Goal: Task Accomplishment & Management: Manage account settings

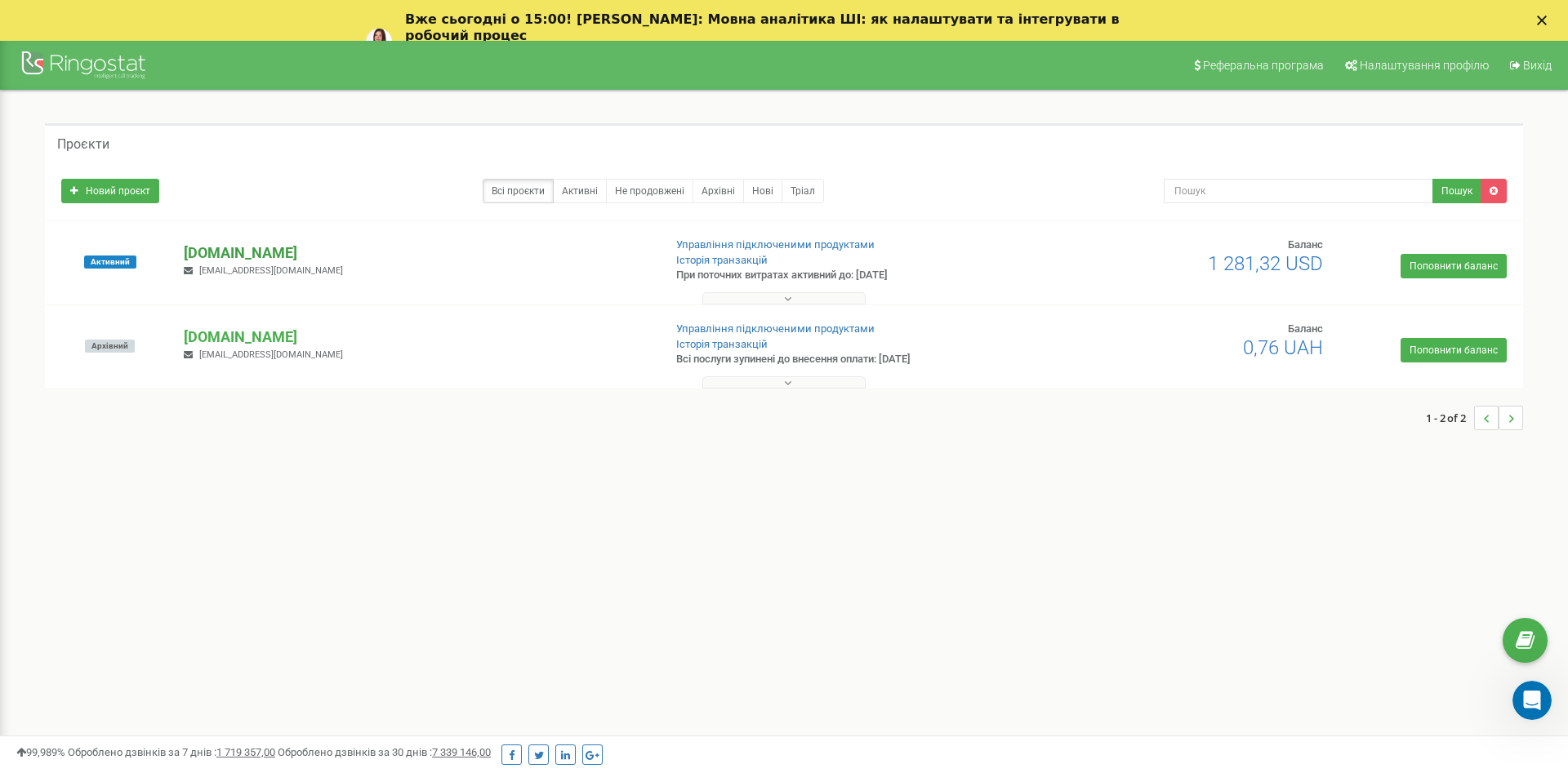
click at [243, 248] on p "[DOMAIN_NAME]" at bounding box center [417, 253] width 466 height 21
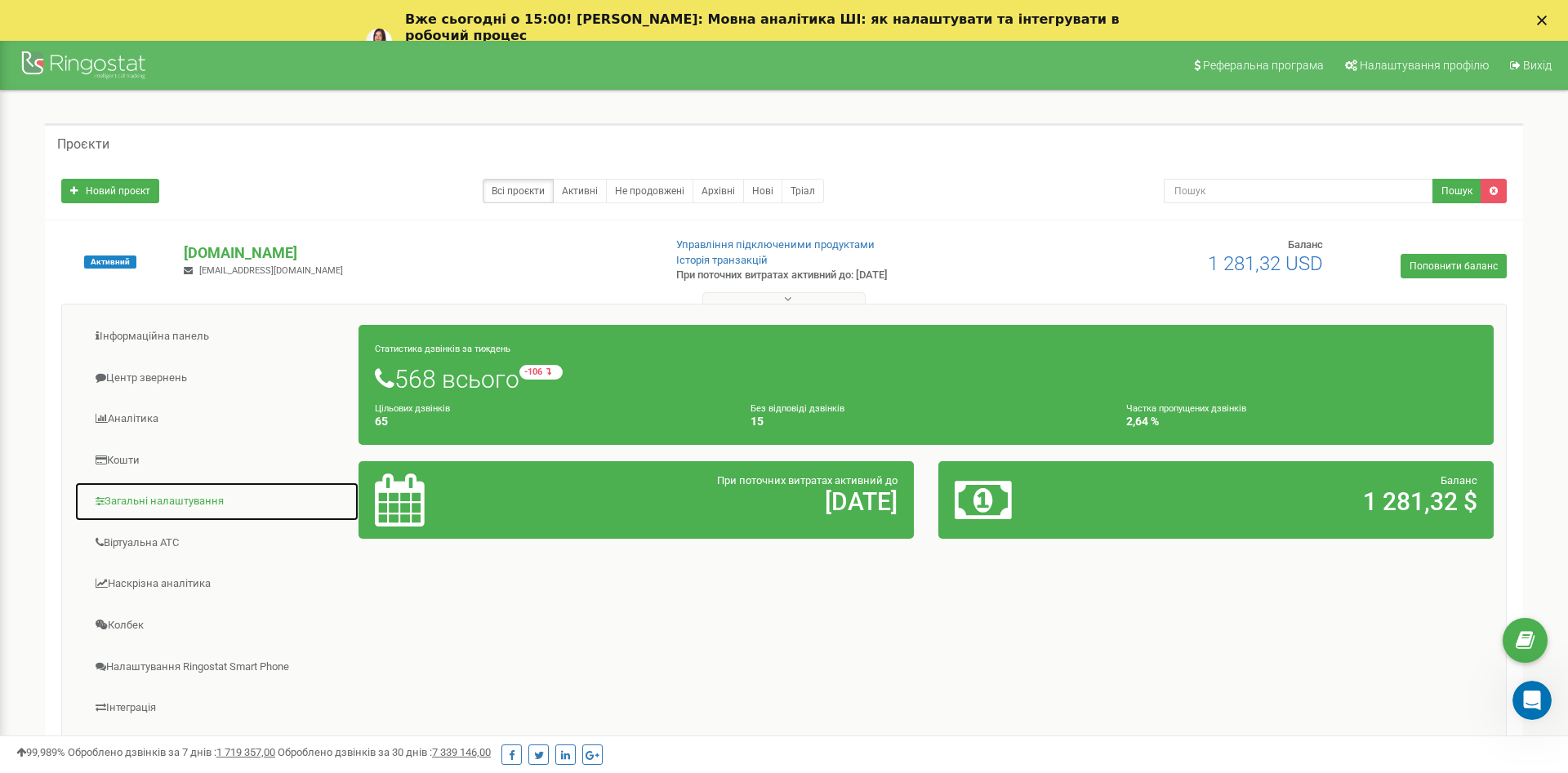
click at [182, 503] on link "Загальні налаштування" at bounding box center [217, 502] width 285 height 40
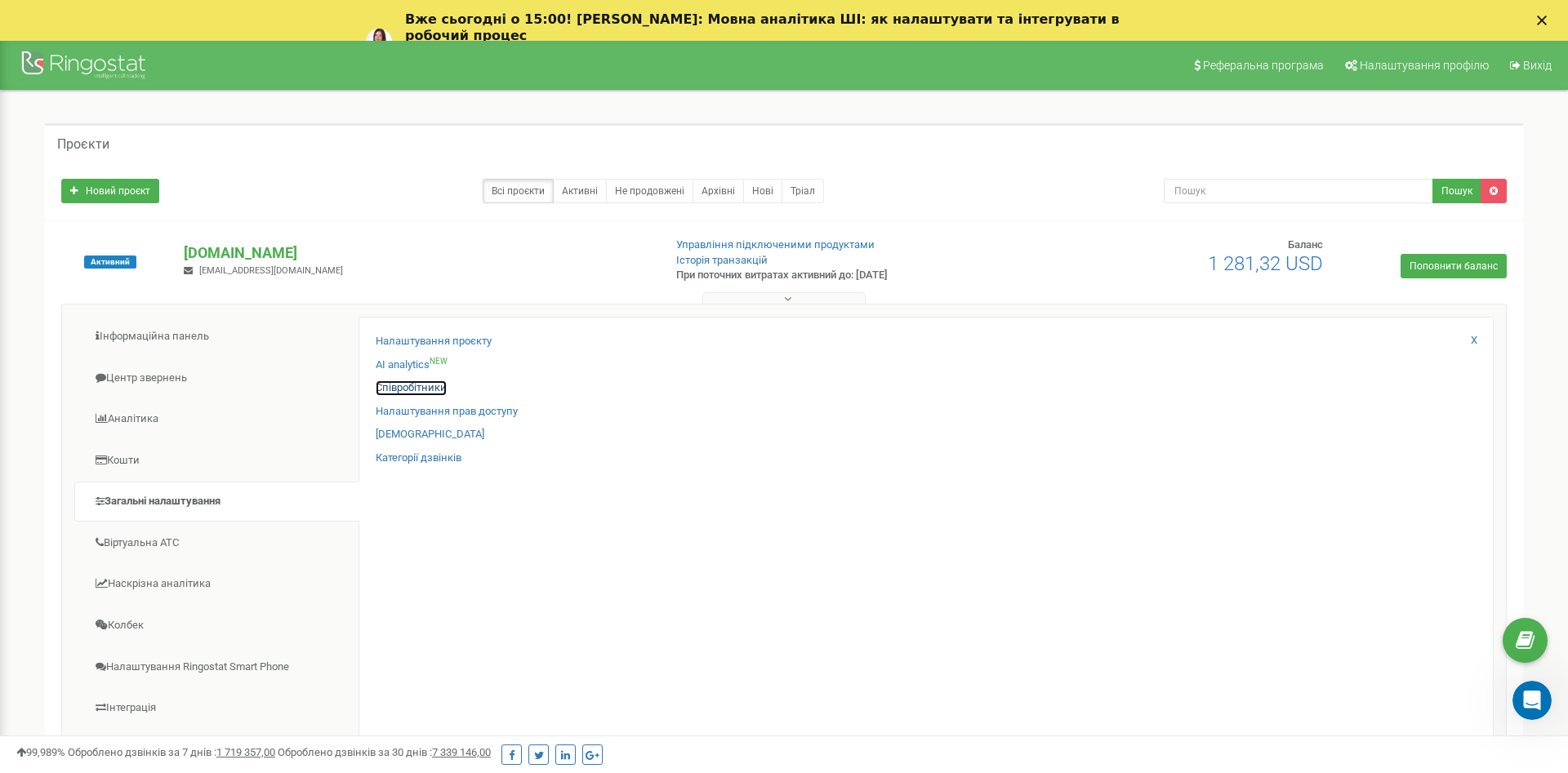
click at [388, 388] on link "Співробітники" at bounding box center [410, 388] width 71 height 16
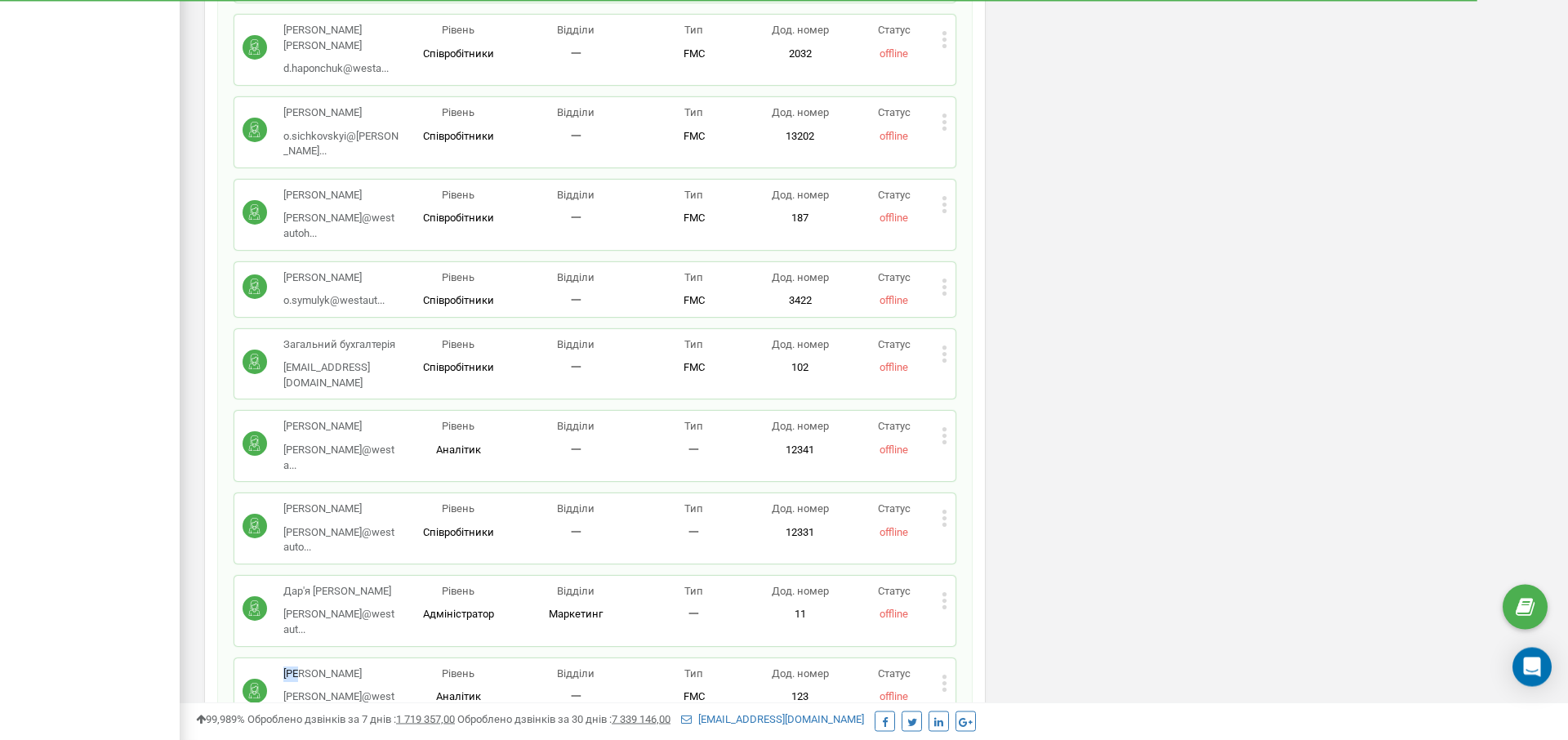
scroll to position [2244, 0]
click at [948, 658] on div "Бігун Катерина [PERSON_NAME]@westautoh... [PERSON_NAME][EMAIL_ADDRESS][DOMAIN_N…" at bounding box center [595, 693] width 721 height 70
click at [948, 658] on div "Бігун Катерина k.bihun@westautoh... k.bihun@westautohub.com Рівень Аналітик Від…" at bounding box center [595, 693] width 721 height 70
click at [940, 666] on div "Статус offline" at bounding box center [894, 686] width 94 height 39
click at [946, 675] on icon at bounding box center [944, 683] width 6 height 17
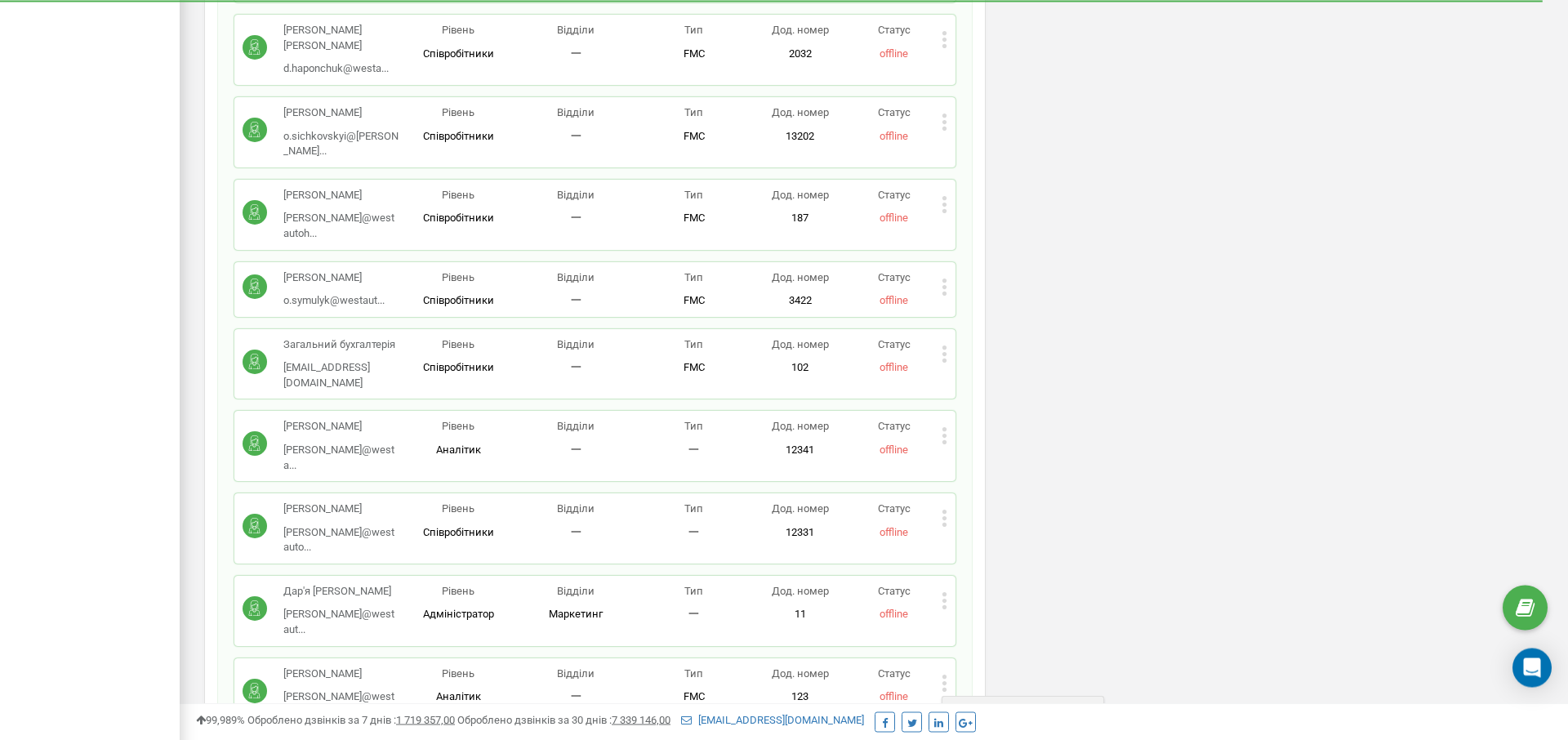
click at [982, 704] on span "Редагувати" at bounding box center [996, 710] width 64 height 11
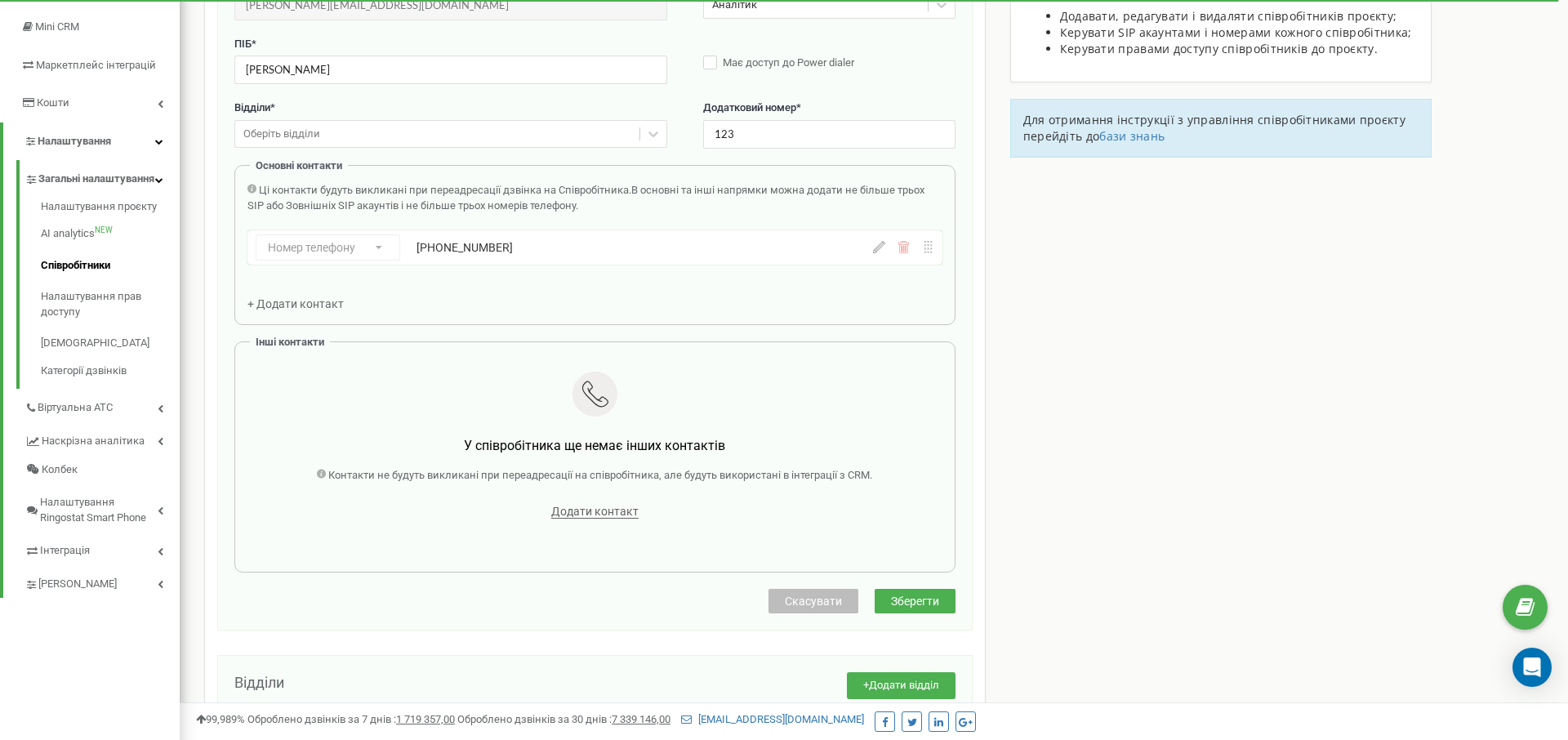
scroll to position [0, 0]
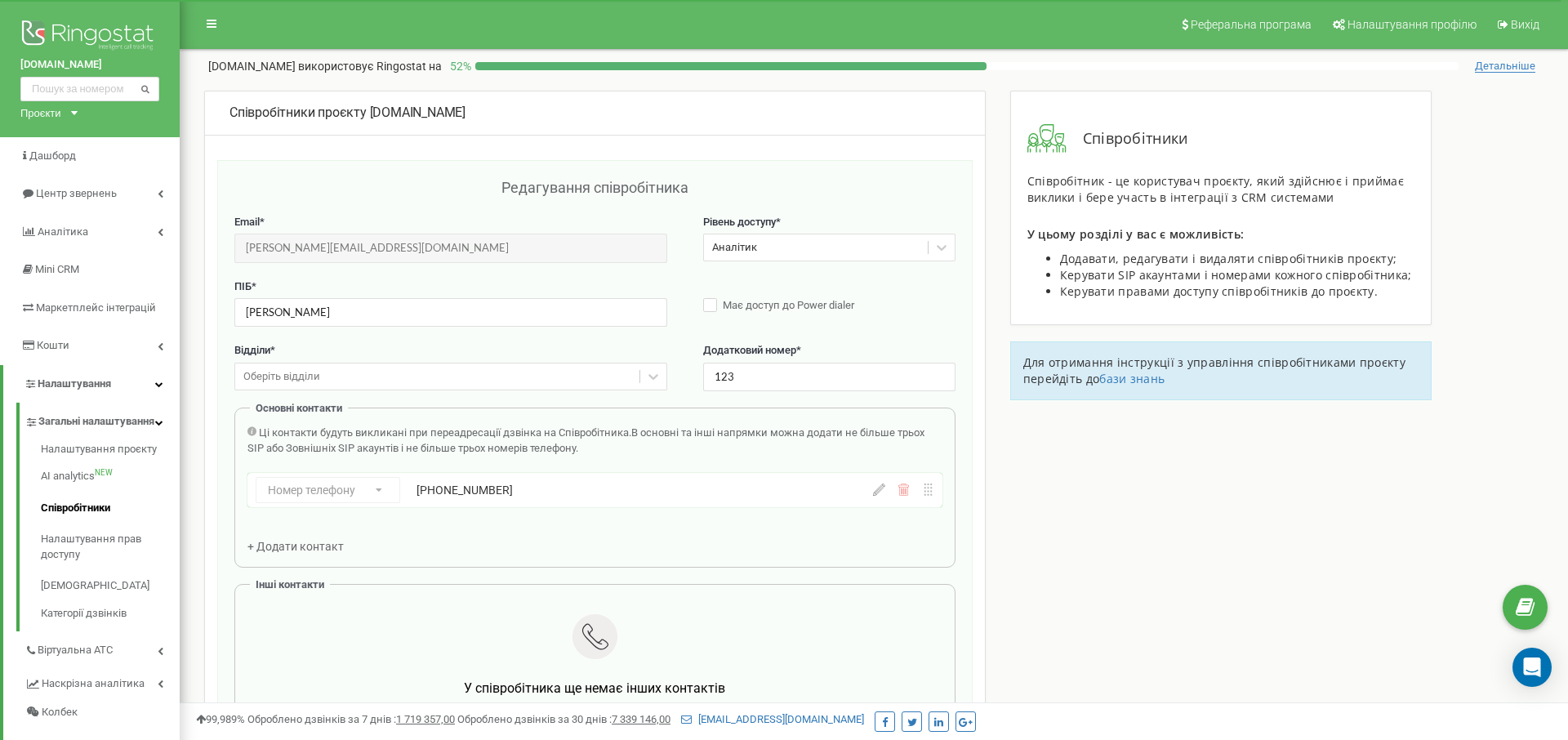
click at [311, 549] on span "+ Додати контакт" at bounding box center [295, 547] width 97 height 13
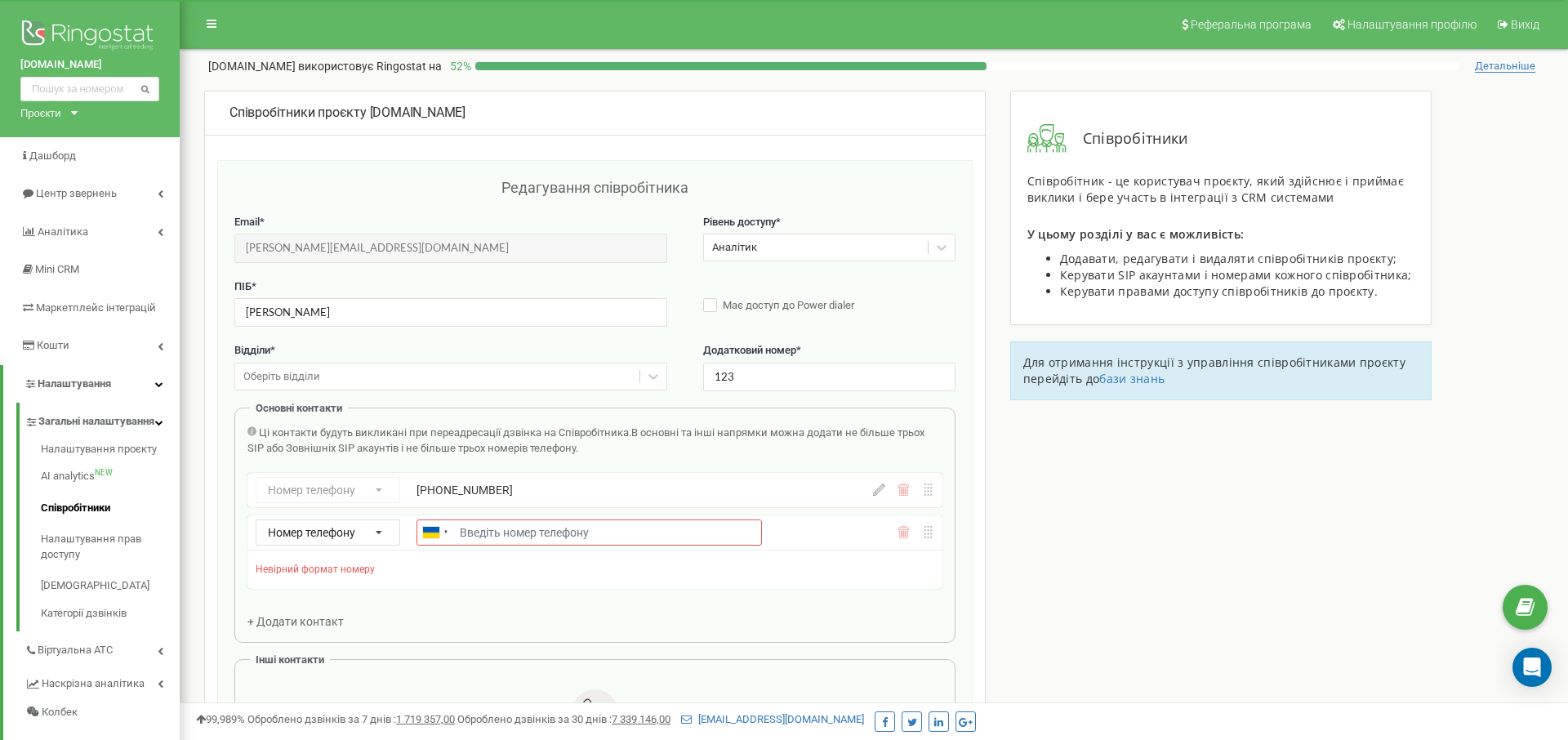
click at [329, 584] on div "Ці контакти будуть викликані при переадресації дзвінка на Співробітника. В осно…" at bounding box center [594, 526] width 695 height 203
click at [750, 532] on input "Email *" at bounding box center [590, 532] width 346 height 26
paste input "380689118911"
click at [291, 581] on div "Ці контакти будуть викликані при переадресації дзвінка на Співробітника. В осно…" at bounding box center [594, 507] width 695 height 164
click at [460, 529] on input "380689118911" at bounding box center [590, 532] width 346 height 26
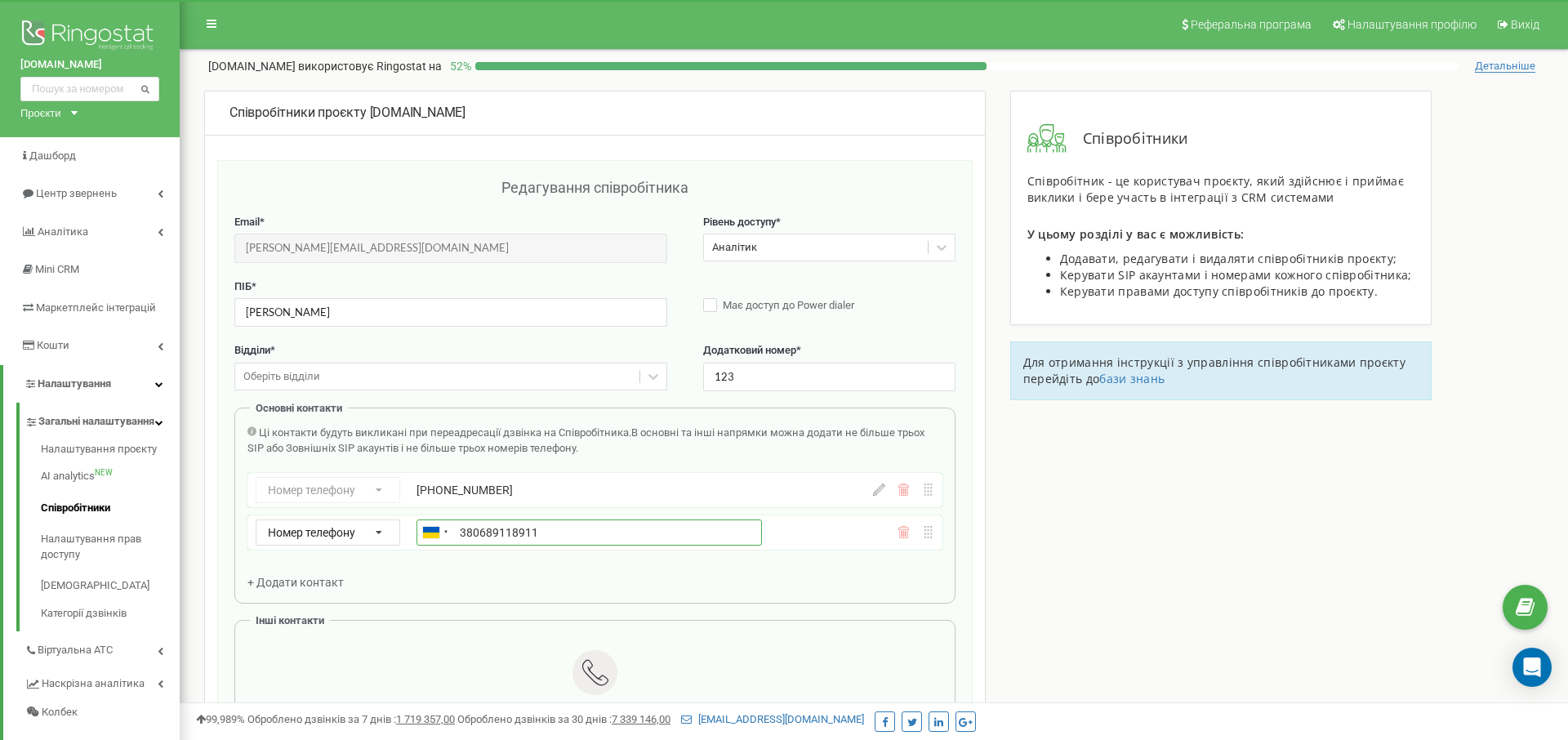
type input "+380689118911"
click at [294, 582] on span "+ Додати контакт" at bounding box center [295, 583] width 97 height 13
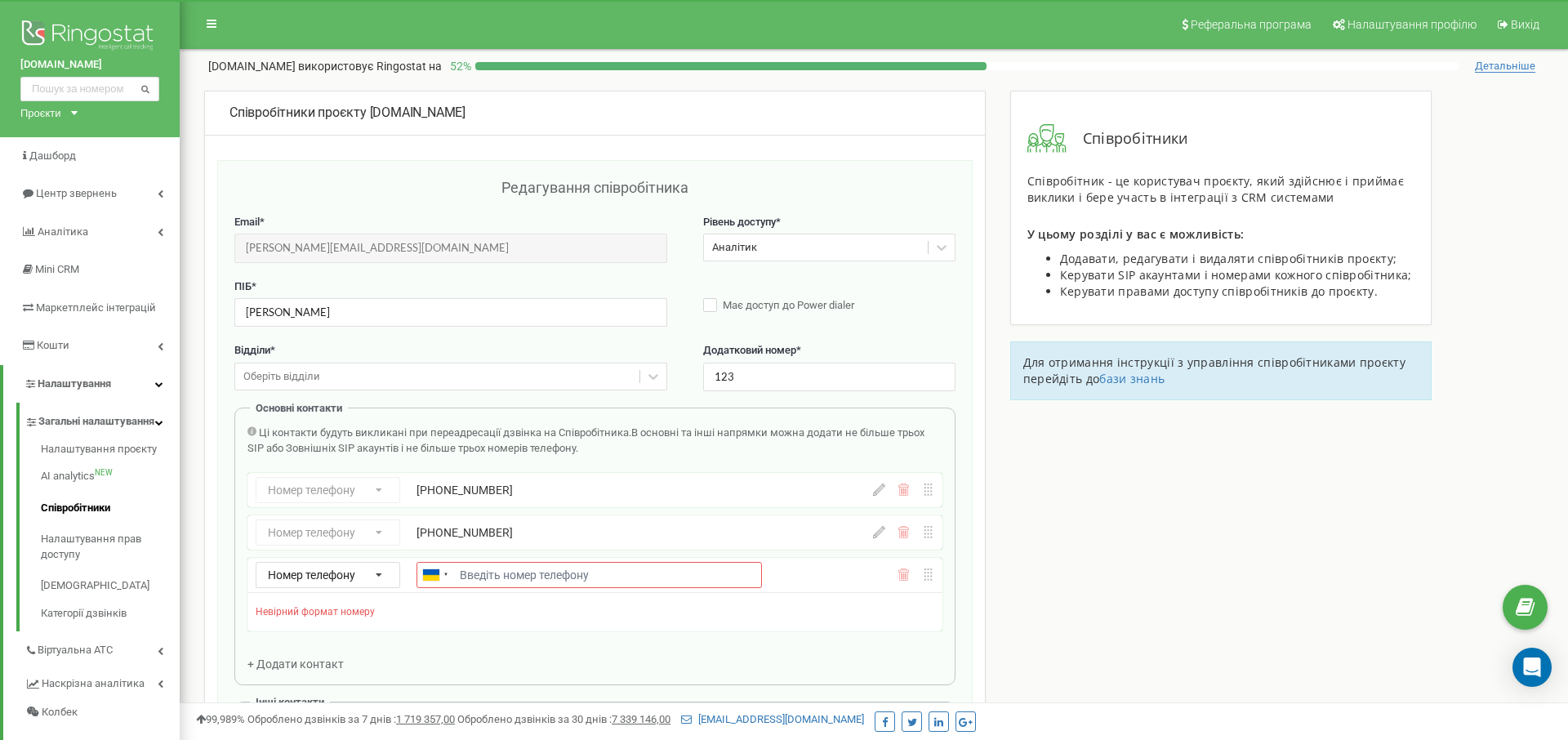
click at [628, 584] on input "Email *" at bounding box center [590, 574] width 346 height 26
paste input "380936148911"
click at [436, 608] on div "Ці контакти будуть викликані при переадресації дзвінка на Співробітника. В осно…" at bounding box center [594, 528] width 695 height 206
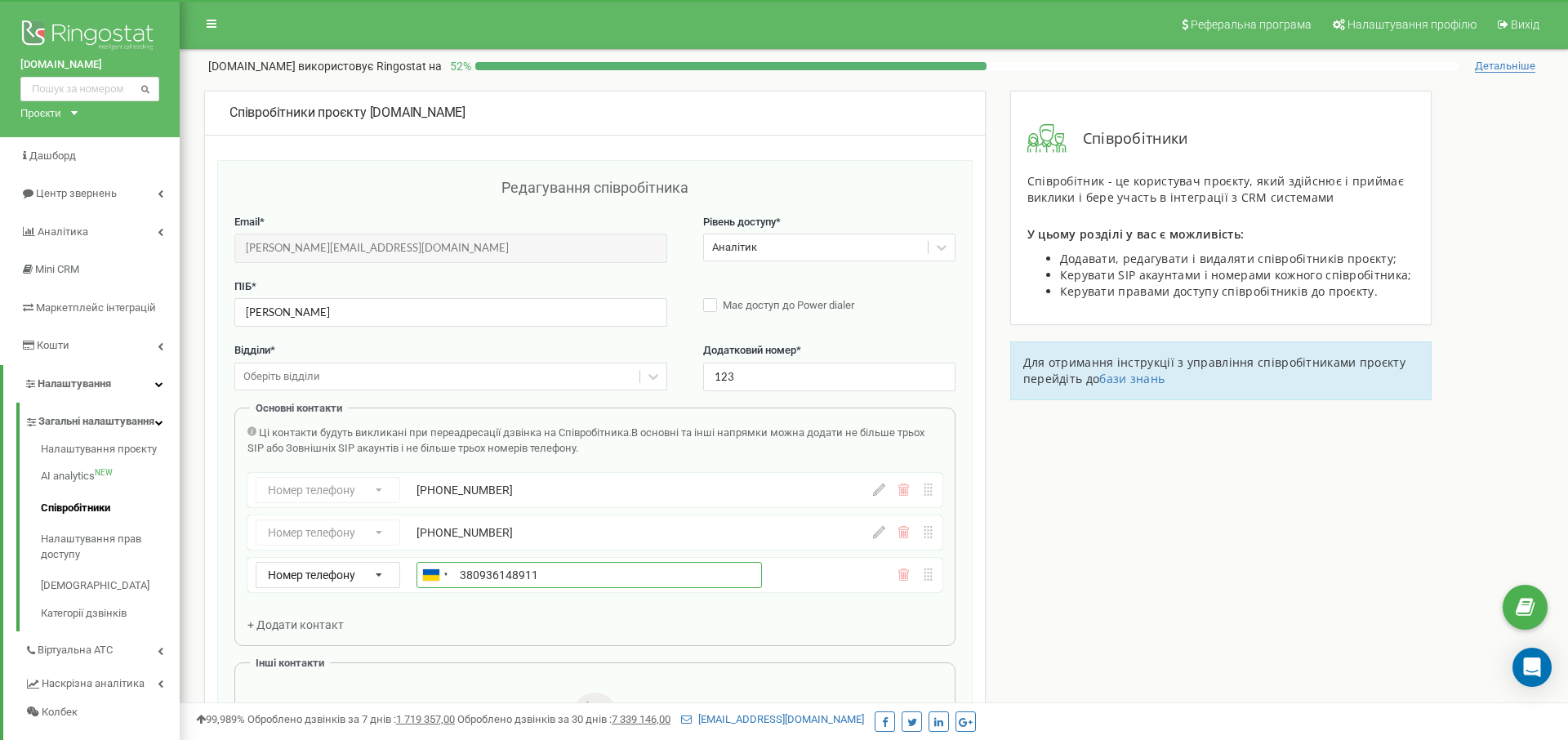
click at [460, 568] on input "380936148911" at bounding box center [590, 574] width 346 height 26
type input "+380936148911"
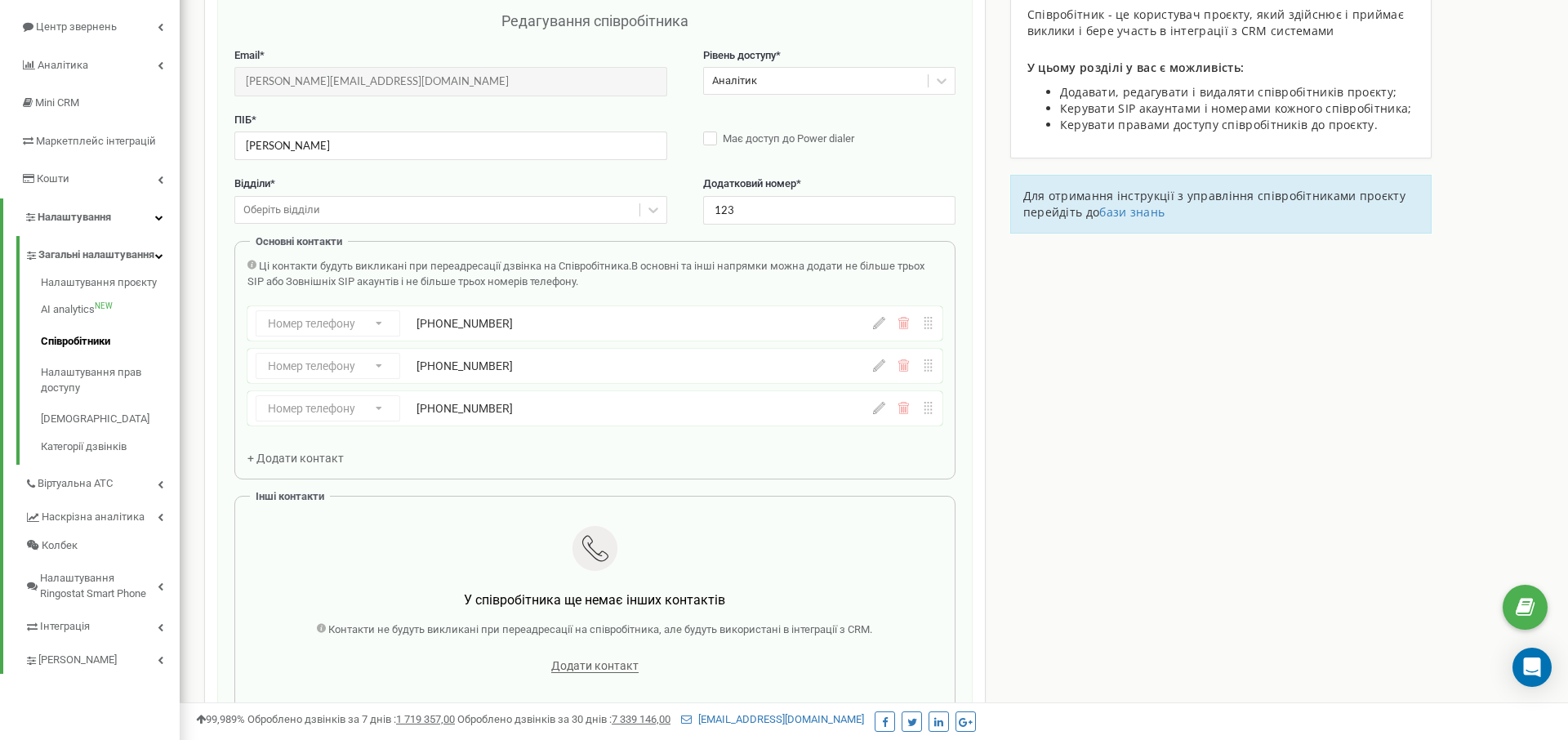
scroll to position [250, 0]
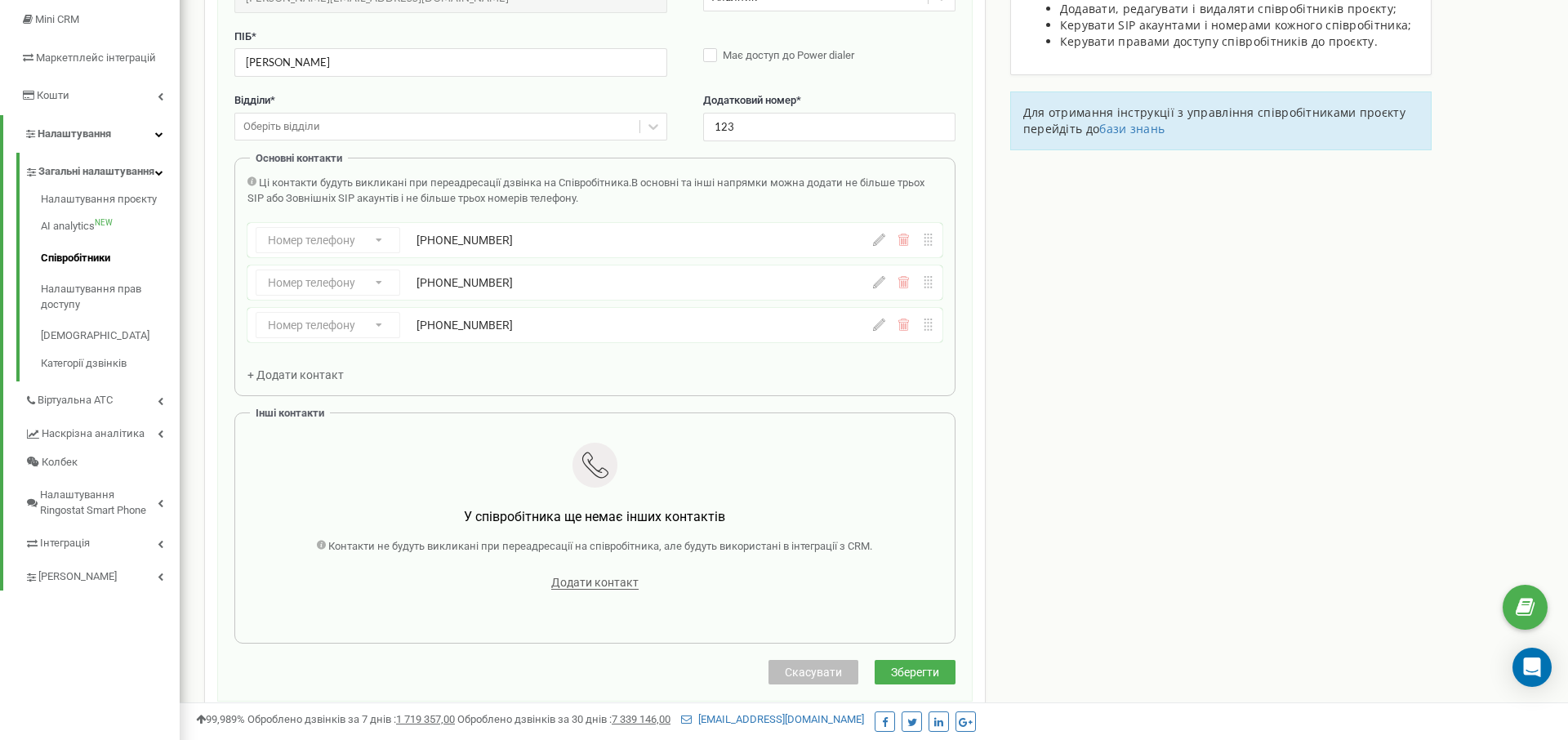
click at [940, 666] on button "Зберегти" at bounding box center [915, 672] width 81 height 25
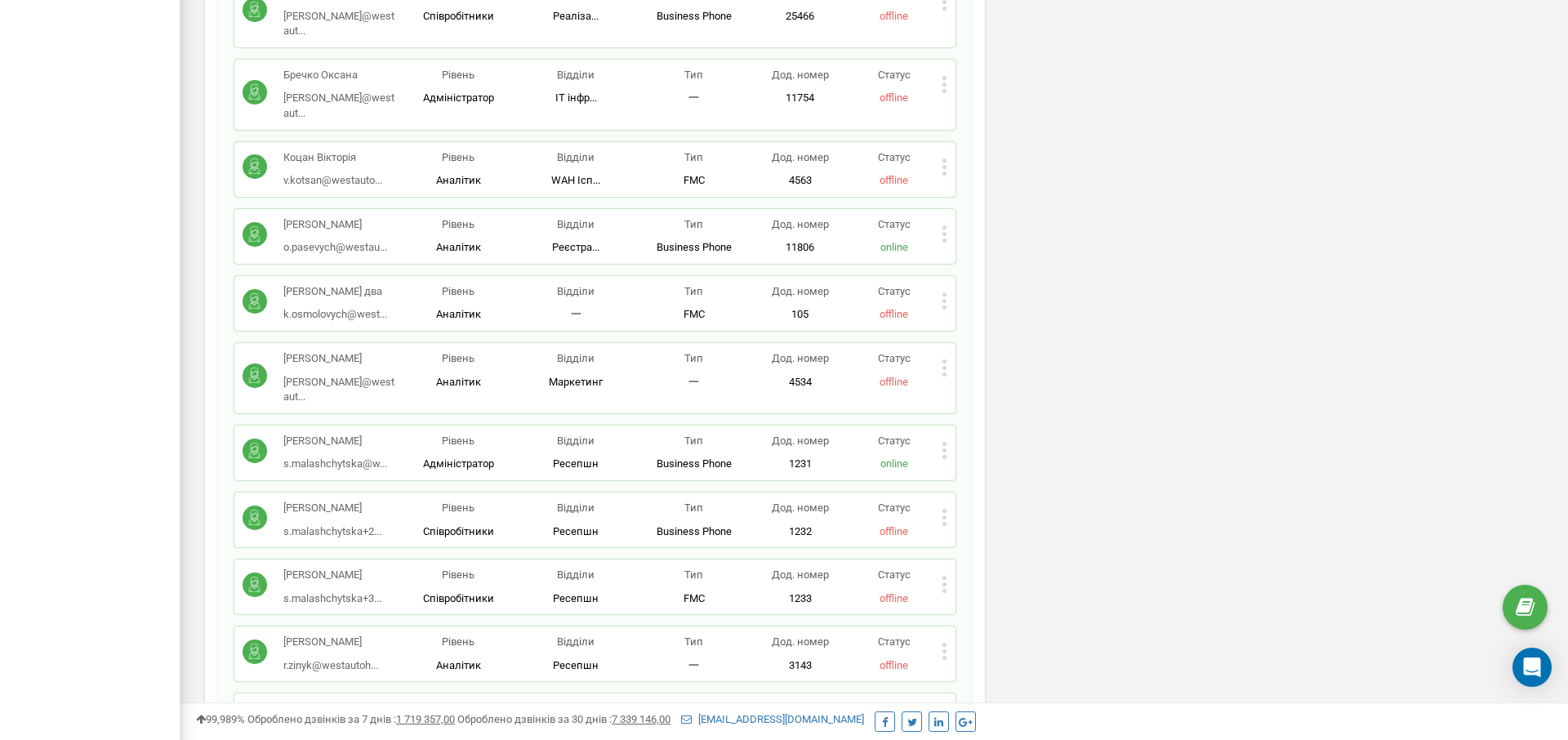
scroll to position [1073, 0]
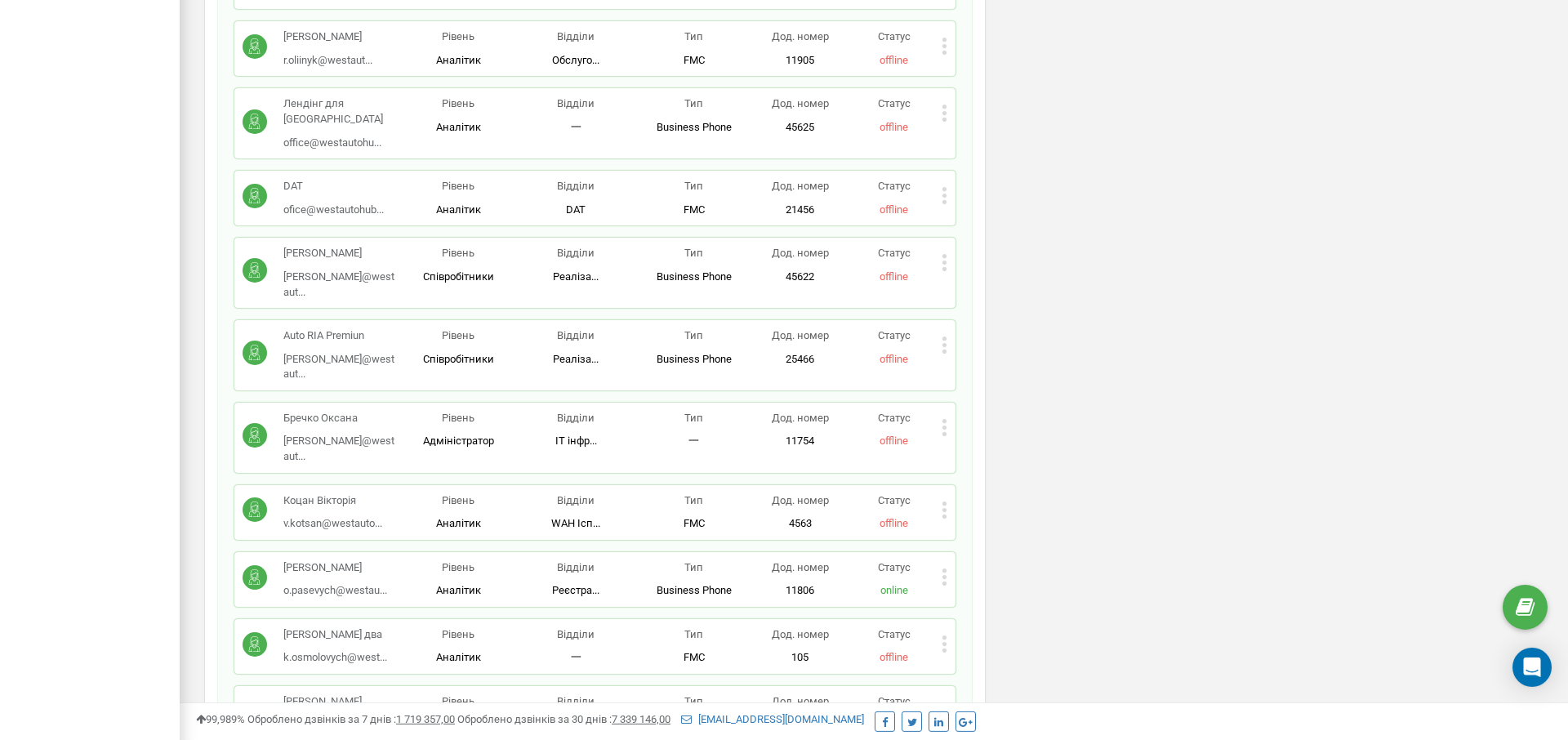
click at [937, 561] on div "Статус online" at bounding box center [894, 580] width 94 height 39
click at [945, 581] on icon at bounding box center [944, 583] width 4 height 4
click at [986, 598] on span "Редагувати" at bounding box center [996, 604] width 64 height 11
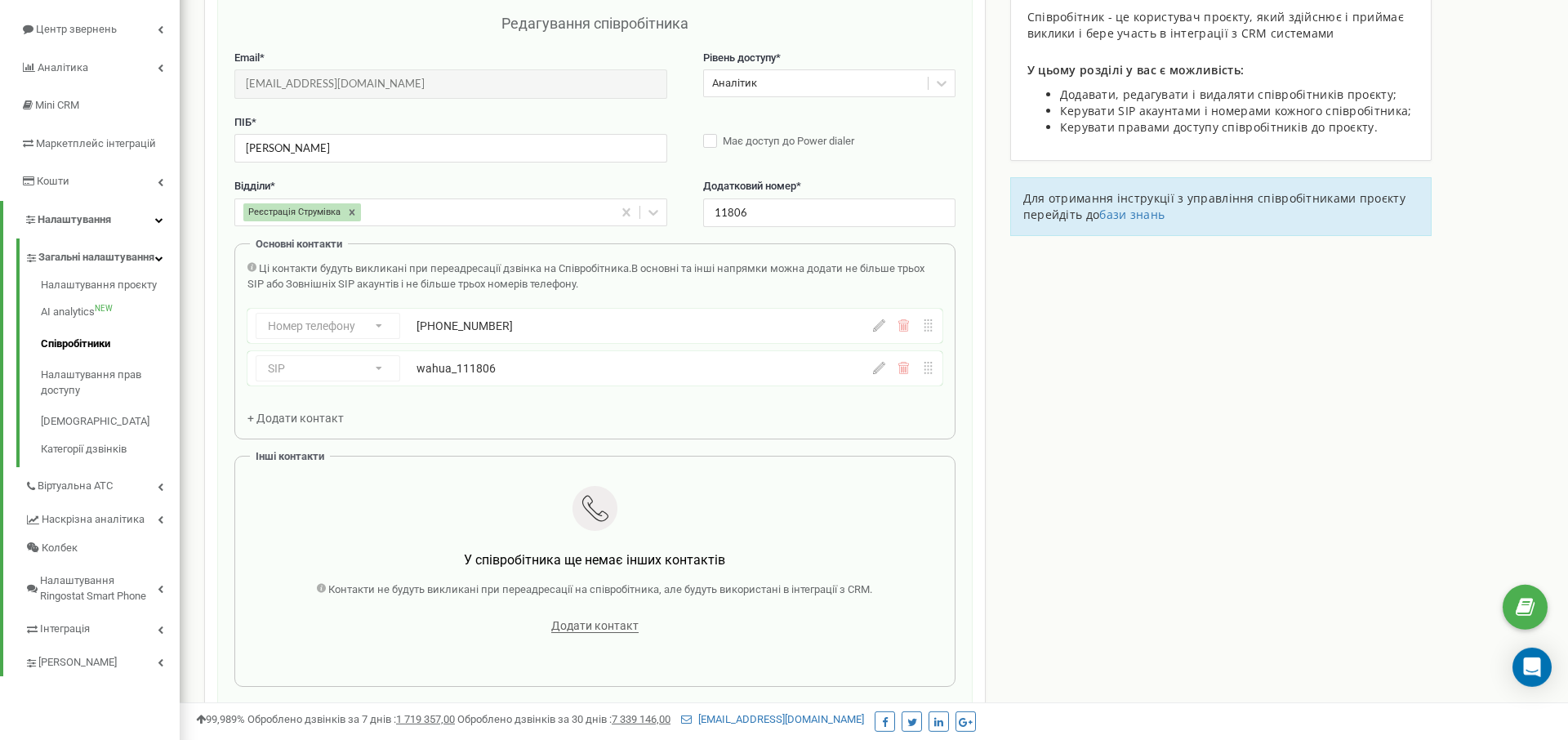
scroll to position [163, 0]
click at [879, 329] on icon at bounding box center [879, 326] width 12 height 12
click at [902, 330] on icon at bounding box center [903, 326] width 12 height 12
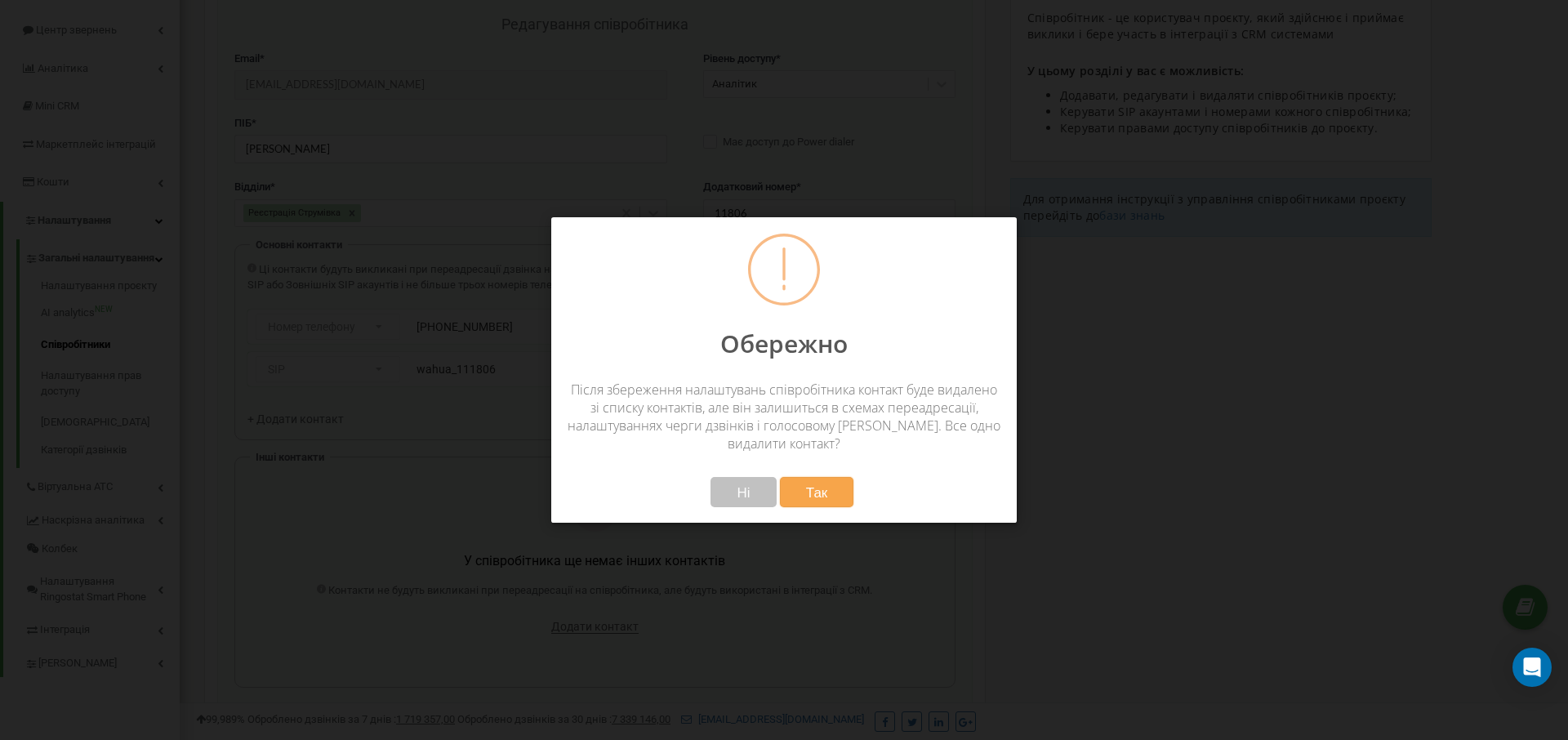
click at [835, 493] on button "Так" at bounding box center [816, 491] width 75 height 30
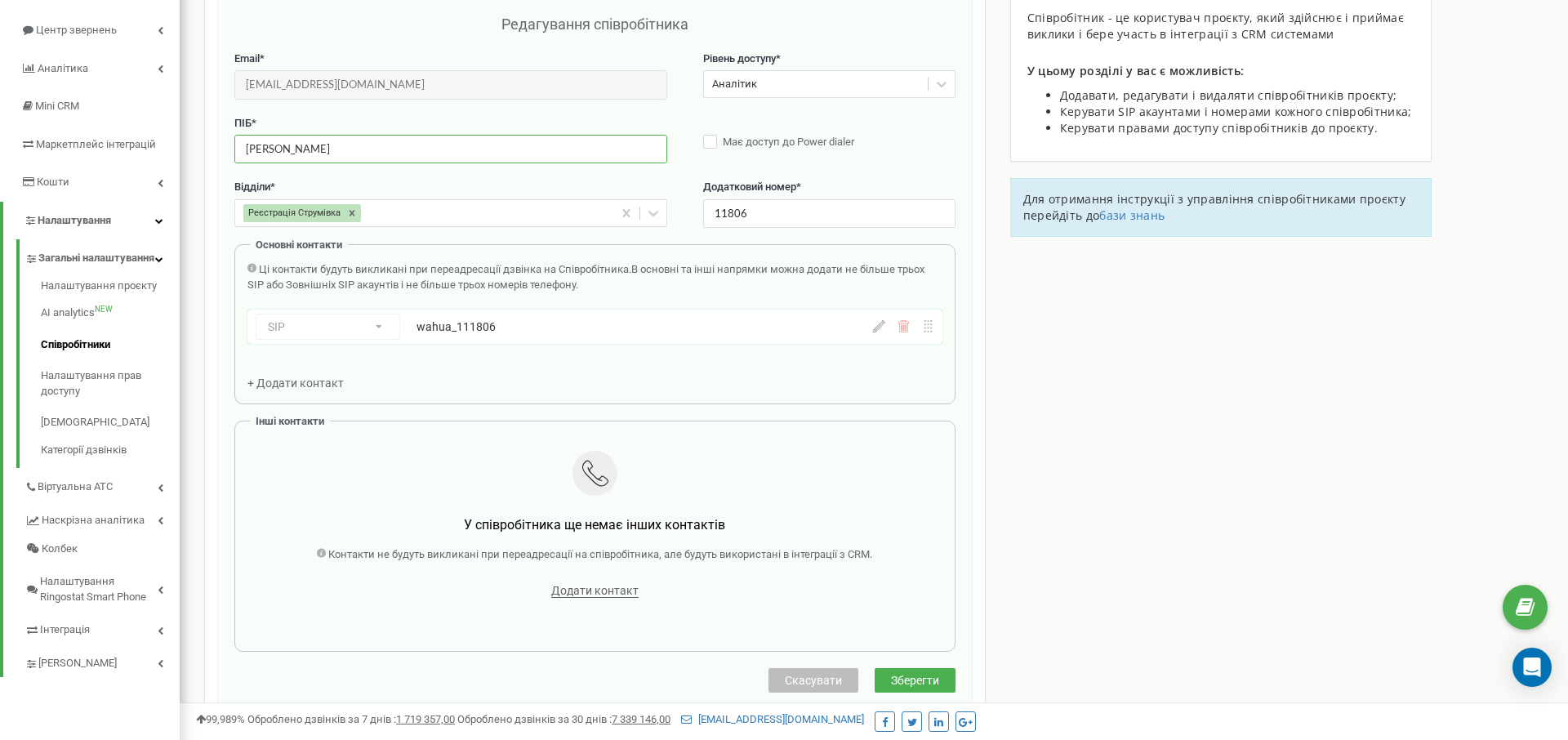
click at [453, 153] on input "[PERSON_NAME]" at bounding box center [451, 148] width 432 height 29
type input "111806"
click at [924, 676] on span "Зберегти" at bounding box center [915, 680] width 48 height 13
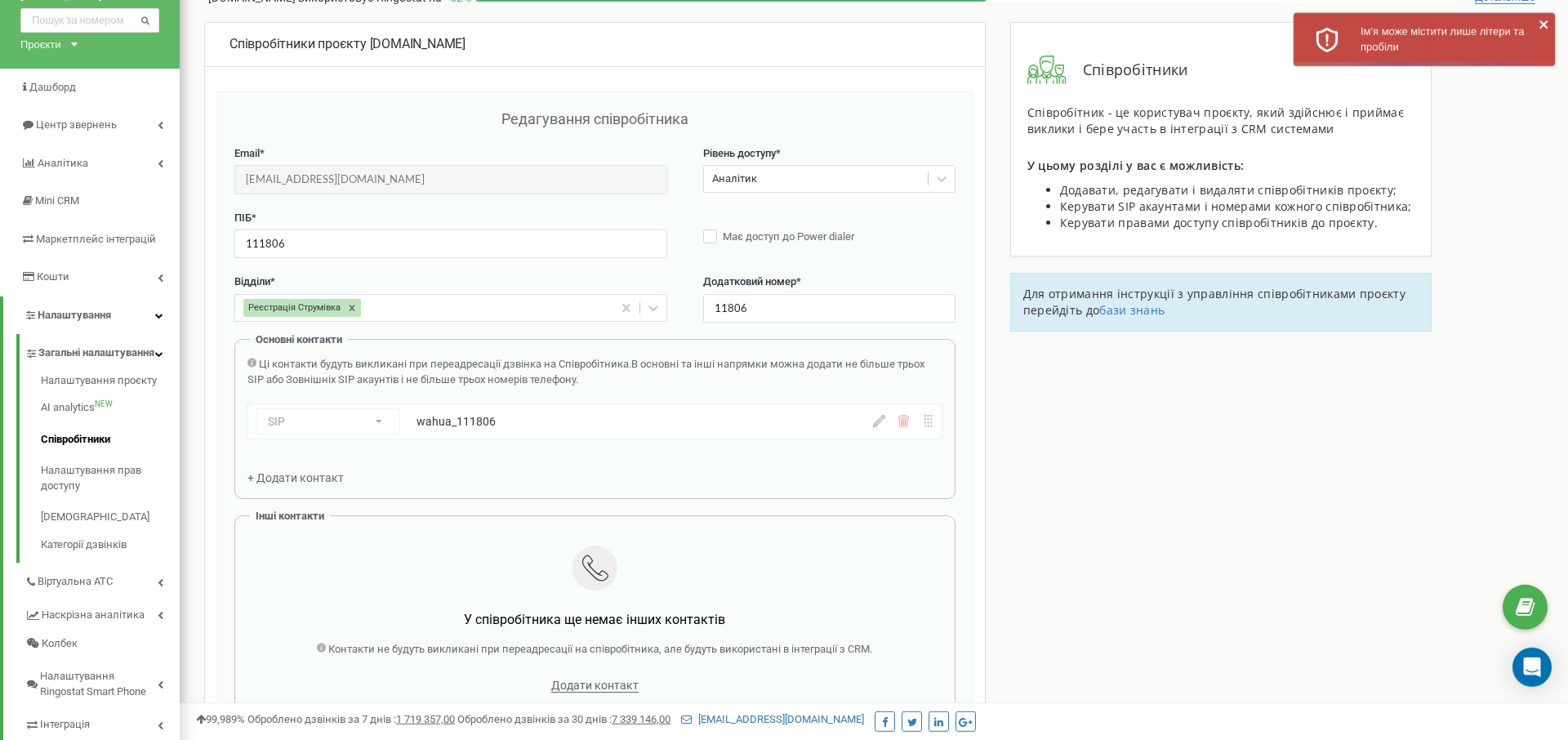
scroll to position [0, 0]
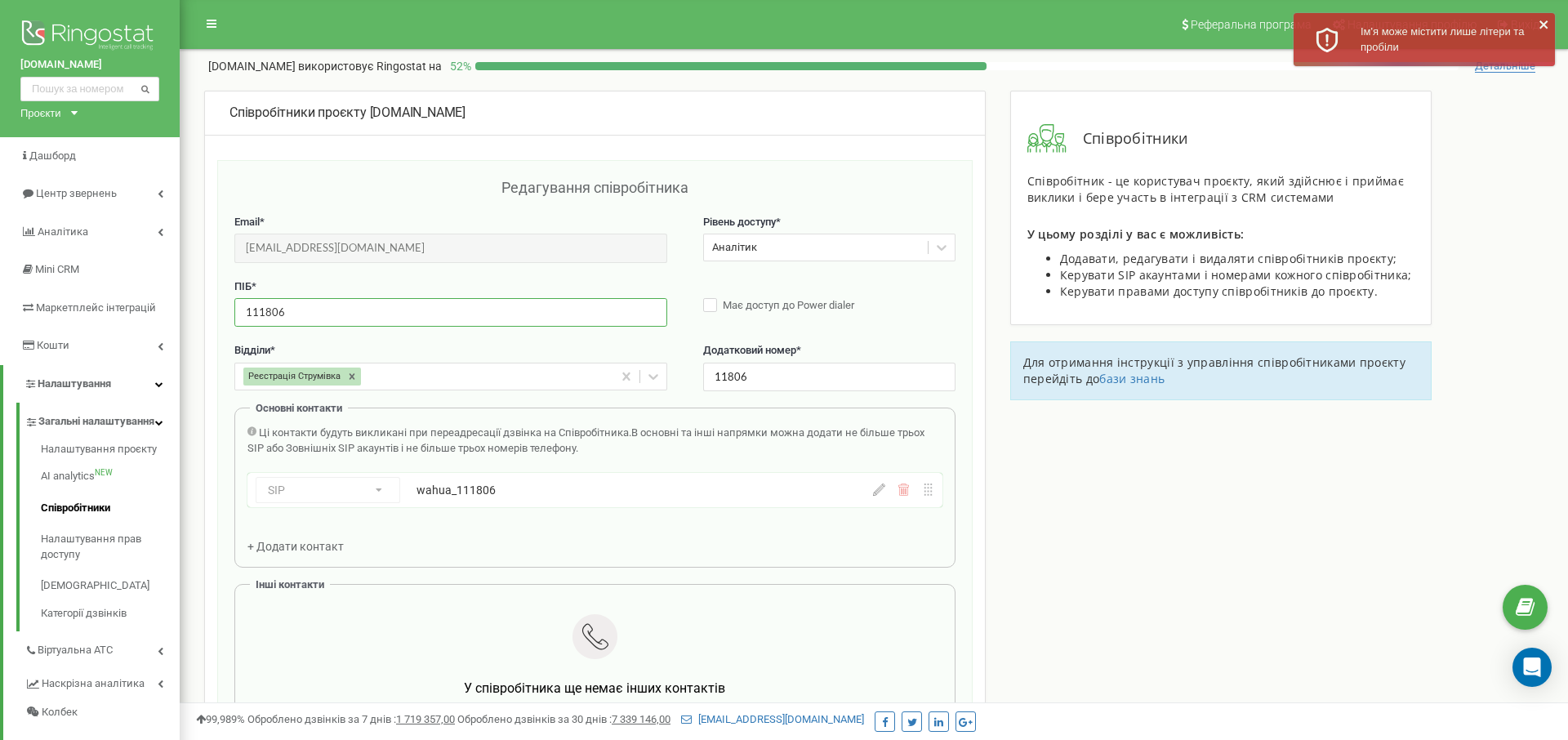
click at [413, 314] on input "111806" at bounding box center [451, 312] width 432 height 29
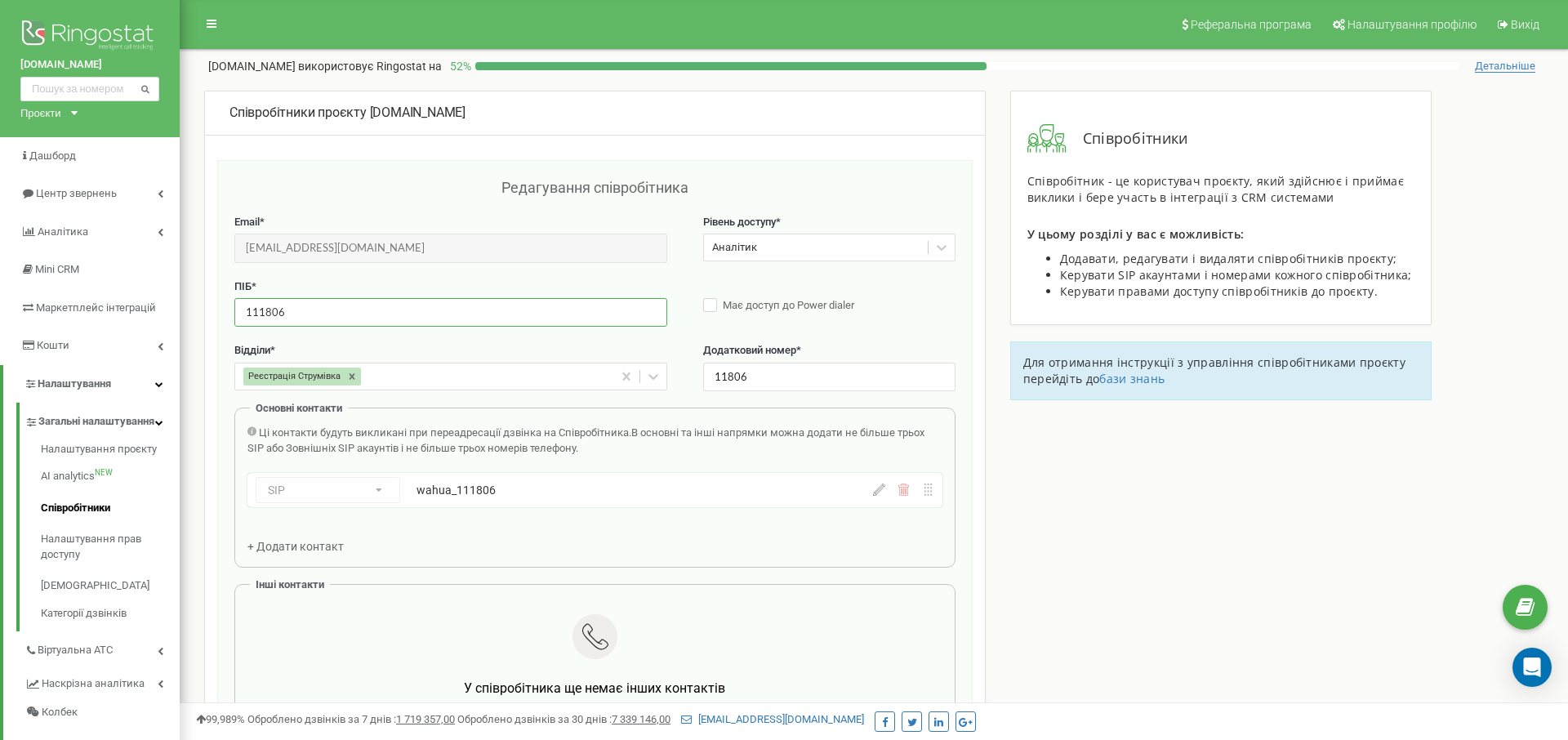
click at [342, 497] on div "SIP Номер телефону SIP Зовнішній SIP wahua_111806" at bounding box center [544, 490] width 576 height 26
click at [381, 493] on div "SIP Номер телефону SIP Зовнішній SIP wahua_111806" at bounding box center [544, 490] width 576 height 26
click at [878, 495] on icon at bounding box center [879, 489] width 12 height 12
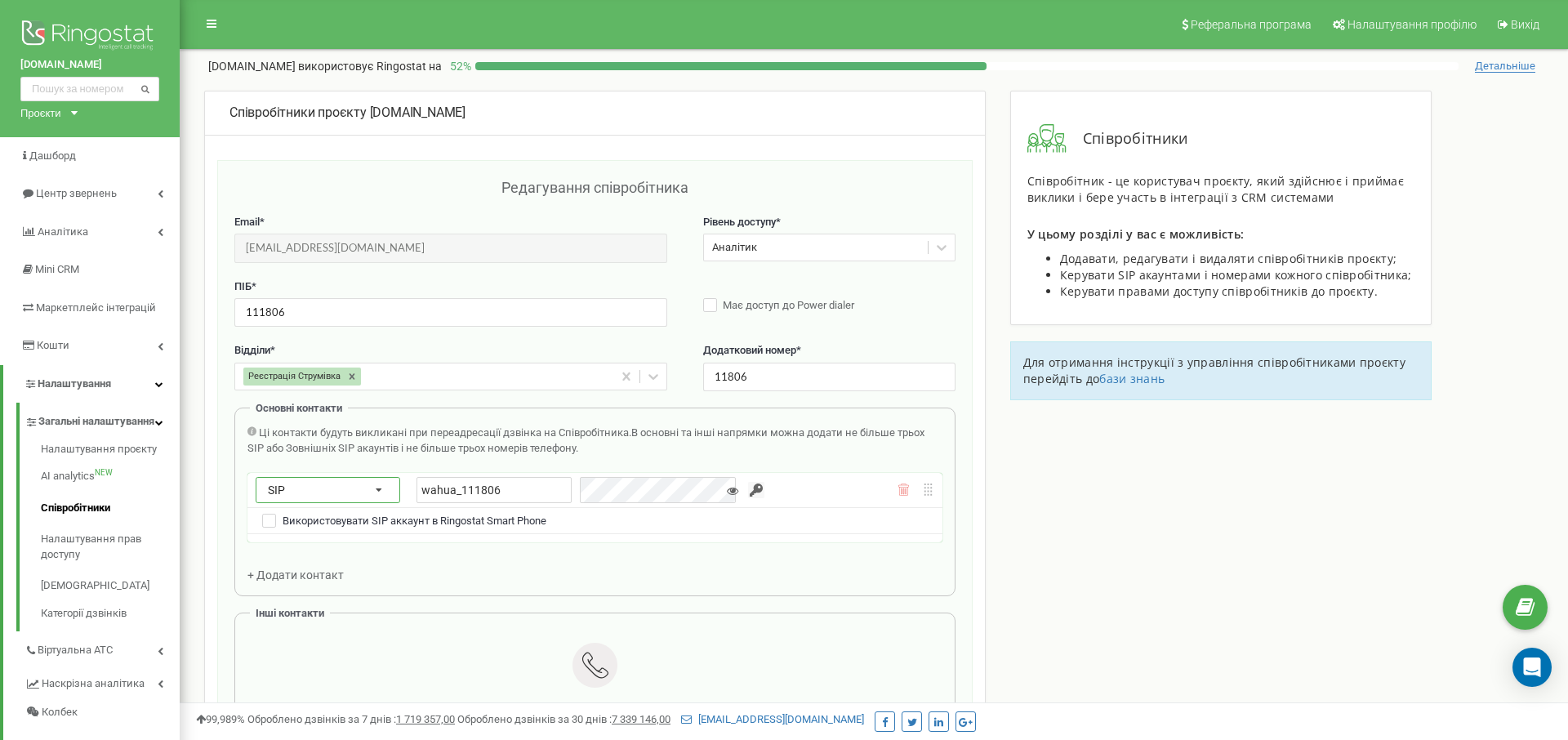
click at [316, 484] on div "SIP Номер телефону SIP Зовнішній SIP" at bounding box center [328, 490] width 144 height 26
click at [357, 511] on div "Номер телефону" at bounding box center [328, 515] width 143 height 24
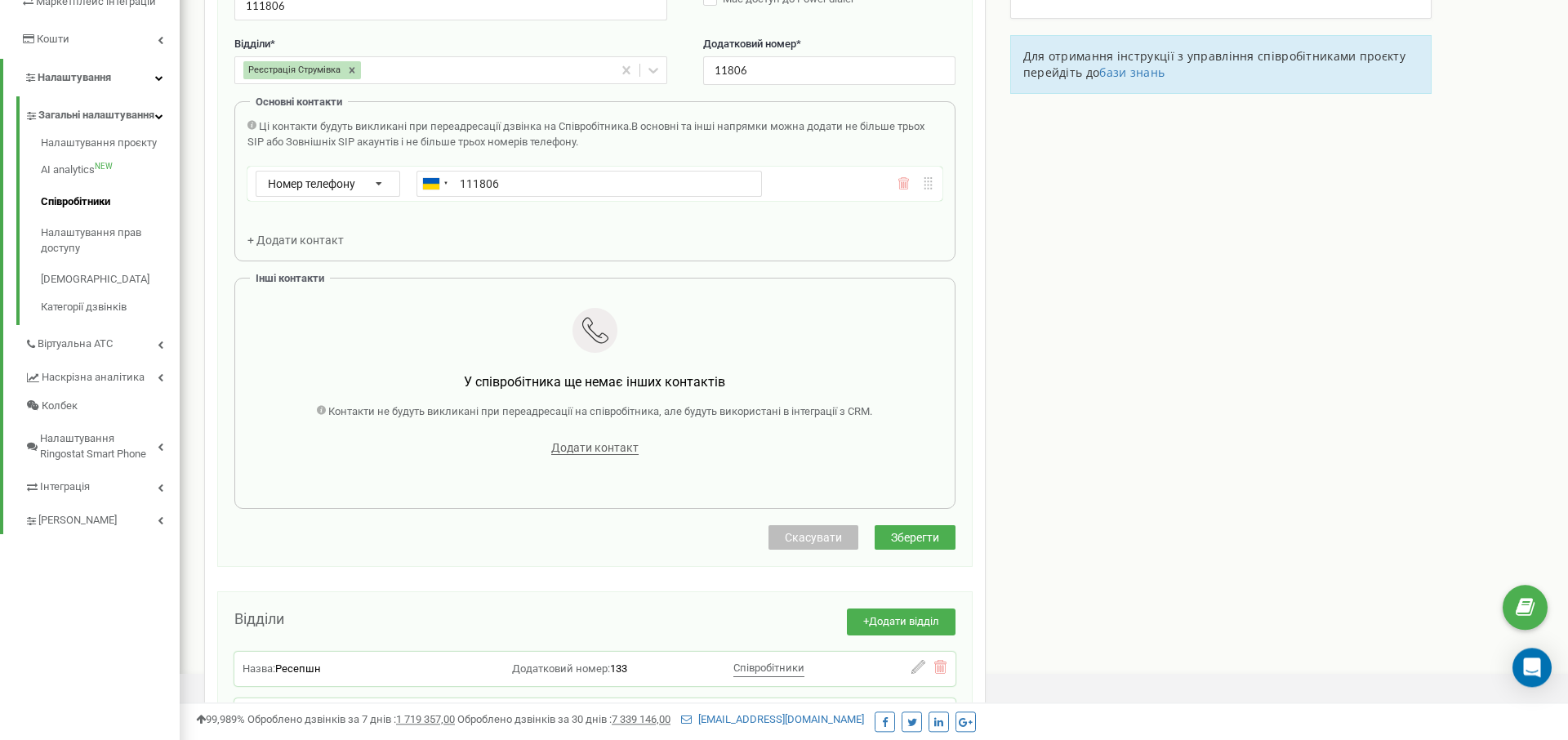
scroll to position [333, 0]
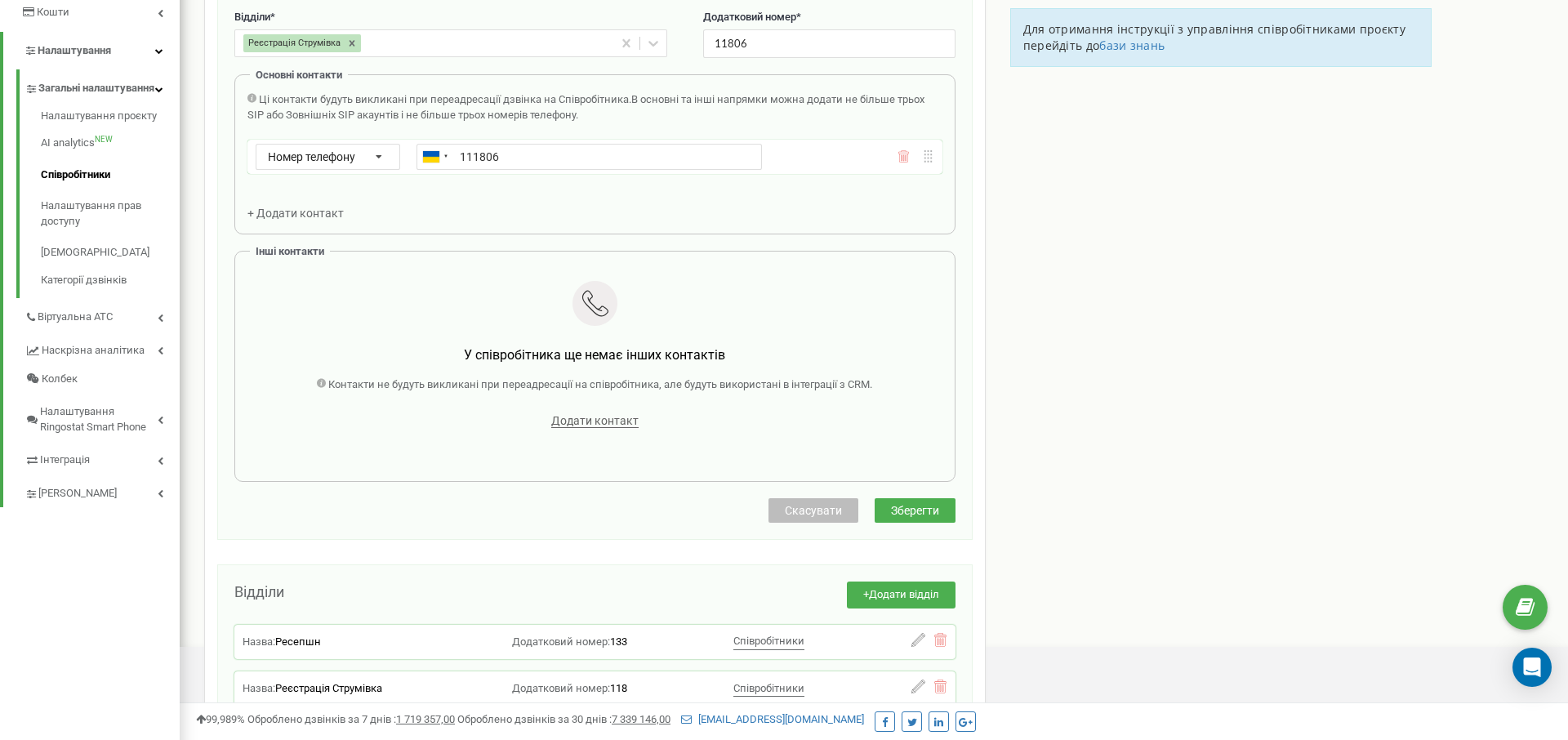
click at [927, 514] on div "Редагування співробітника Email * o.pasevych@westautohub.com Email недоступний …" at bounding box center [594, 183] width 755 height 713
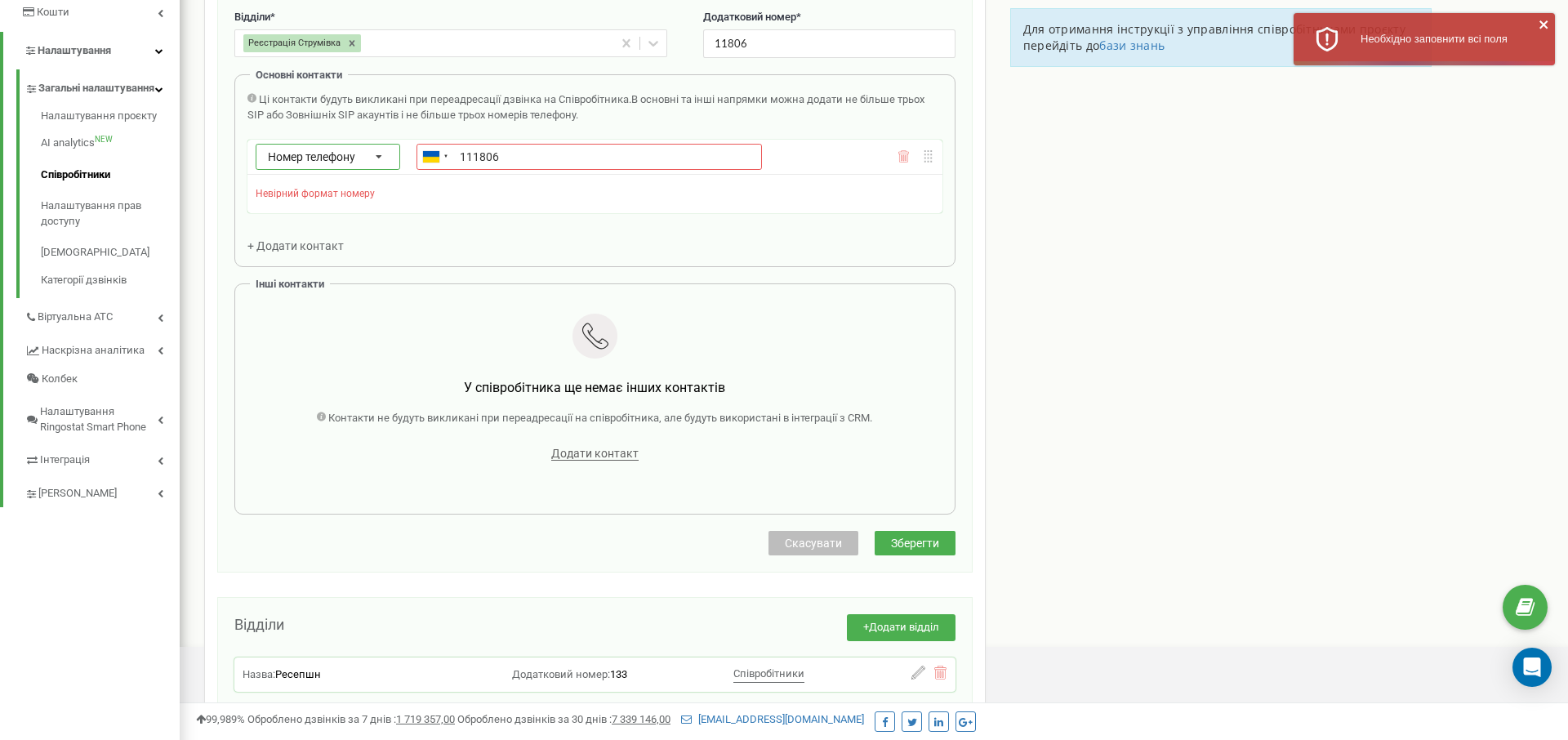
click at [381, 160] on icon at bounding box center [378, 157] width 36 height 26
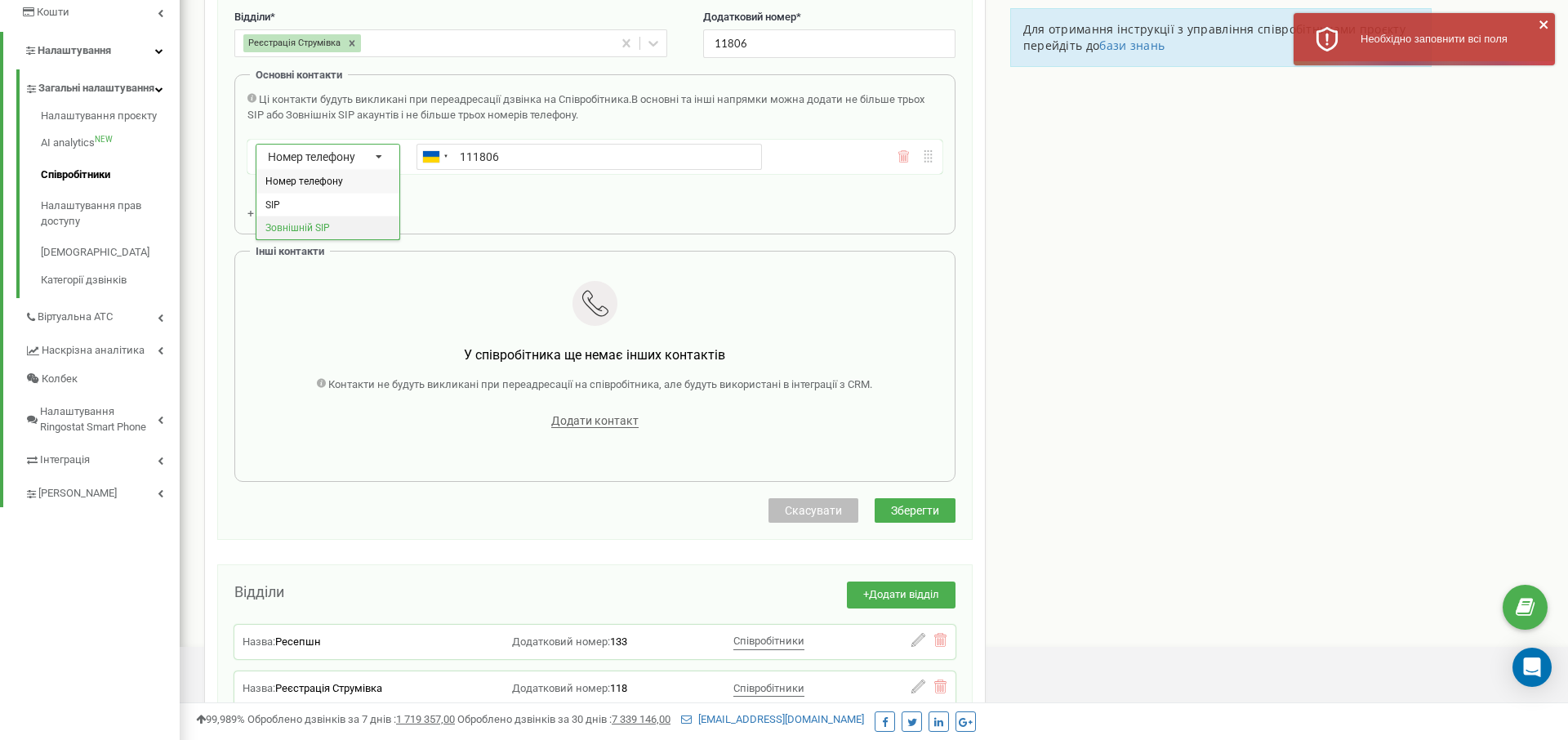
click at [367, 220] on div "Зовнішній SIP" at bounding box center [328, 227] width 143 height 24
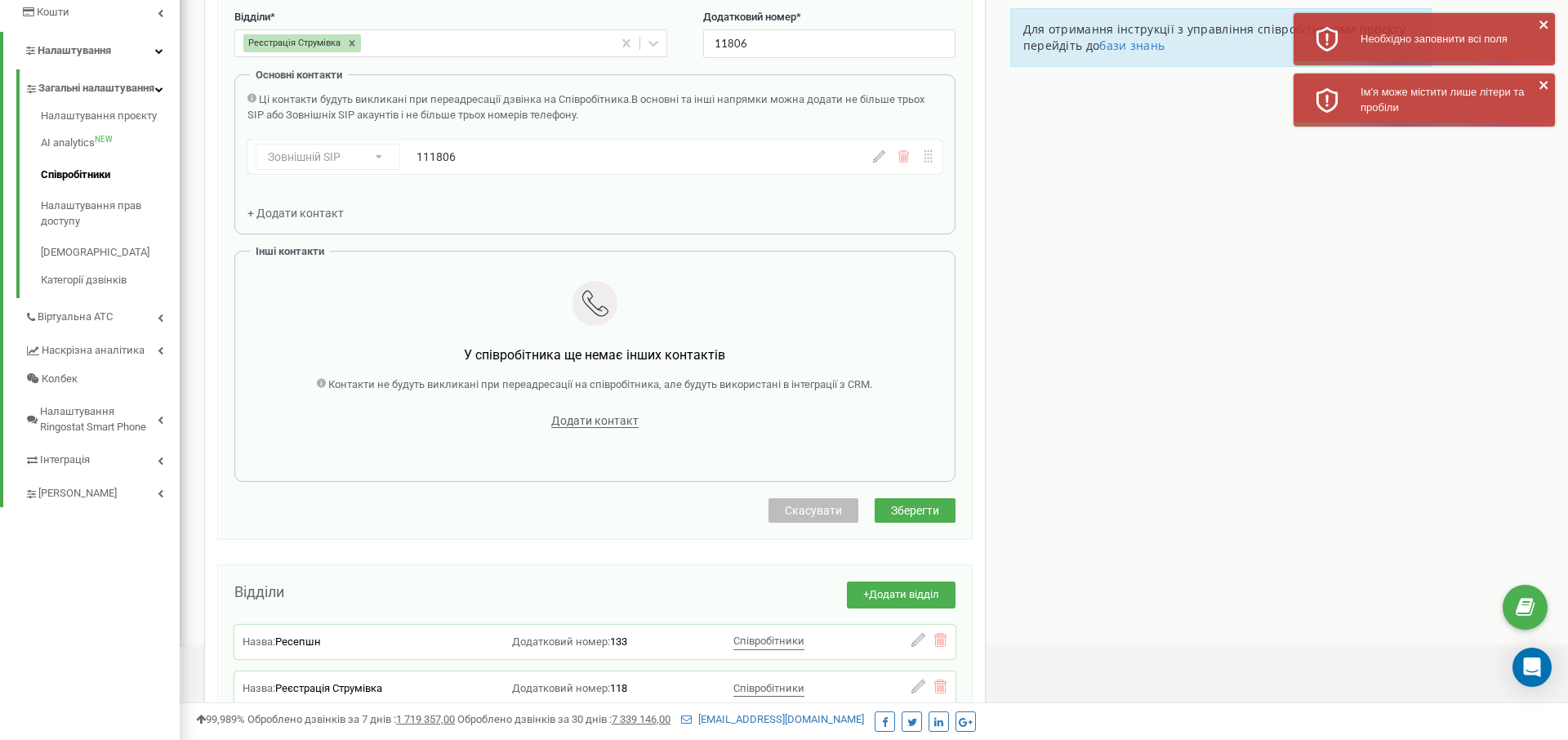
scroll to position [84, 0]
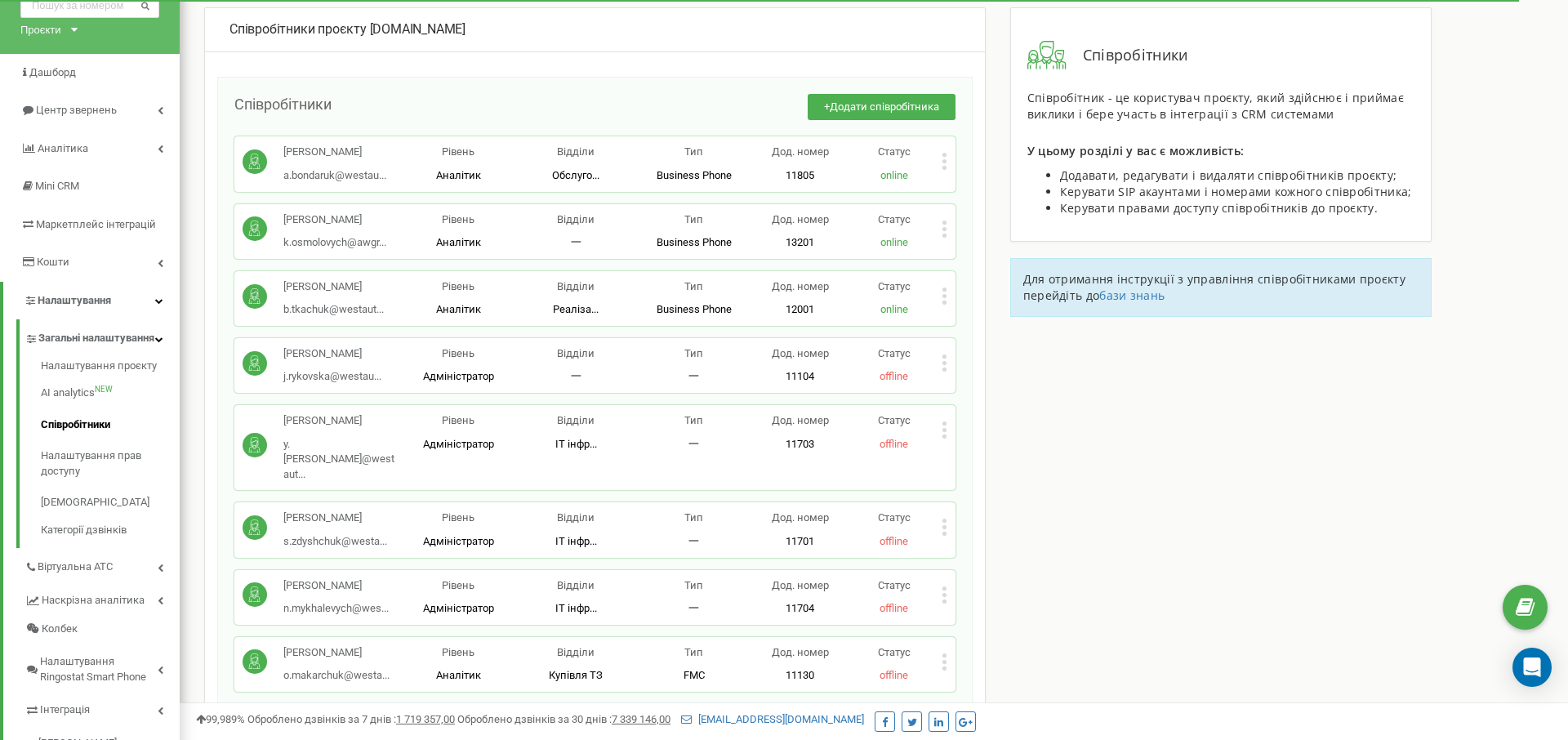
scroll to position [1073, 0]
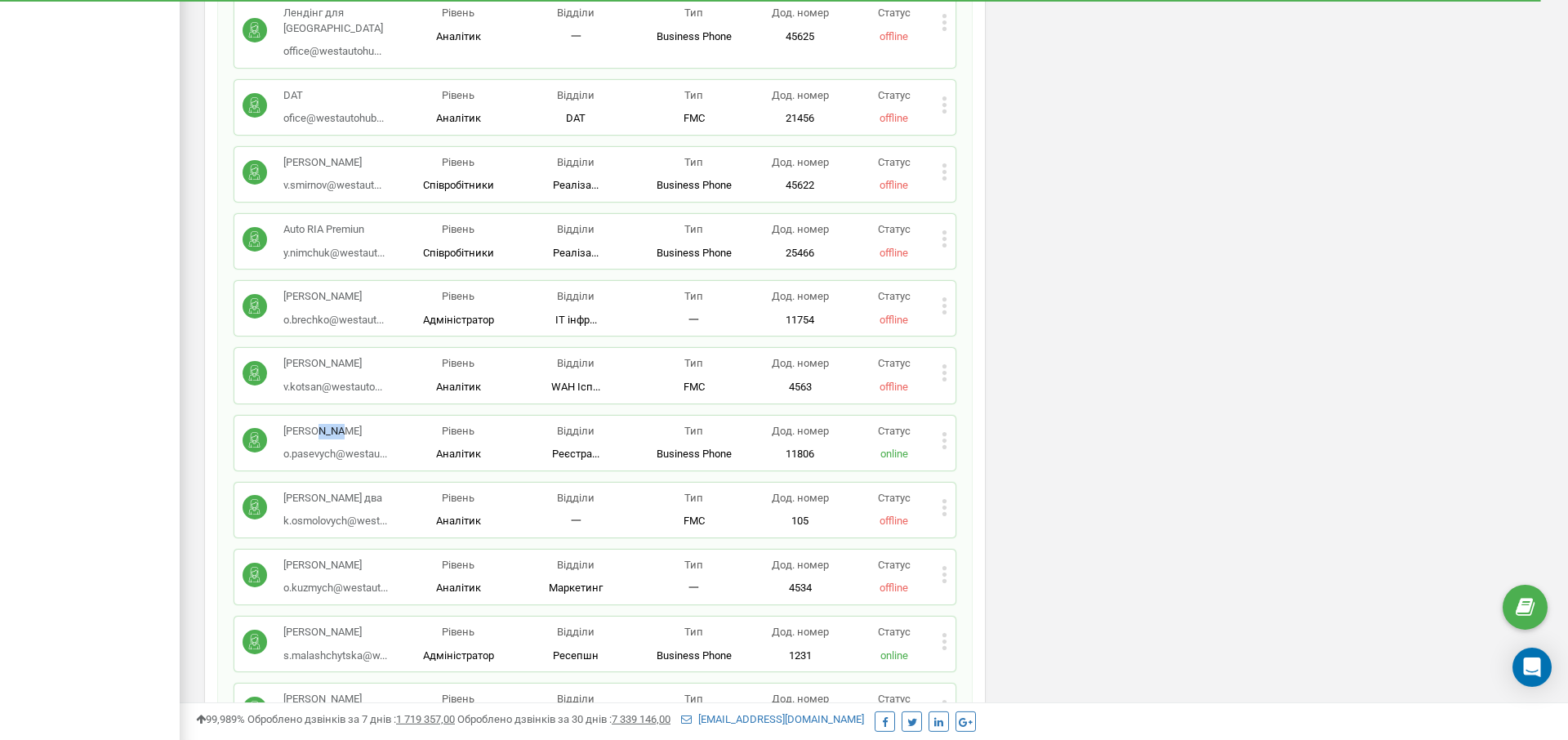
click at [942, 438] on icon at bounding box center [944, 440] width 4 height 4
click at [1005, 461] on span "Редагувати" at bounding box center [996, 467] width 64 height 11
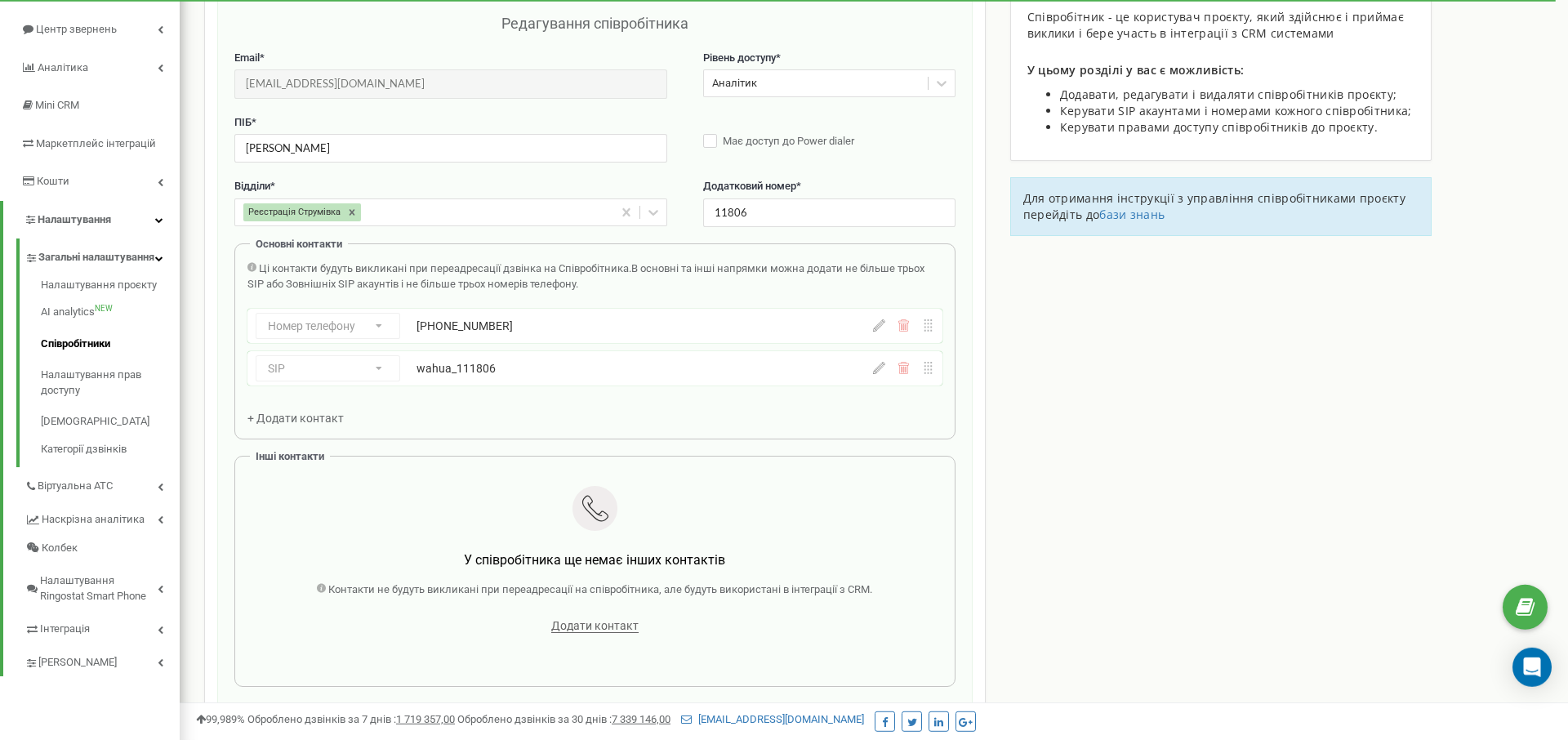
scroll to position [163, 0]
click at [904, 325] on icon at bounding box center [903, 326] width 12 height 12
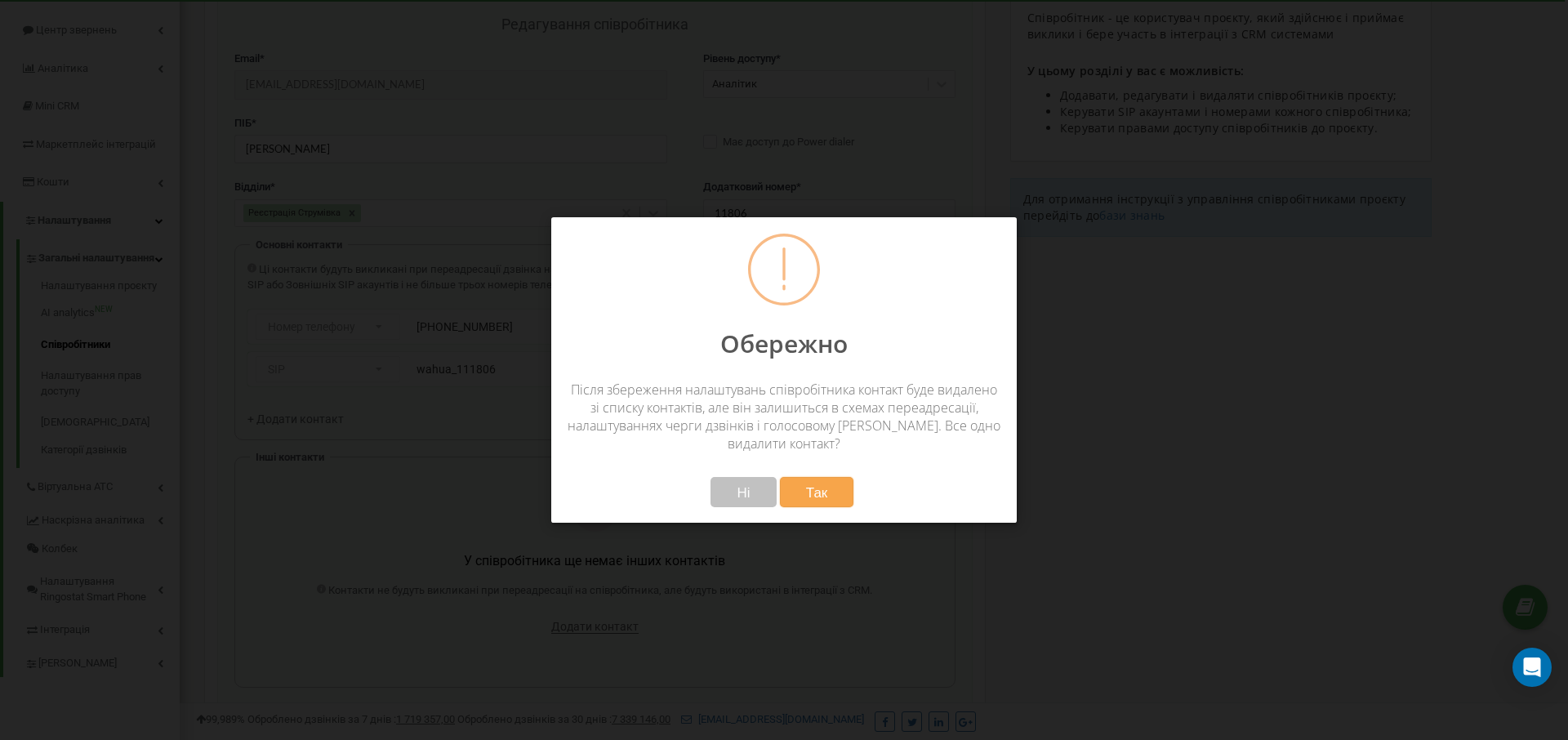
click at [833, 494] on button "Так" at bounding box center [816, 491] width 75 height 30
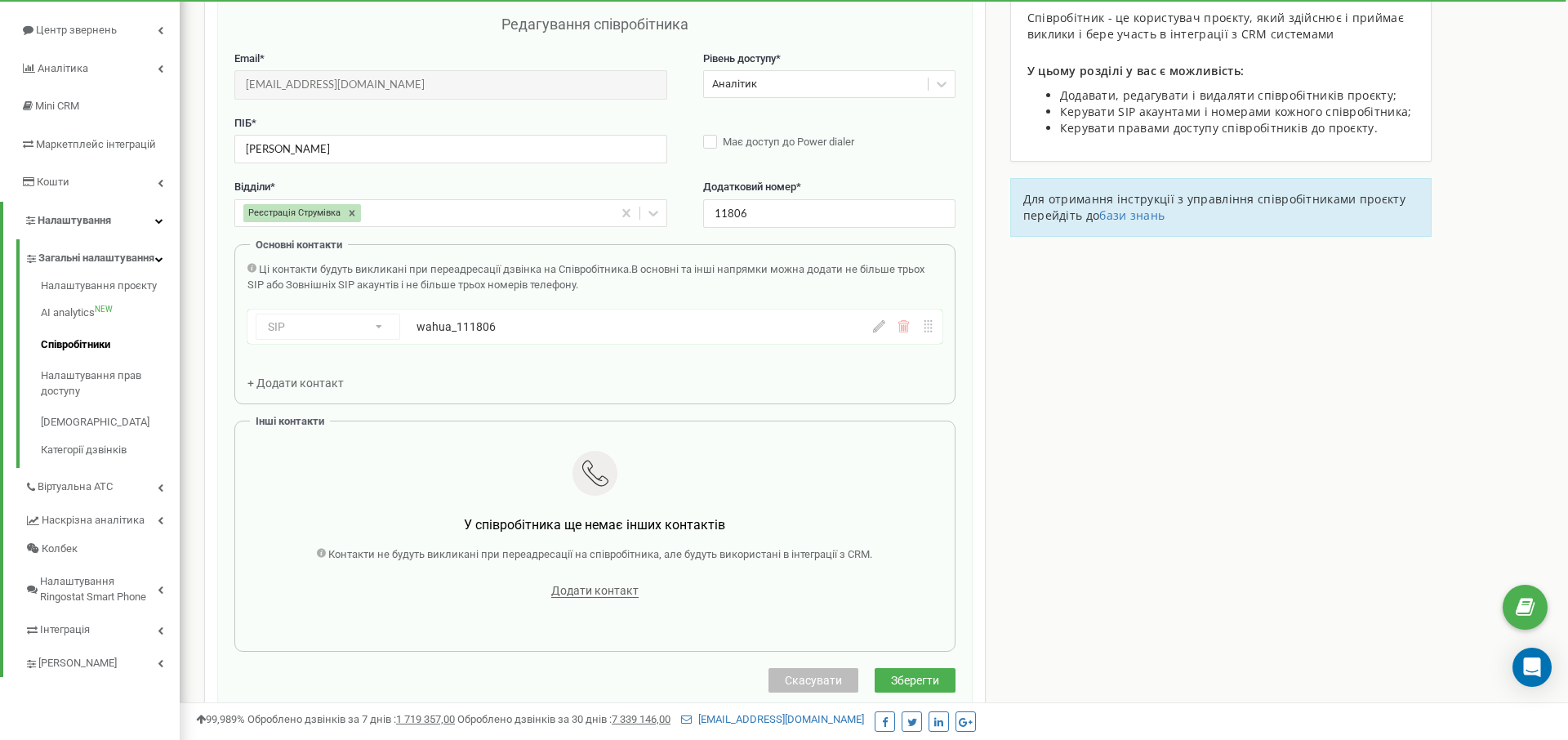
click at [926, 666] on div "Редагування співробітника Email * [EMAIL_ADDRESS][DOMAIN_NAME] Email недоступни…" at bounding box center [595, 341] width 721 height 654
click at [942, 670] on button "Зберегти" at bounding box center [915, 680] width 81 height 25
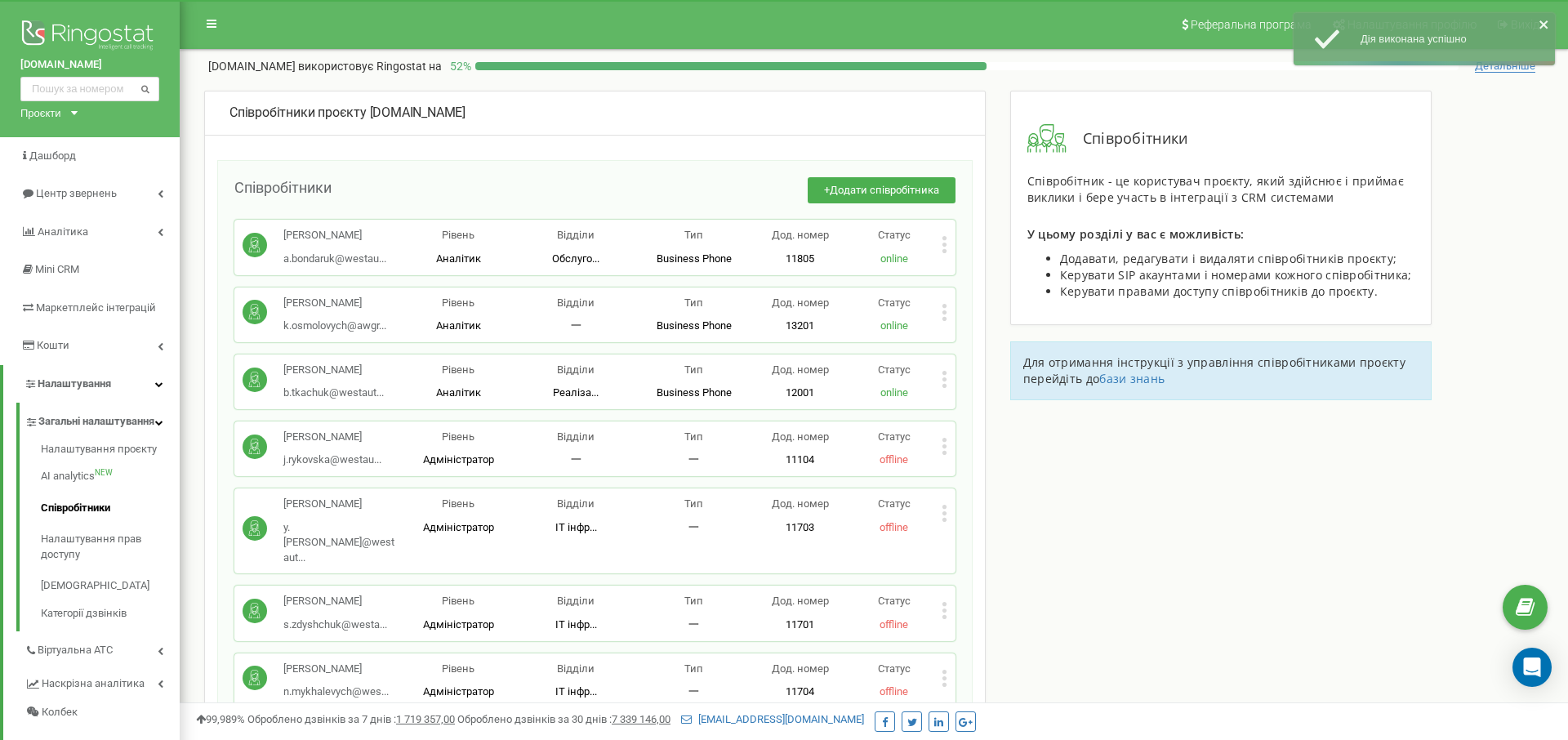
scroll to position [1073, 0]
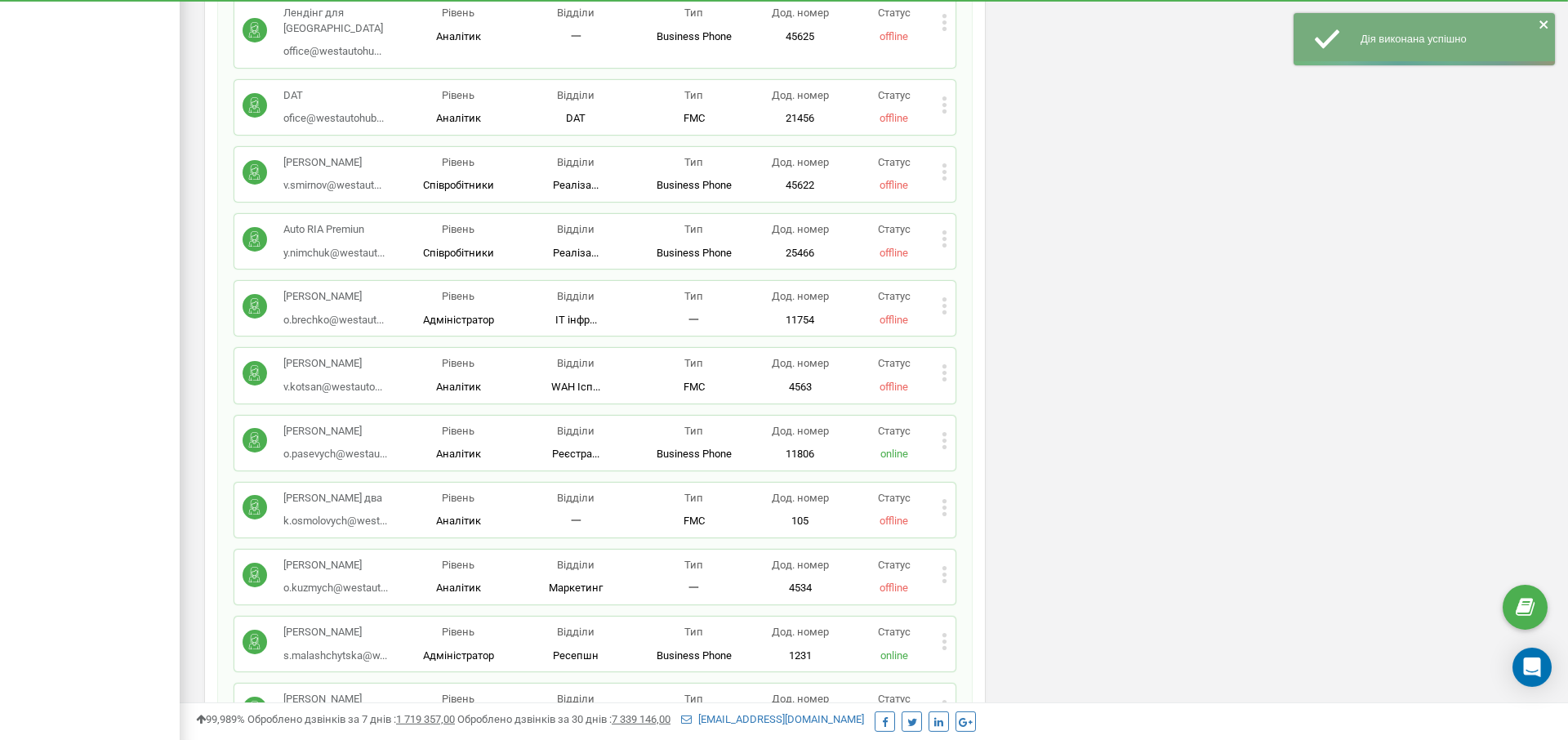
click at [949, 416] on div "[PERSON_NAME] o.pasevych@westau... [EMAIL_ADDRESS][DOMAIN_NAME] Рівень Аналітик…" at bounding box center [595, 443] width 721 height 54
click at [945, 438] on icon at bounding box center [944, 440] width 4 height 4
click at [1004, 461] on span "Редагувати" at bounding box center [996, 467] width 64 height 11
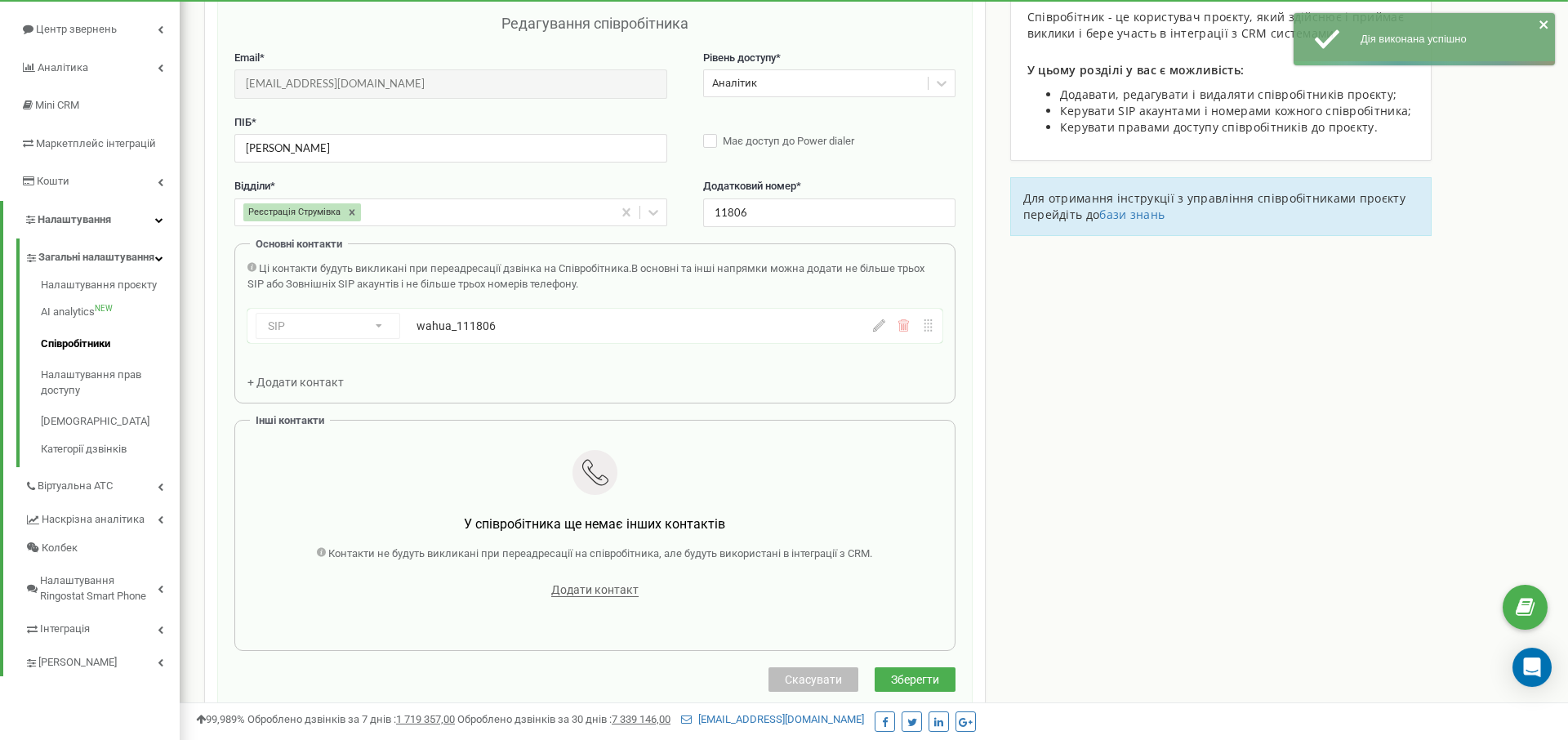
scroll to position [163, 0]
click at [875, 329] on icon at bounding box center [879, 326] width 12 height 12
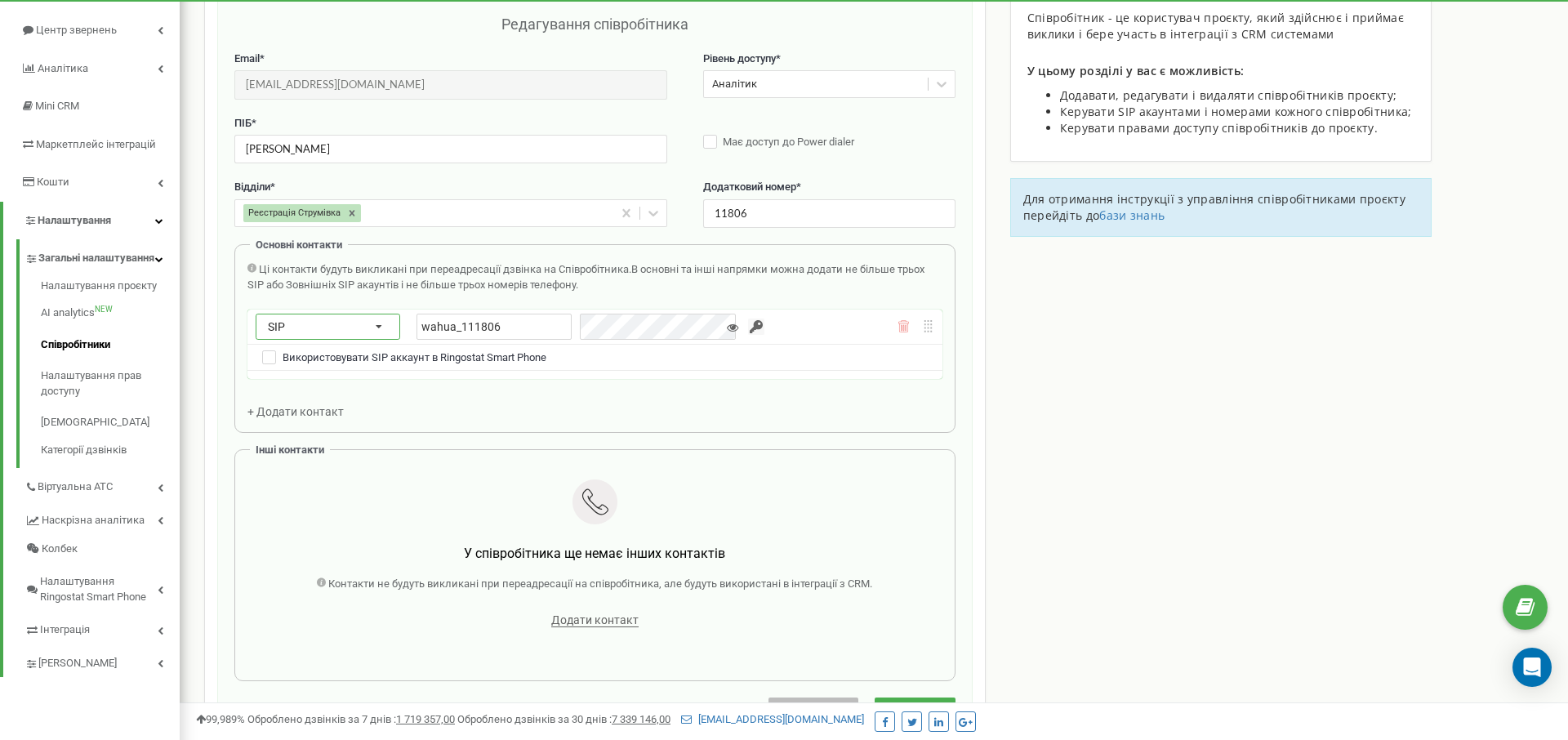
click at [356, 325] on div "SIP Номер телефону SIP Зовнішній SIP" at bounding box center [328, 327] width 144 height 26
click at [330, 353] on span "Номер телефону" at bounding box center [304, 350] width 77 height 11
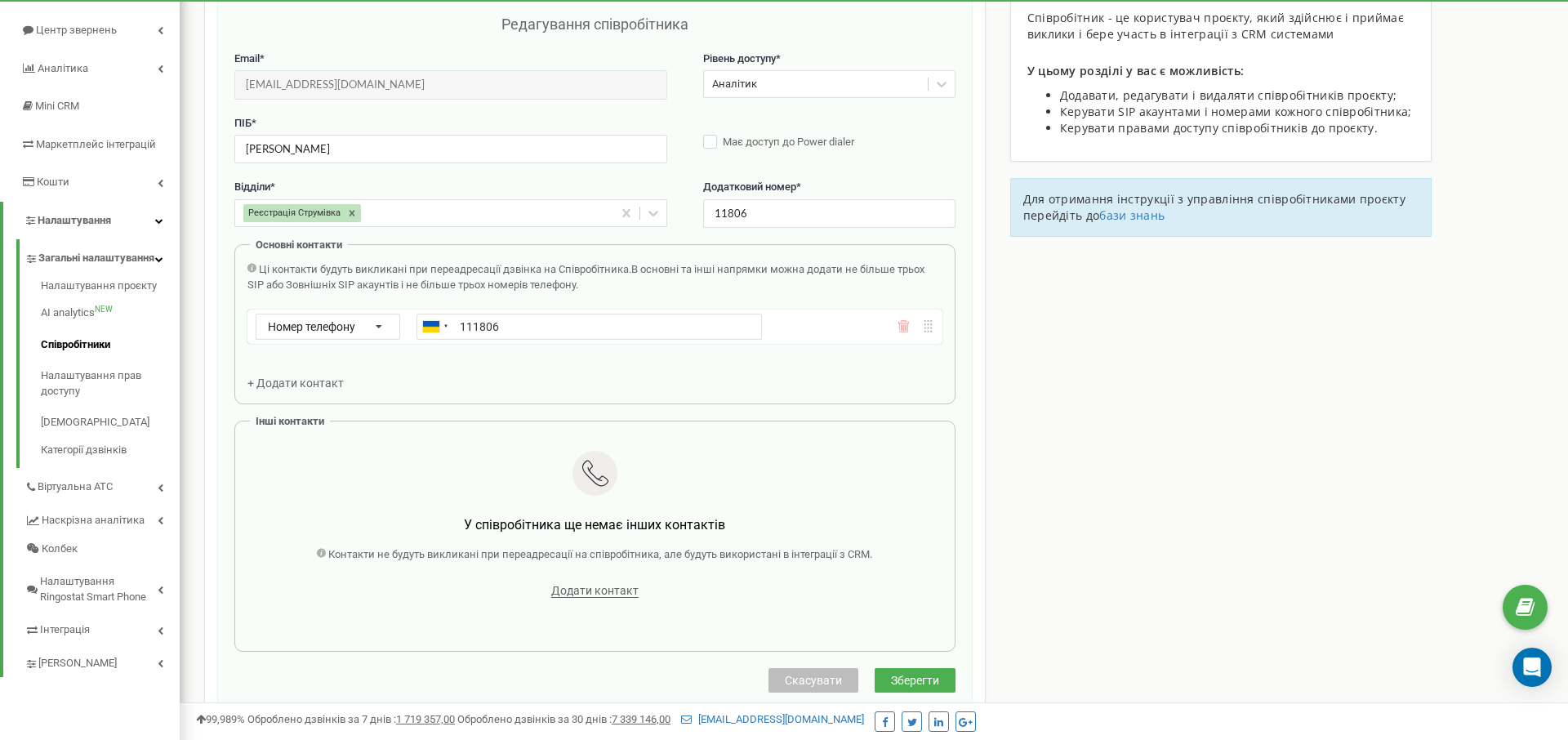
click at [519, 328] on input "111806" at bounding box center [590, 327] width 346 height 26
type input "[PHONE_NUMBER]"
click at [614, 417] on div "Email * [EMAIL_ADDRESS][DOMAIN_NAME] Email недоступний для редагування. Ви може…" at bounding box center [595, 352] width 721 height 600
click at [933, 680] on span "Зберегти" at bounding box center [915, 680] width 48 height 13
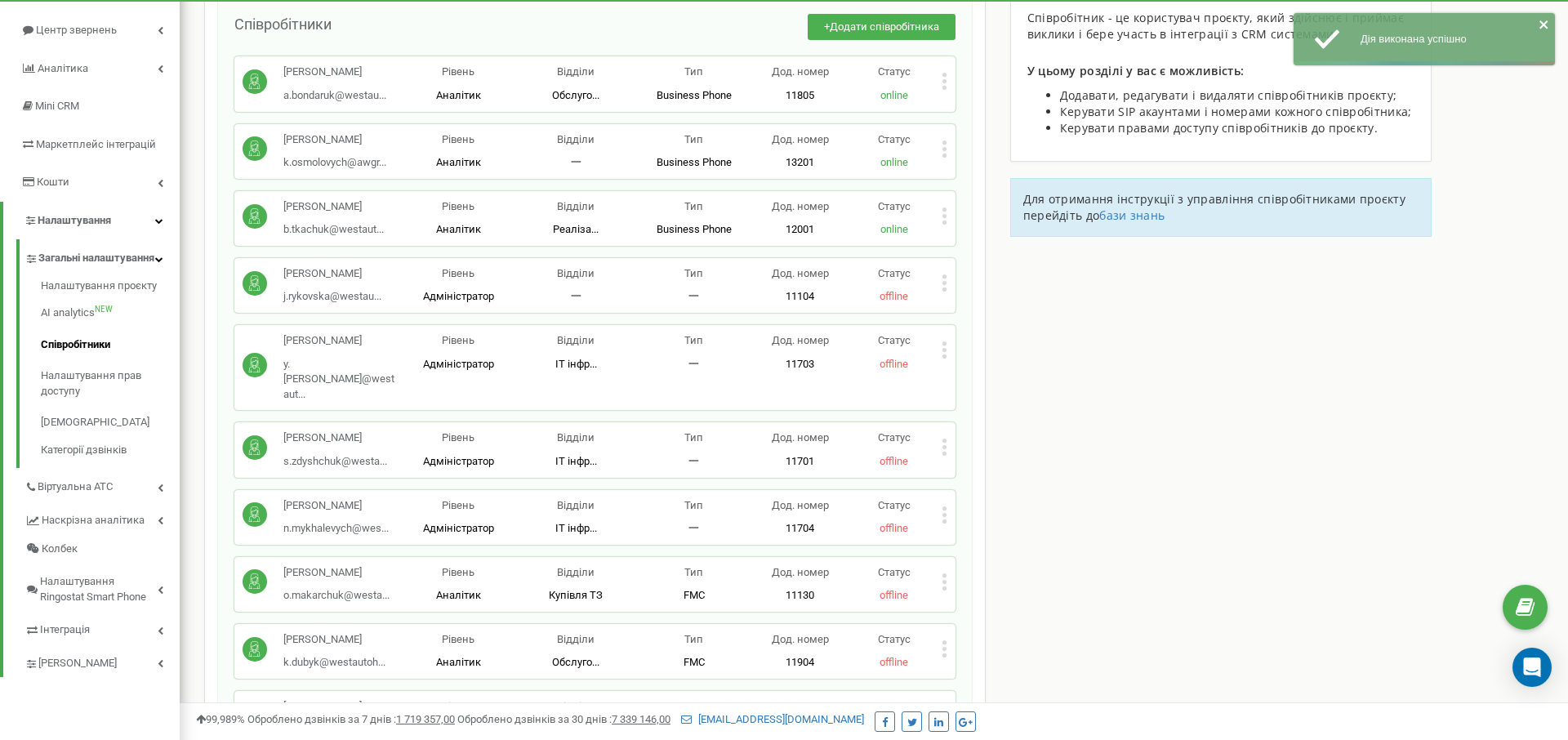
scroll to position [1073, 0]
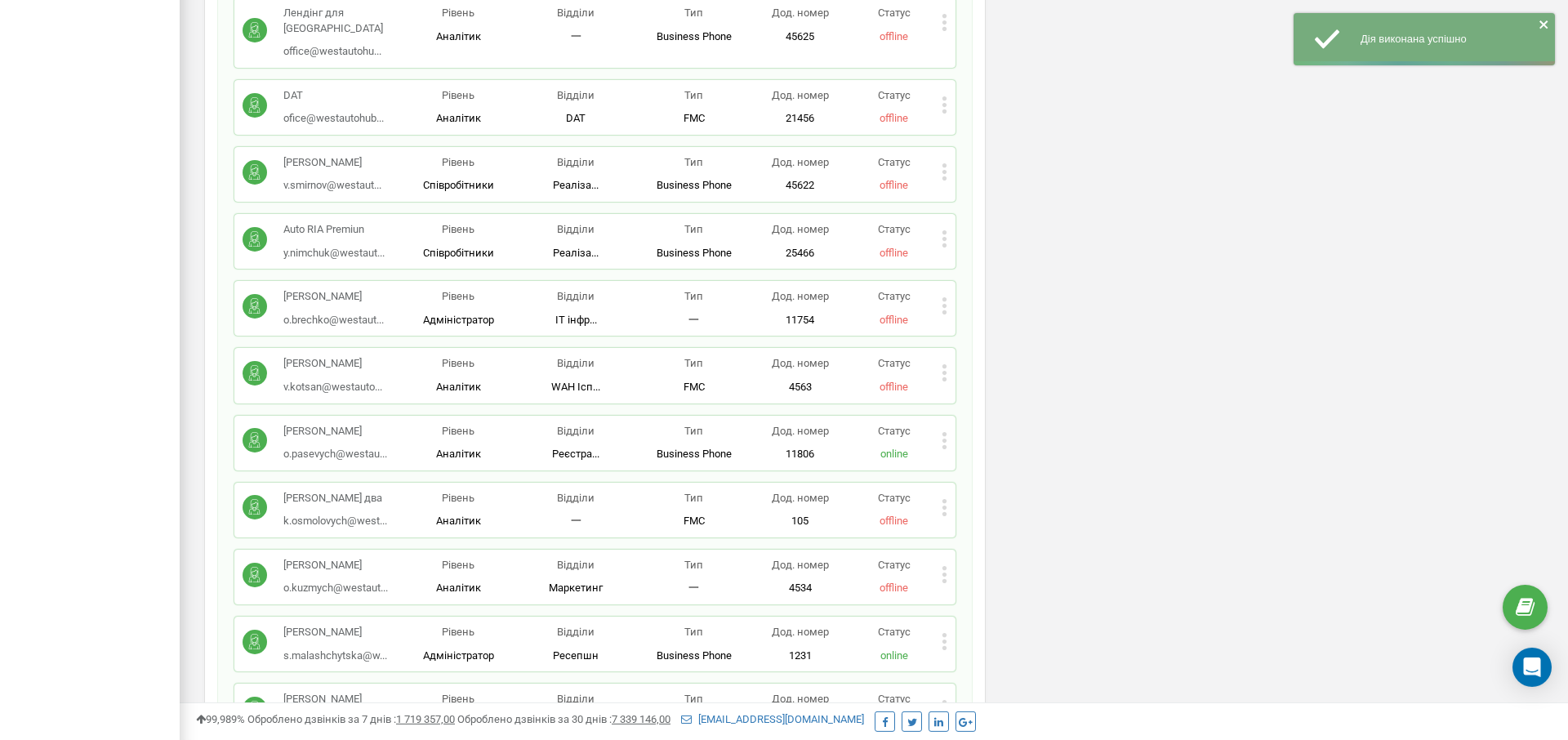
click at [941, 432] on icon at bounding box center [944, 440] width 6 height 17
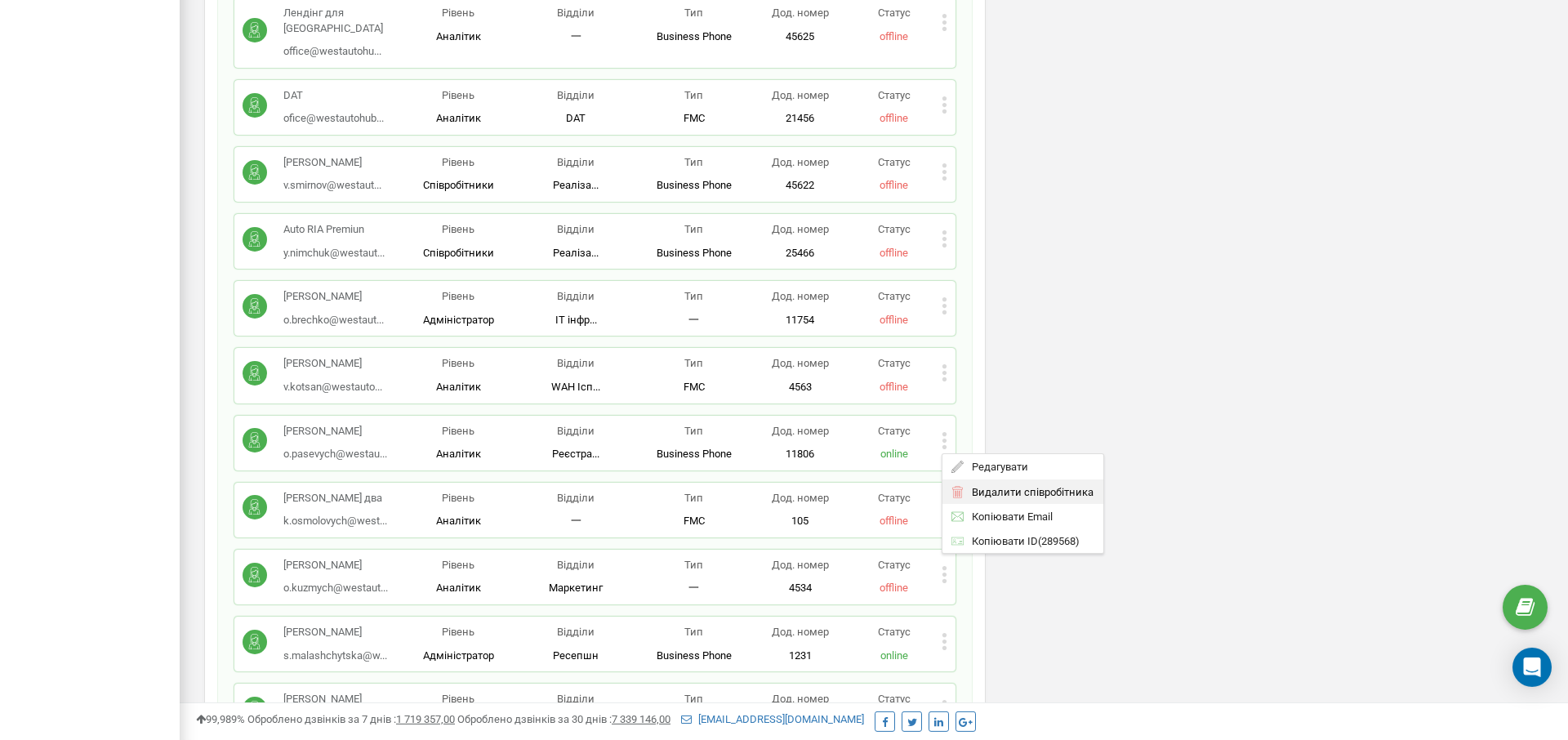
click at [1068, 487] on span "Видалити співробітника" at bounding box center [1028, 492] width 130 height 11
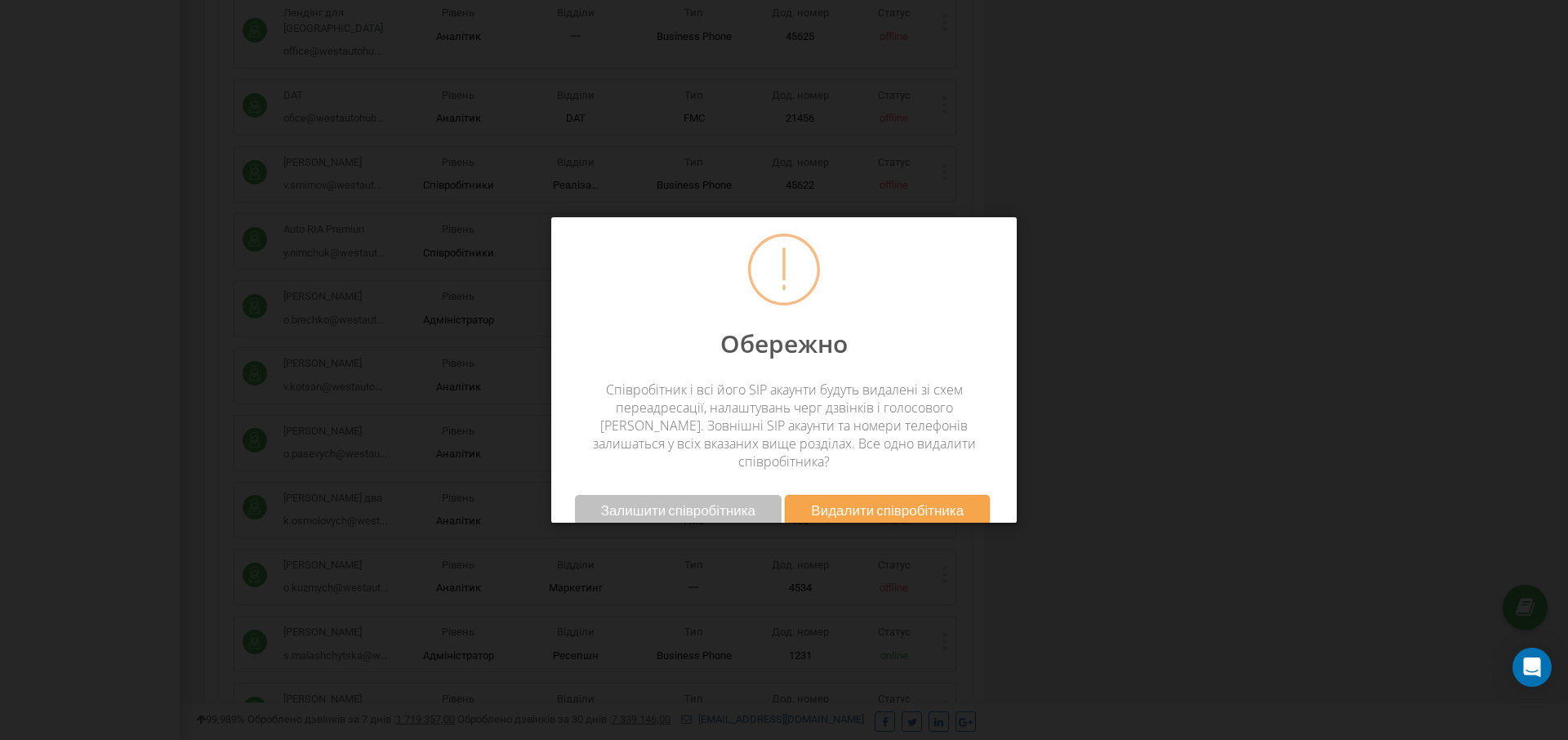
drag, startPoint x: 964, startPoint y: 493, endPoint x: 808, endPoint y: 460, distance: 159.5
click at [703, 487] on div "Залишити співробітника Видалити співробітника" at bounding box center [784, 510] width 466 height 47
drag, startPoint x: 1257, startPoint y: 401, endPoint x: 1214, endPoint y: 401, distance: 43.0
click at [1251, 401] on div "Обережно Співробітник і всі його SIP акаунти будуть видалені зі схем переадреса…" at bounding box center [784, 370] width 1568 height 740
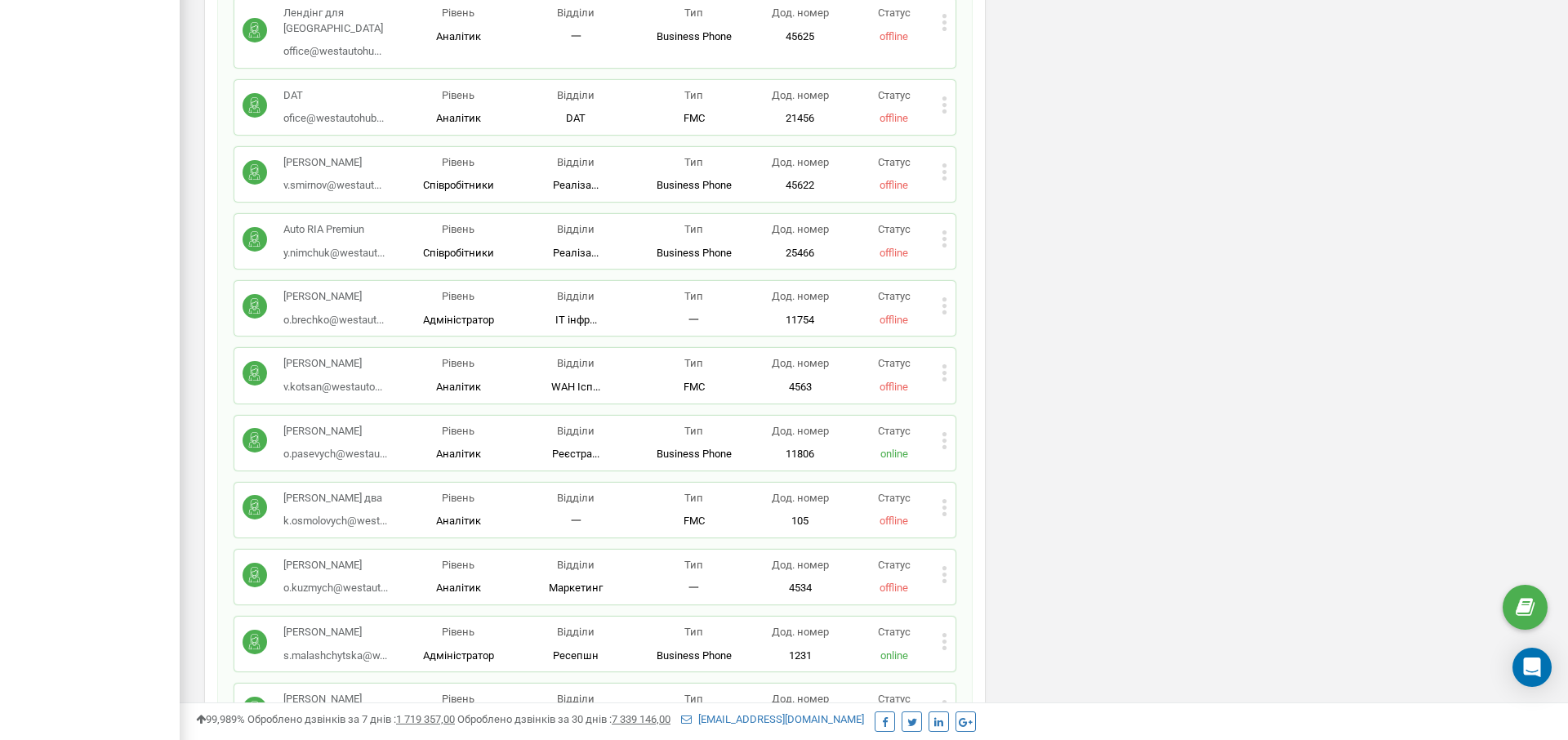
click at [939, 424] on div "Статус online" at bounding box center [894, 444] width 94 height 39
click at [941, 432] on icon at bounding box center [944, 440] width 6 height 17
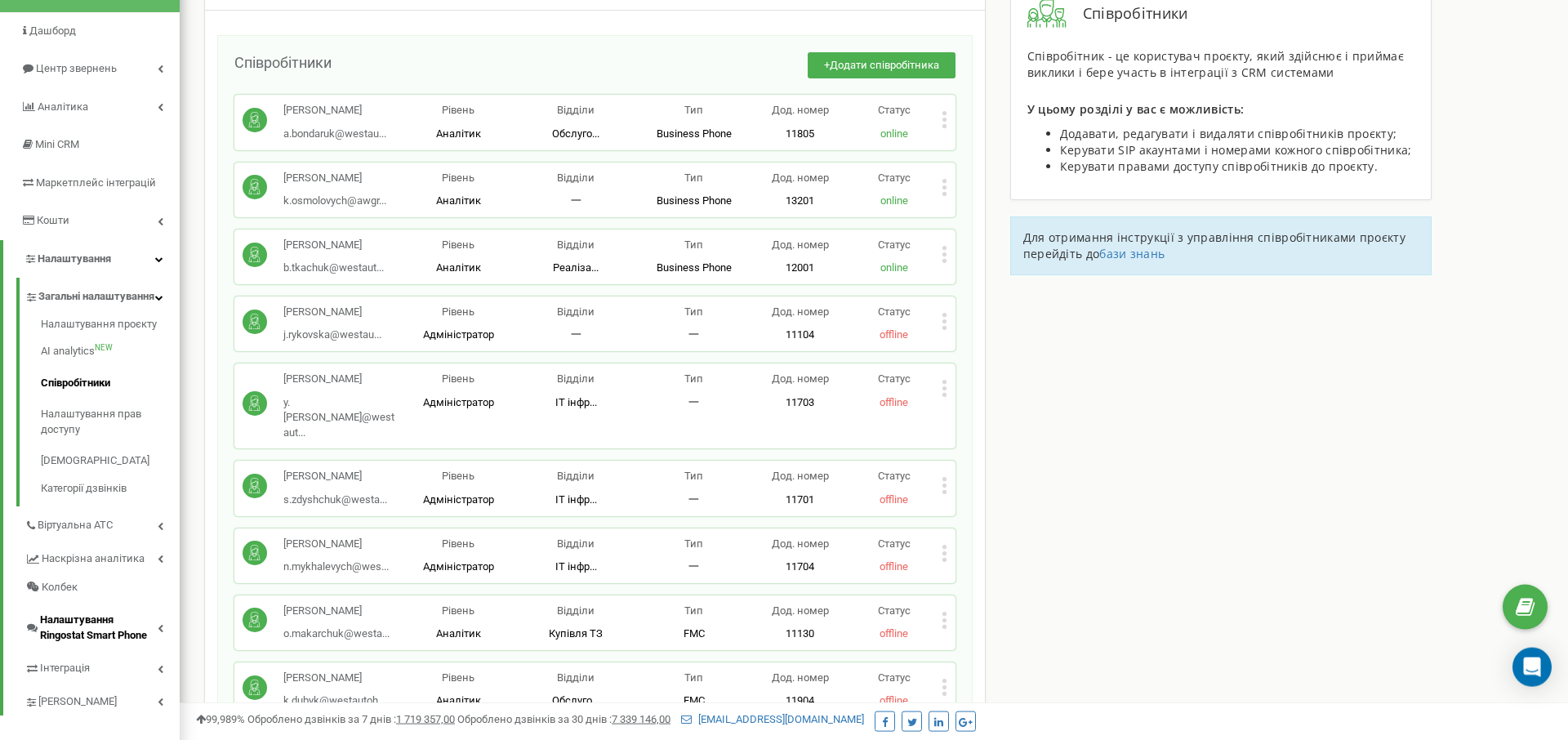
scroll to position [250, 0]
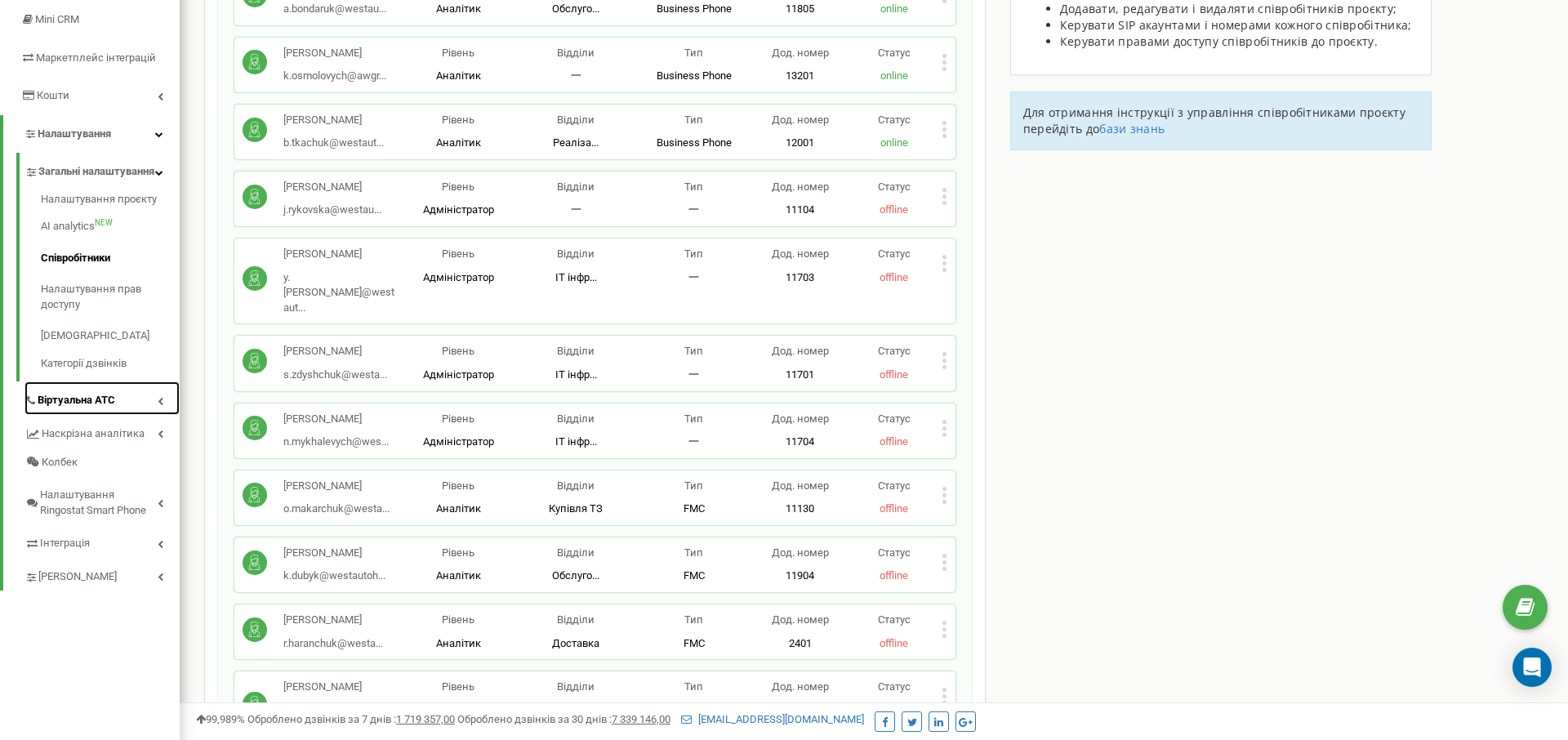
click at [122, 415] on link "Віртуальна АТС" at bounding box center [102, 398] width 156 height 33
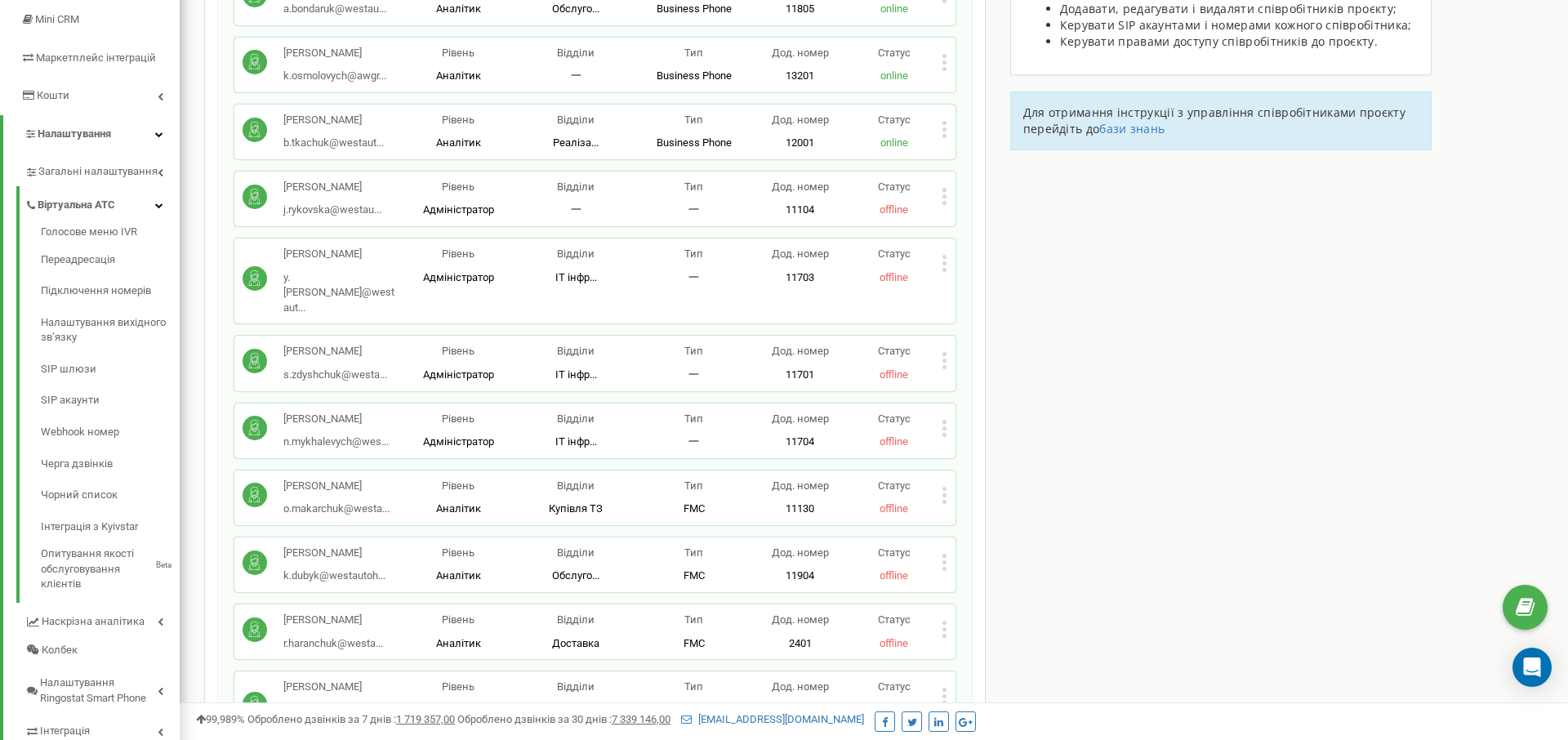
scroll to position [1073, 0]
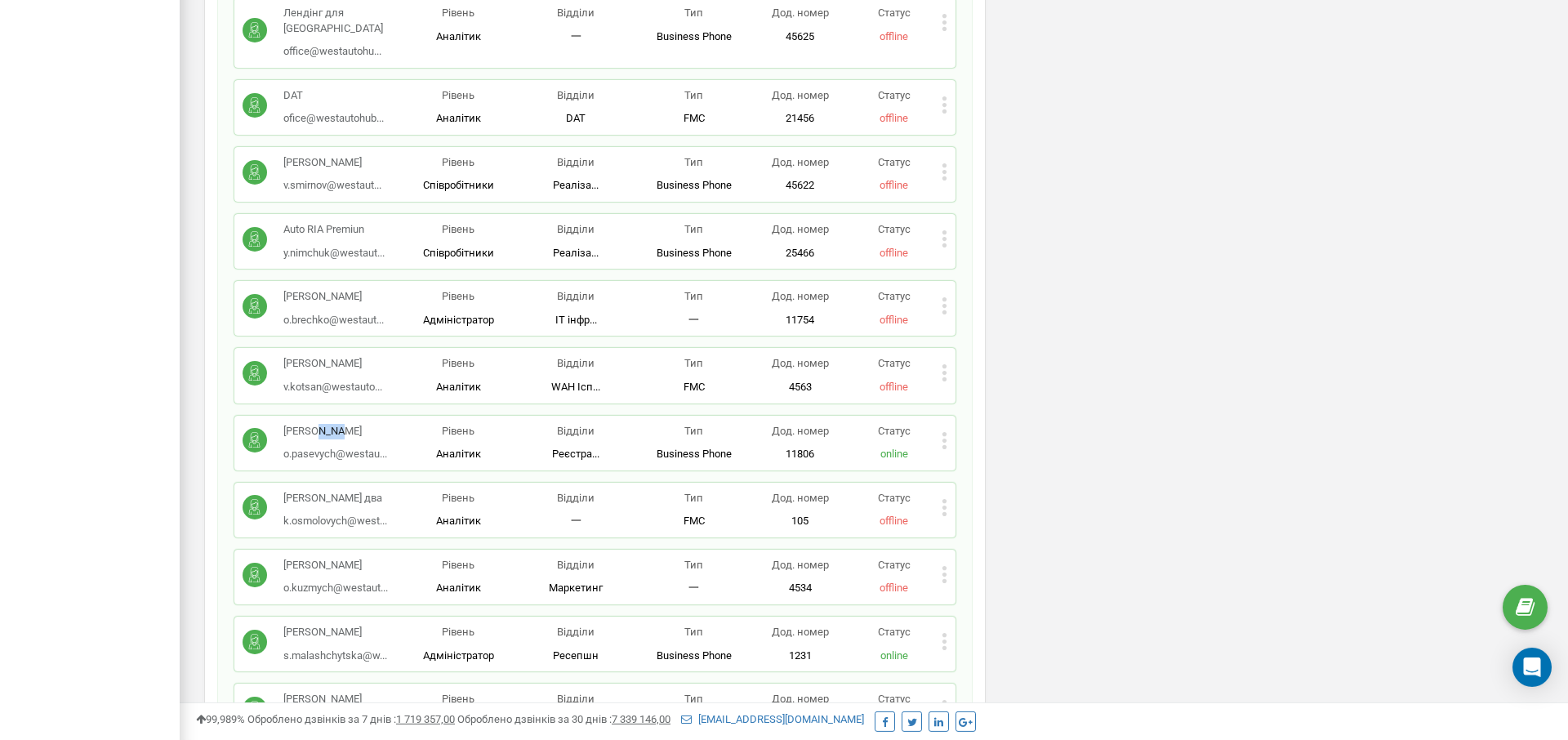
click at [945, 438] on icon at bounding box center [944, 440] width 4 height 4
click at [1051, 487] on span "Видалити співробітника" at bounding box center [1028, 492] width 130 height 11
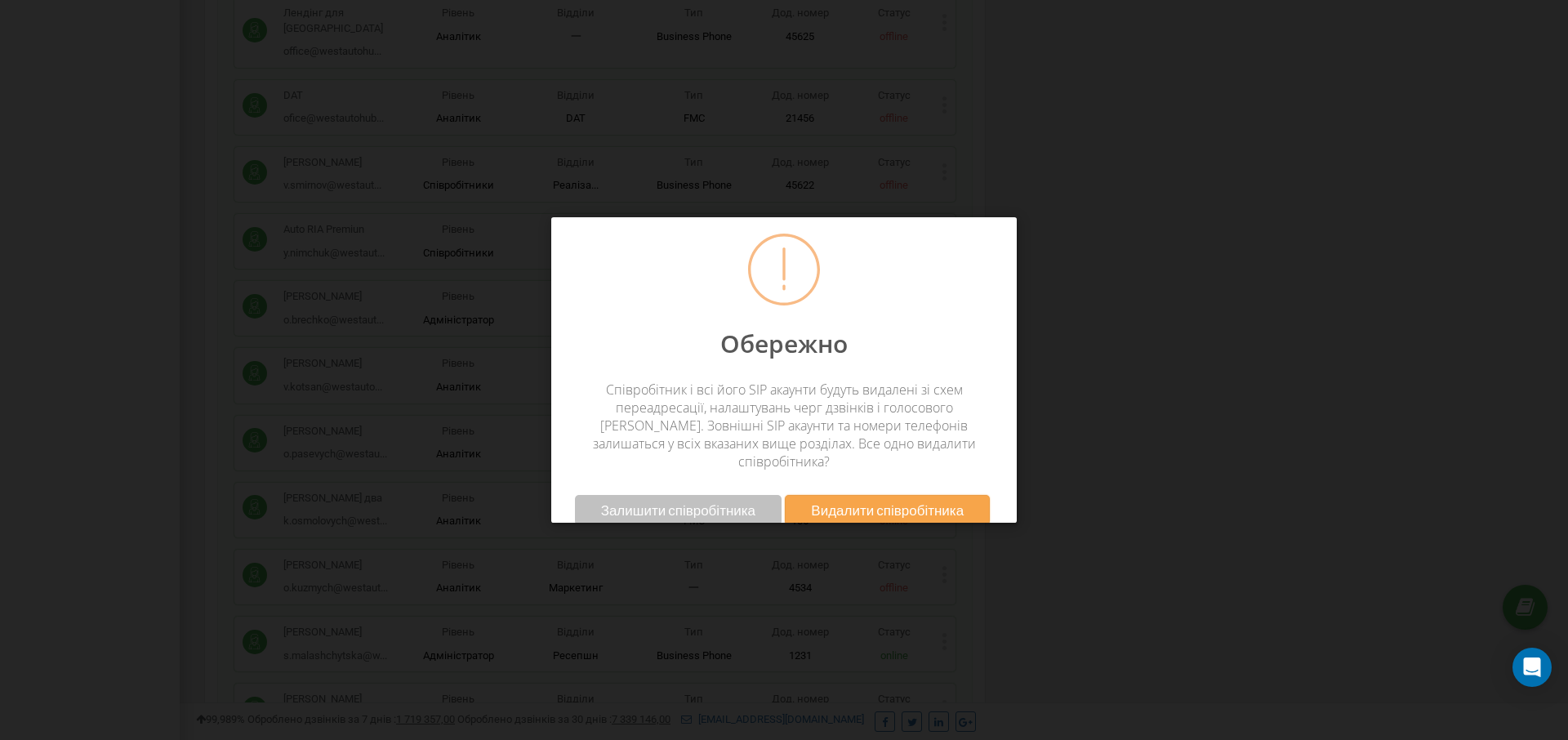
click at [959, 502] on span "Видалити співробітника" at bounding box center [887, 510] width 153 height 17
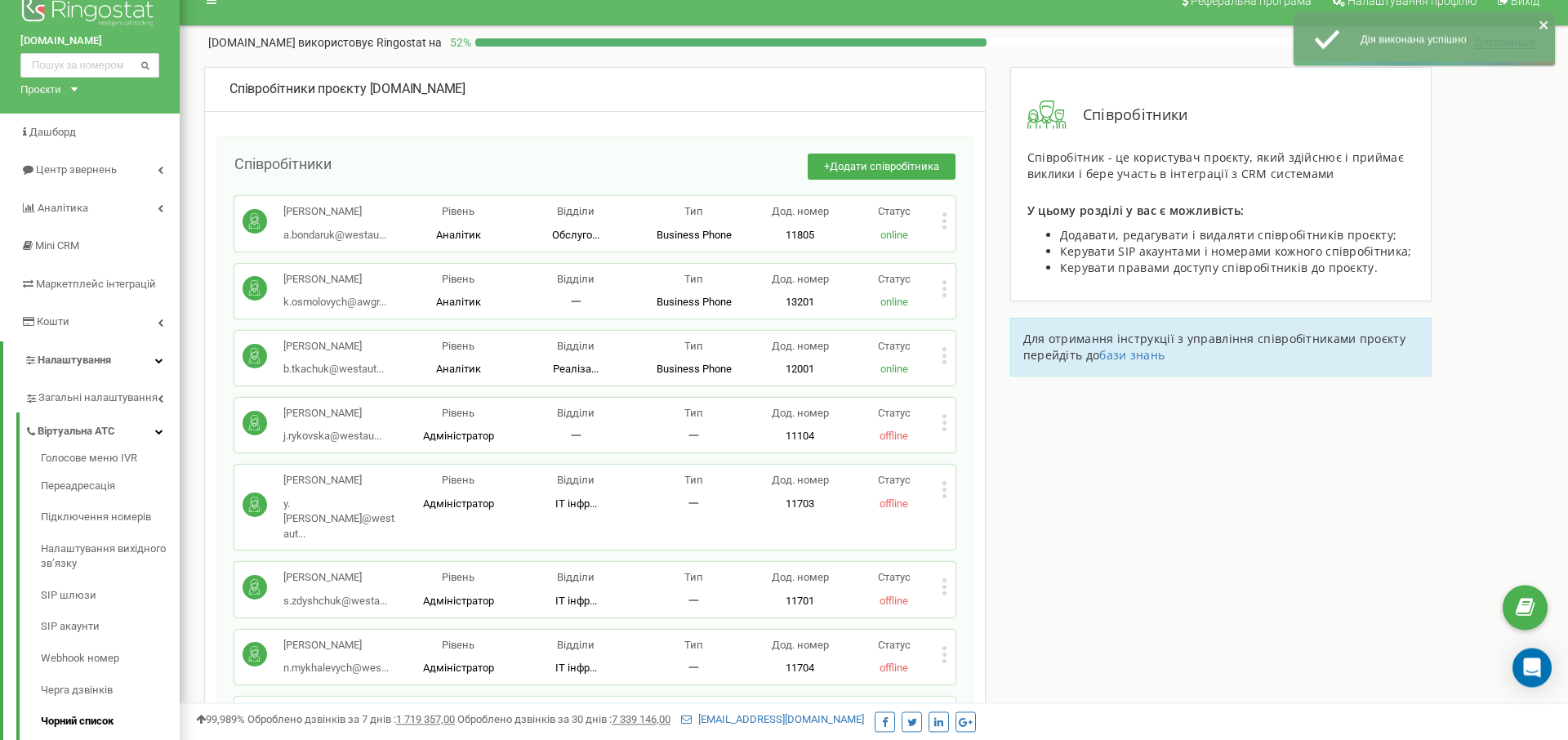
scroll to position [1424, 0]
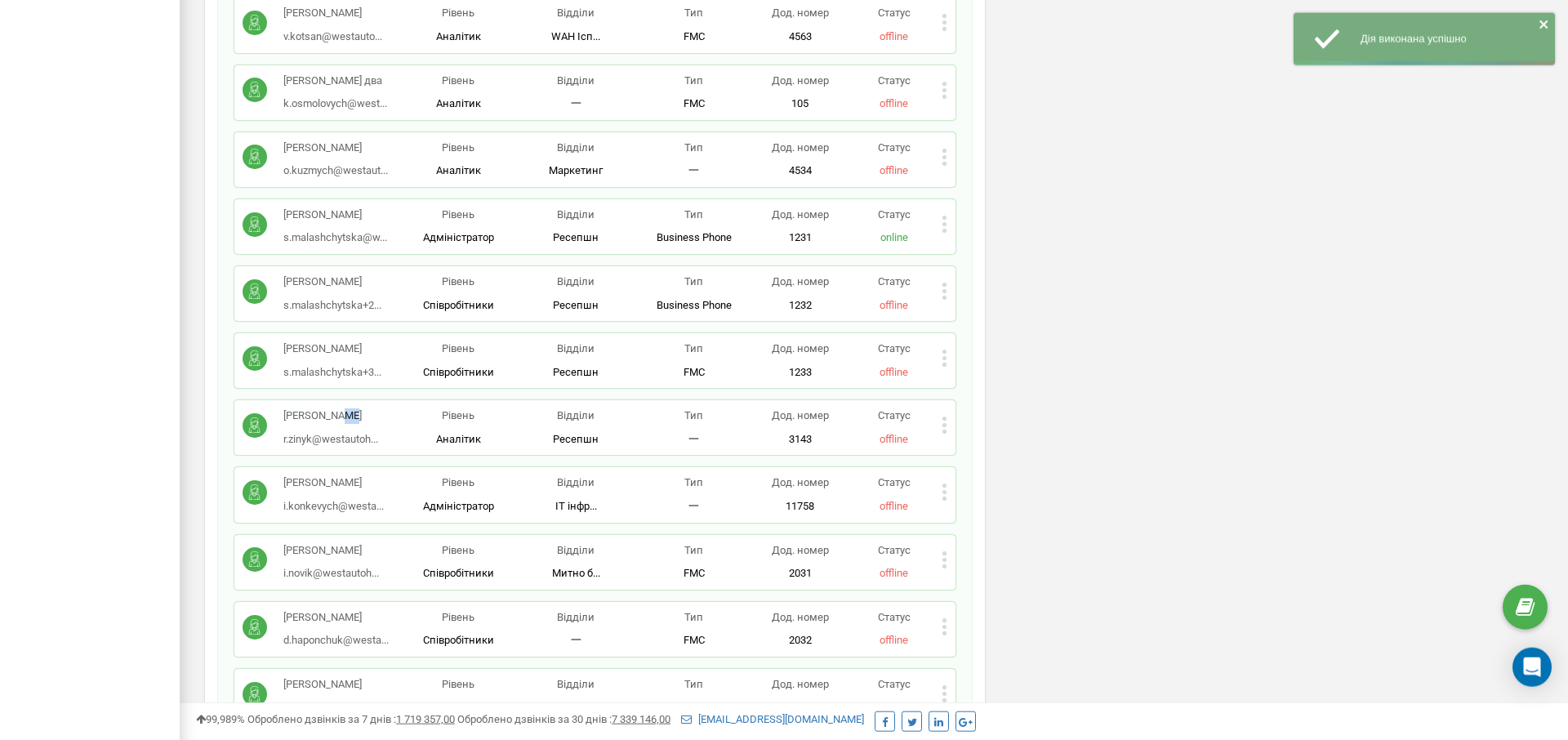
click at [946, 423] on icon at bounding box center [944, 425] width 4 height 4
click at [1009, 446] on span "Редагувати" at bounding box center [996, 452] width 64 height 11
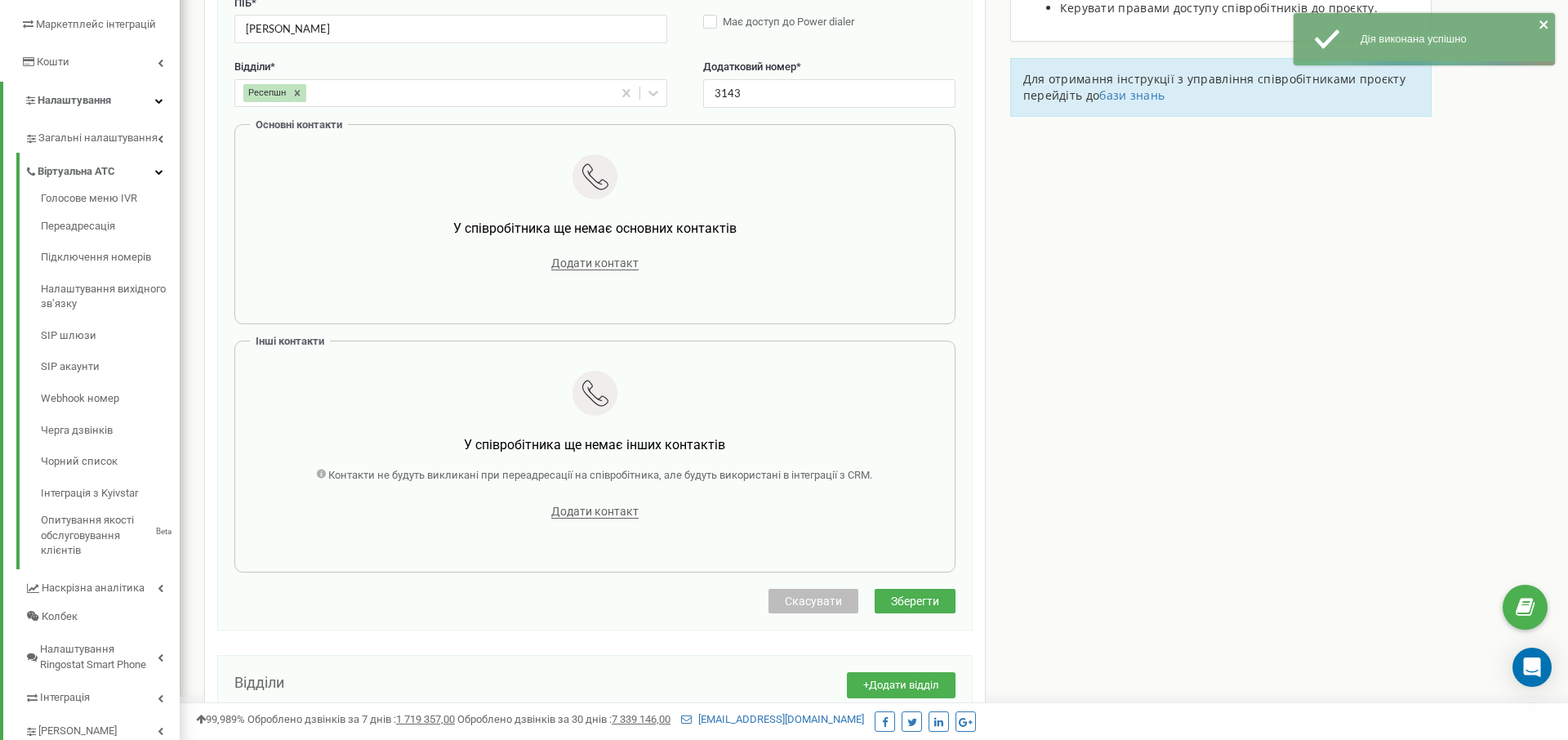
scroll to position [0, 0]
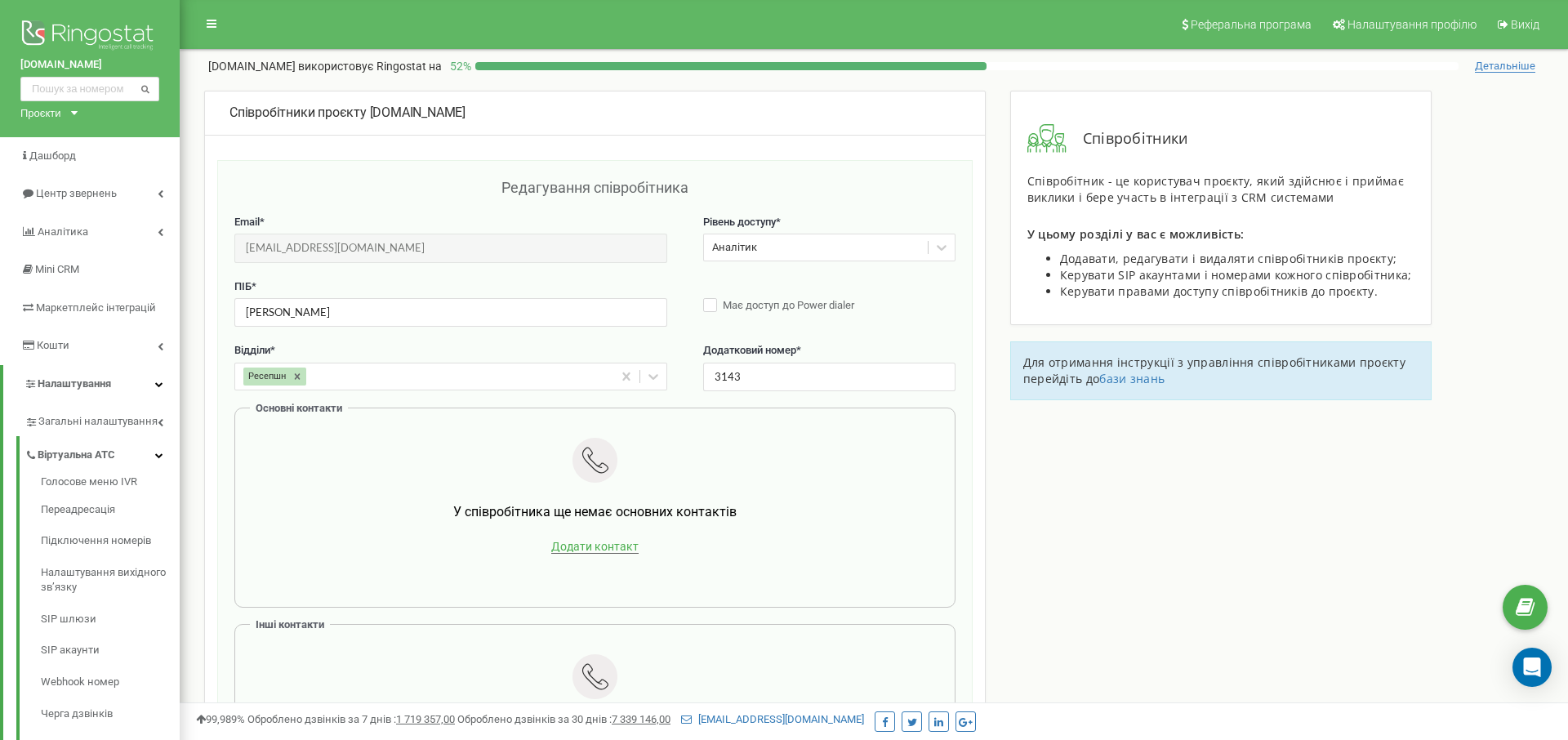
click at [609, 551] on span "Додати контакт" at bounding box center [594, 547] width 87 height 14
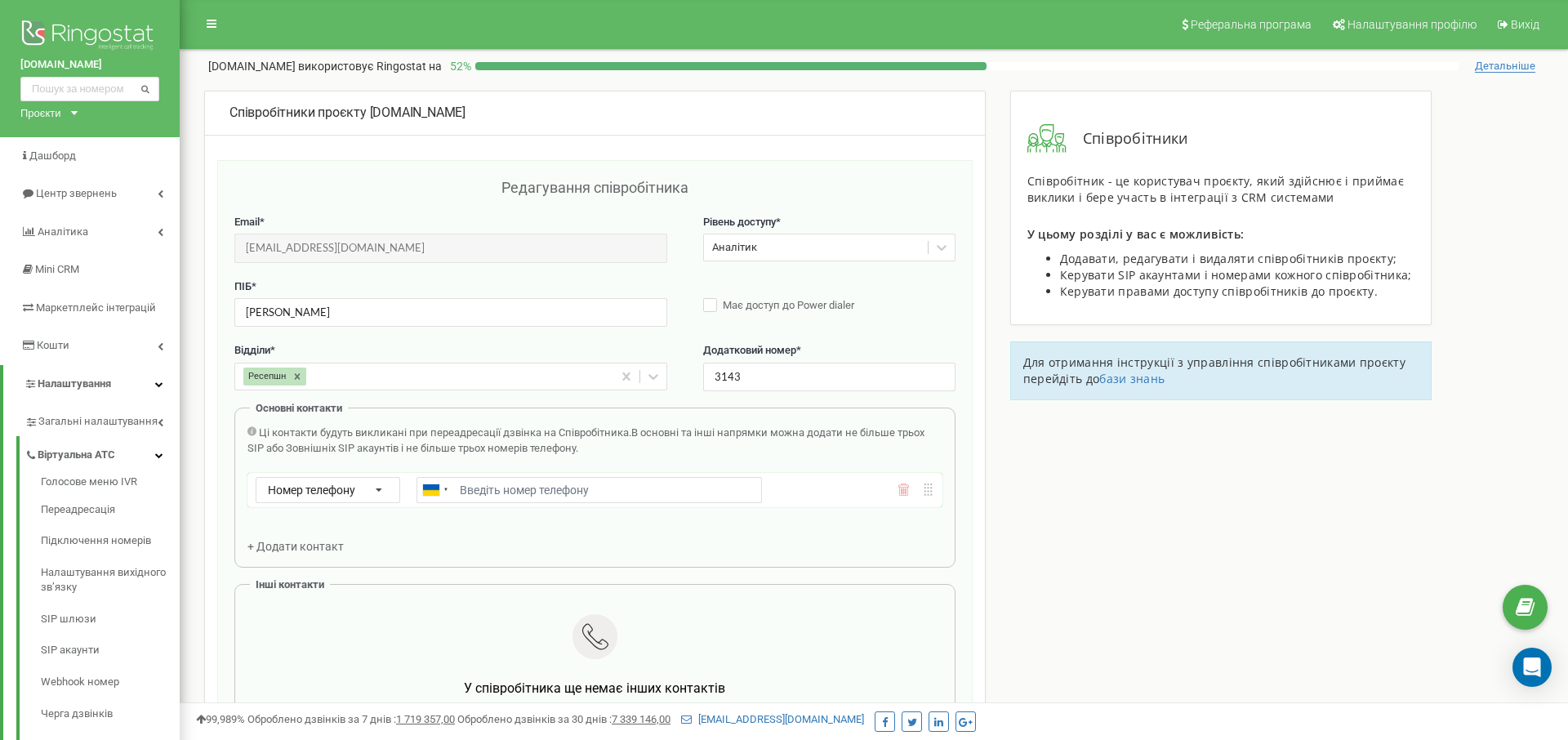
type input "[PHONE_NUMBER]"
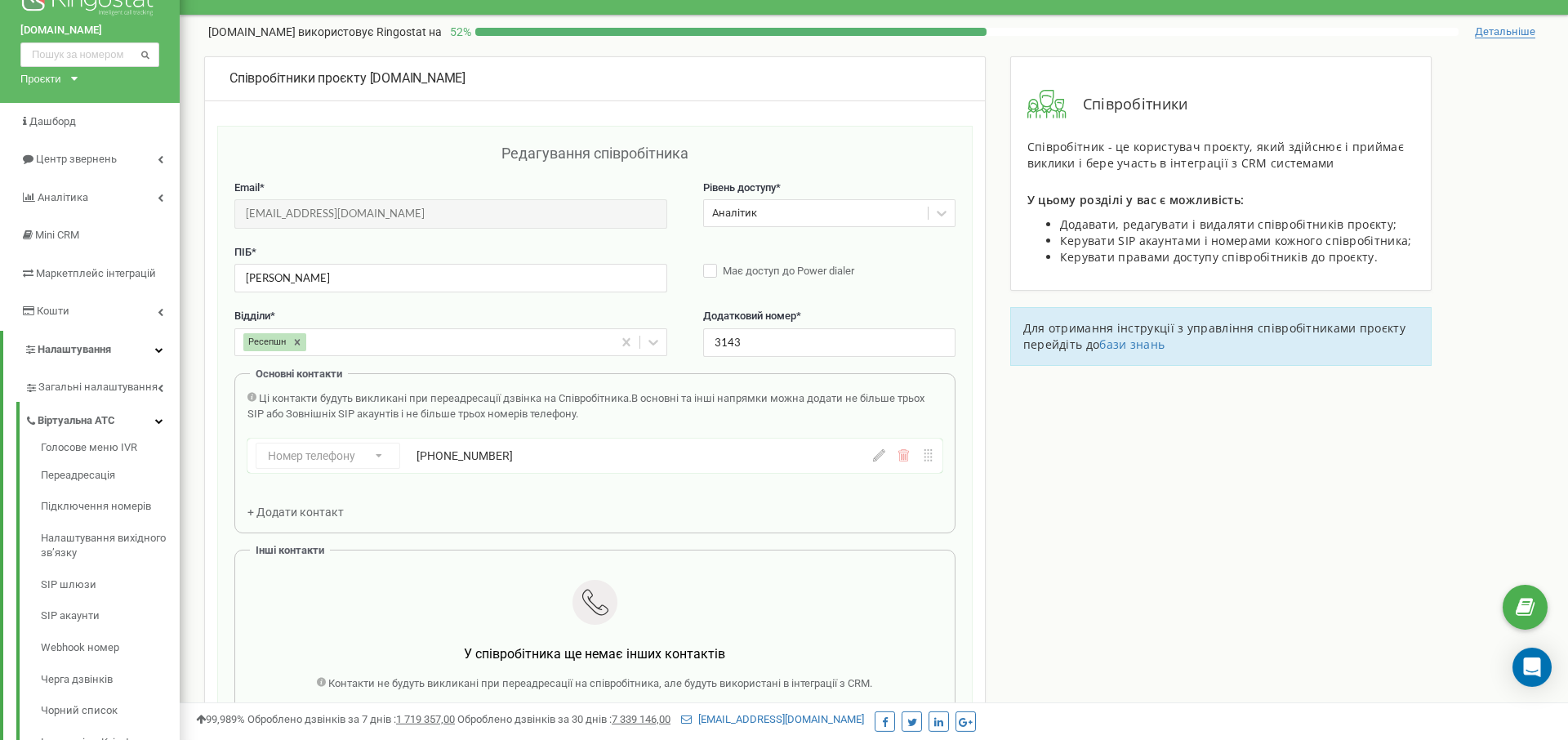
scroll to position [333, 0]
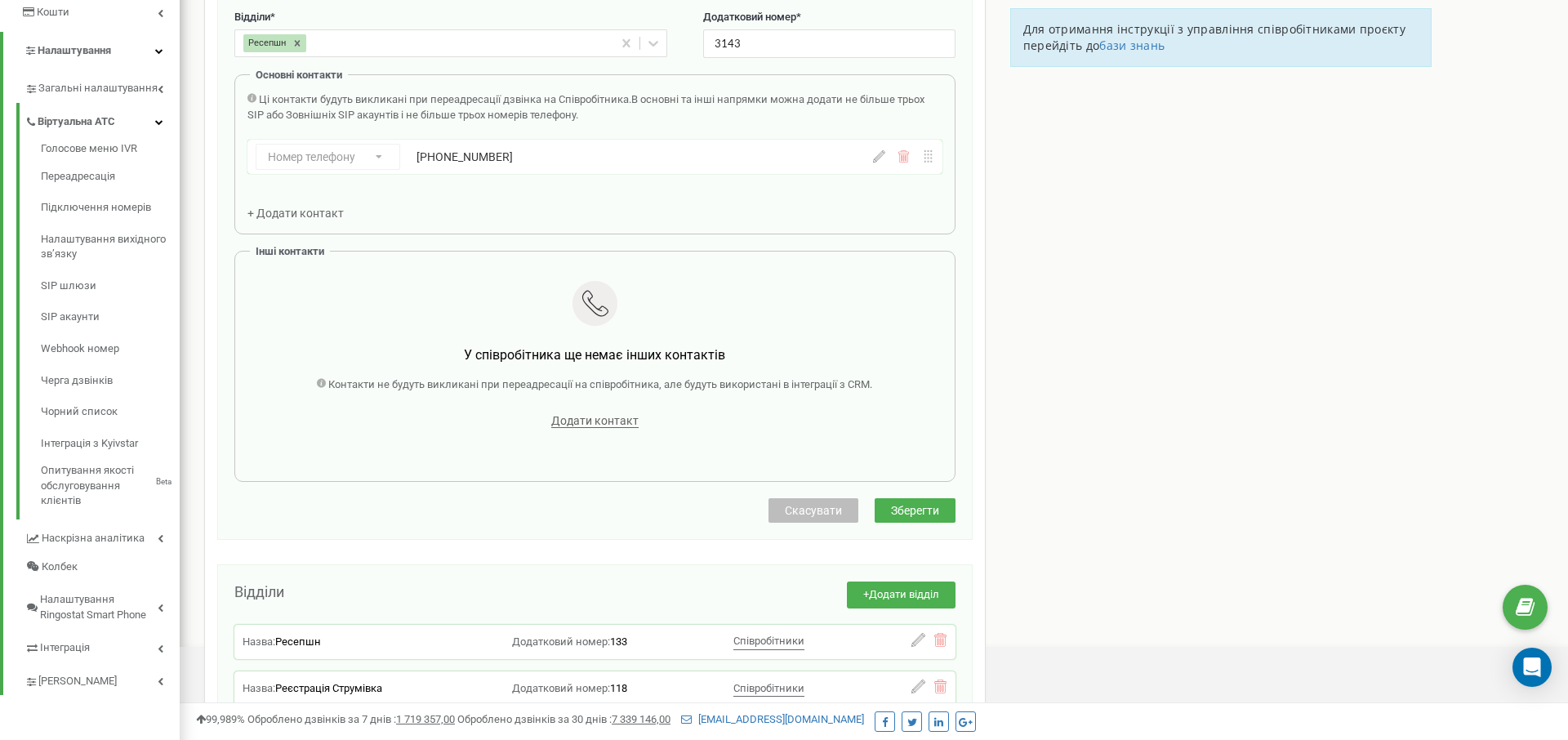
click at [918, 502] on button "Зберегти" at bounding box center [915, 510] width 81 height 25
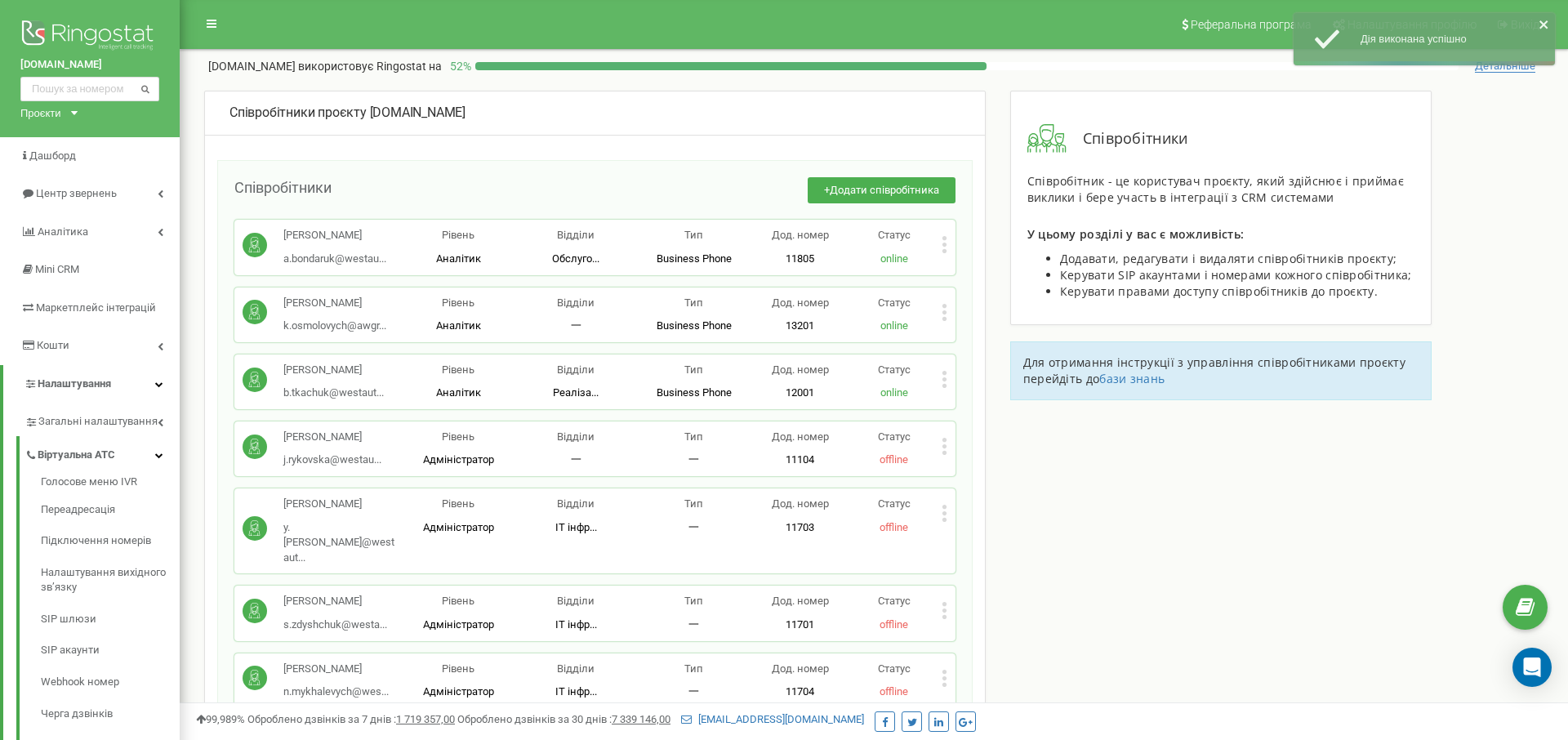
scroll to position [1424, 0]
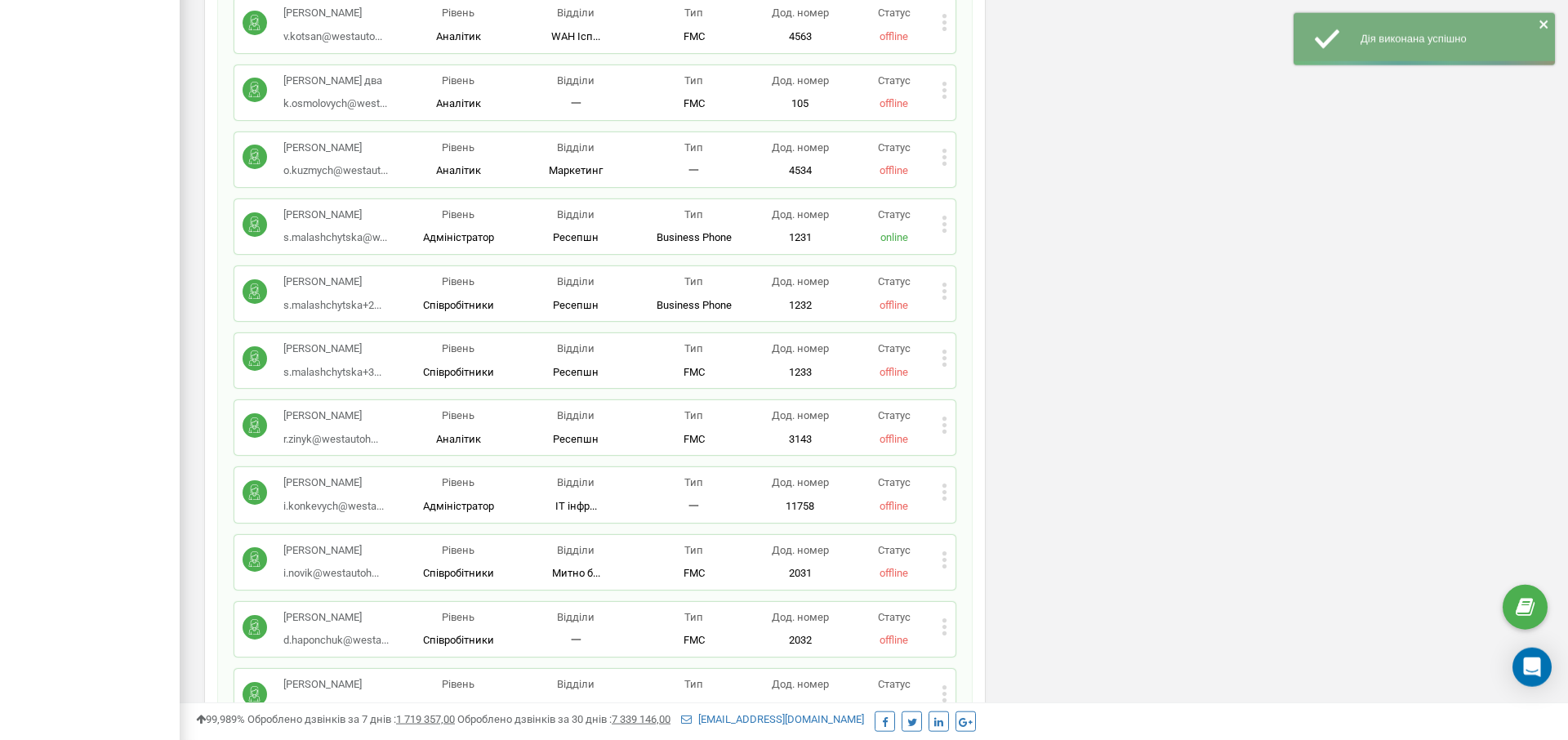
click at [936, 409] on p "Статус" at bounding box center [894, 416] width 94 height 16
click at [941, 417] on icon at bounding box center [944, 425] width 6 height 17
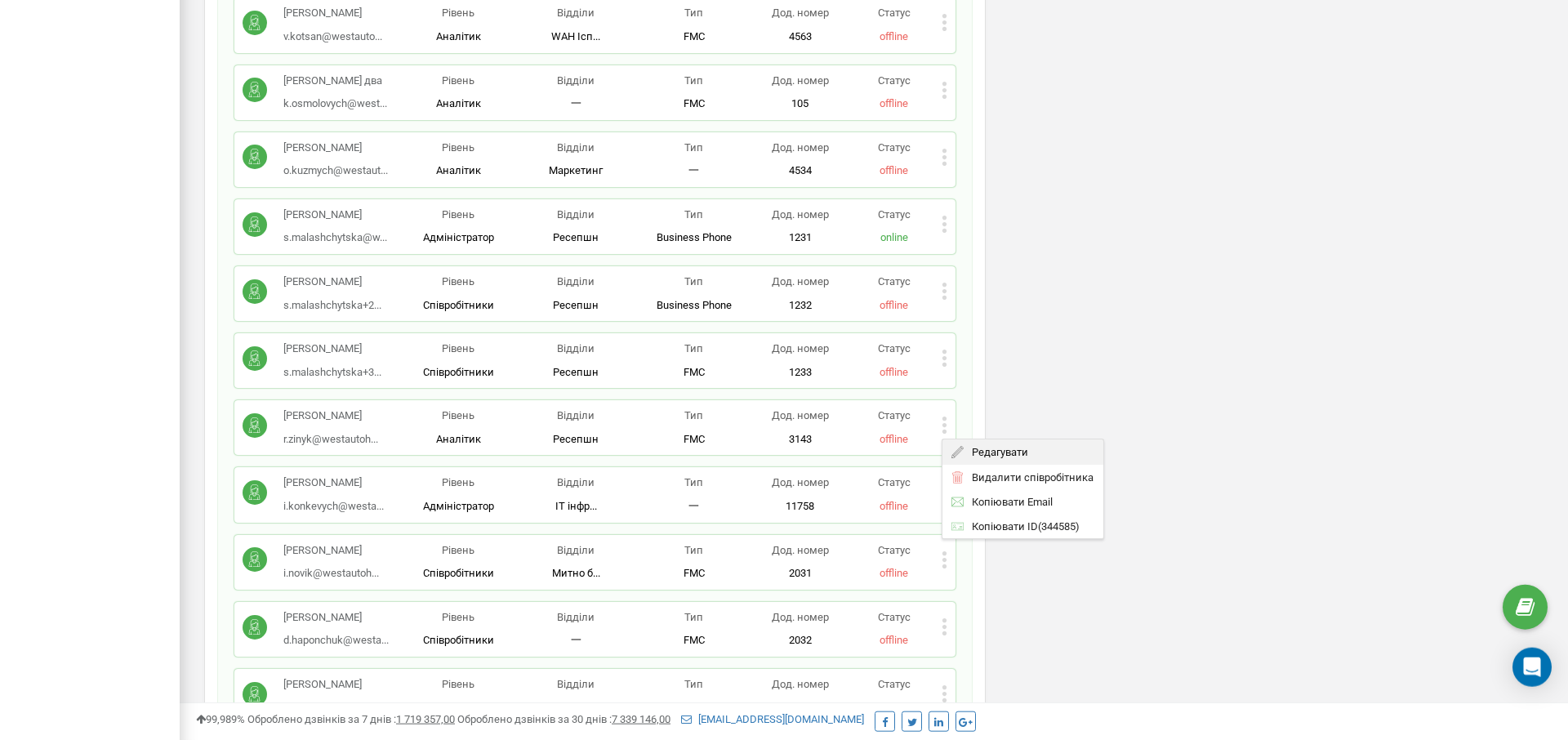
click at [983, 446] on span "Редагувати" at bounding box center [996, 452] width 64 height 11
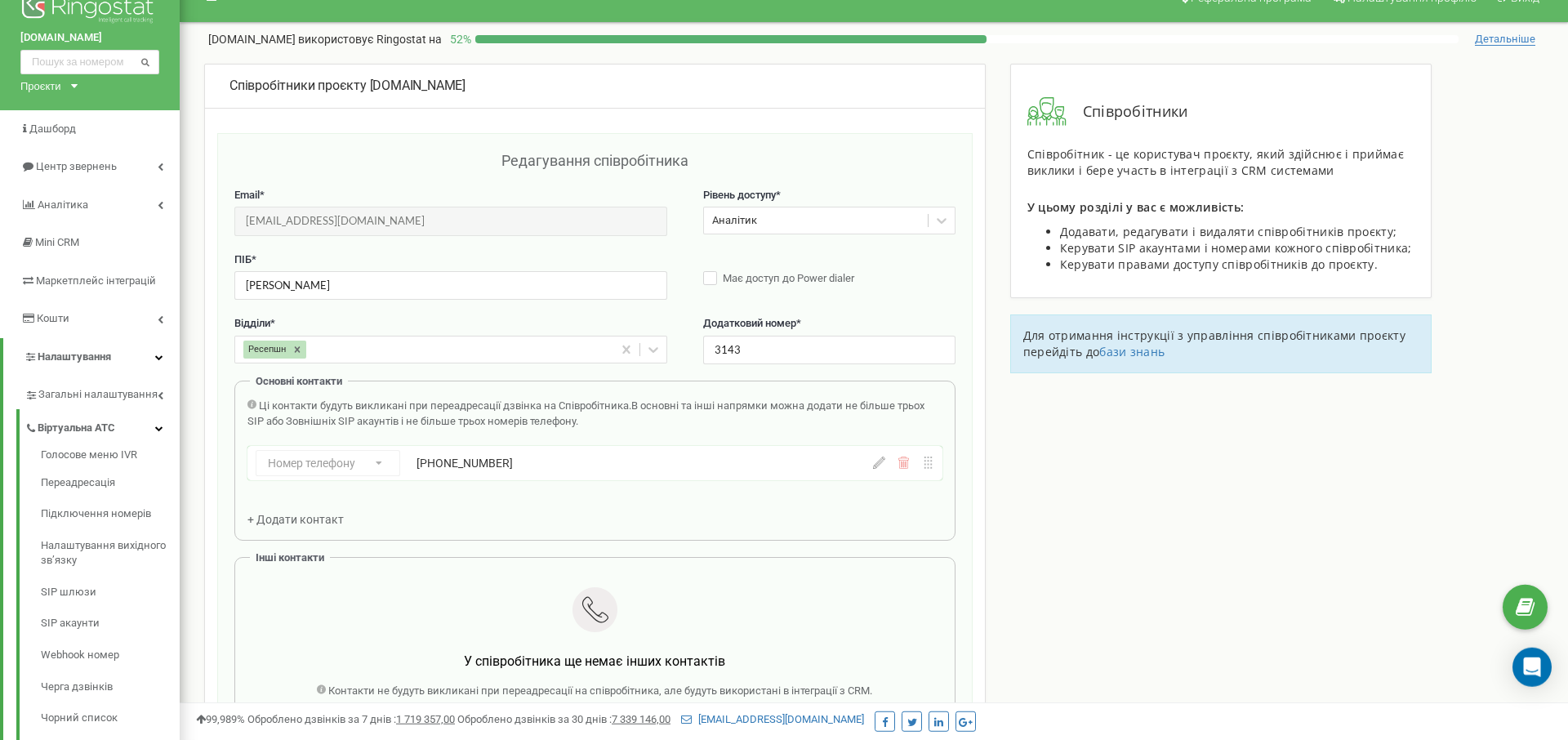
scroll to position [0, 0]
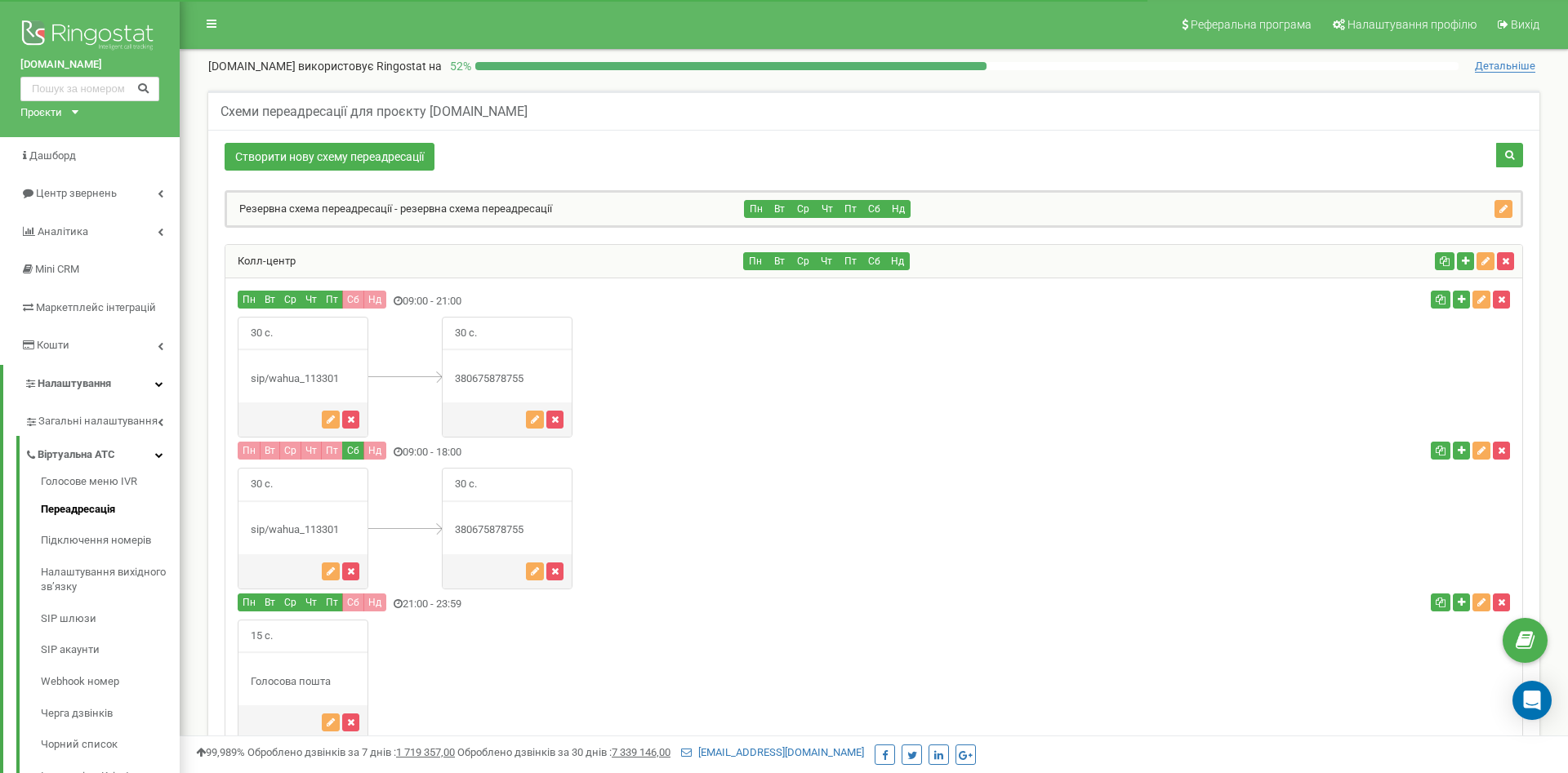
click at [381, 260] on div "Колл-центр" at bounding box center [484, 260] width 518 height 32
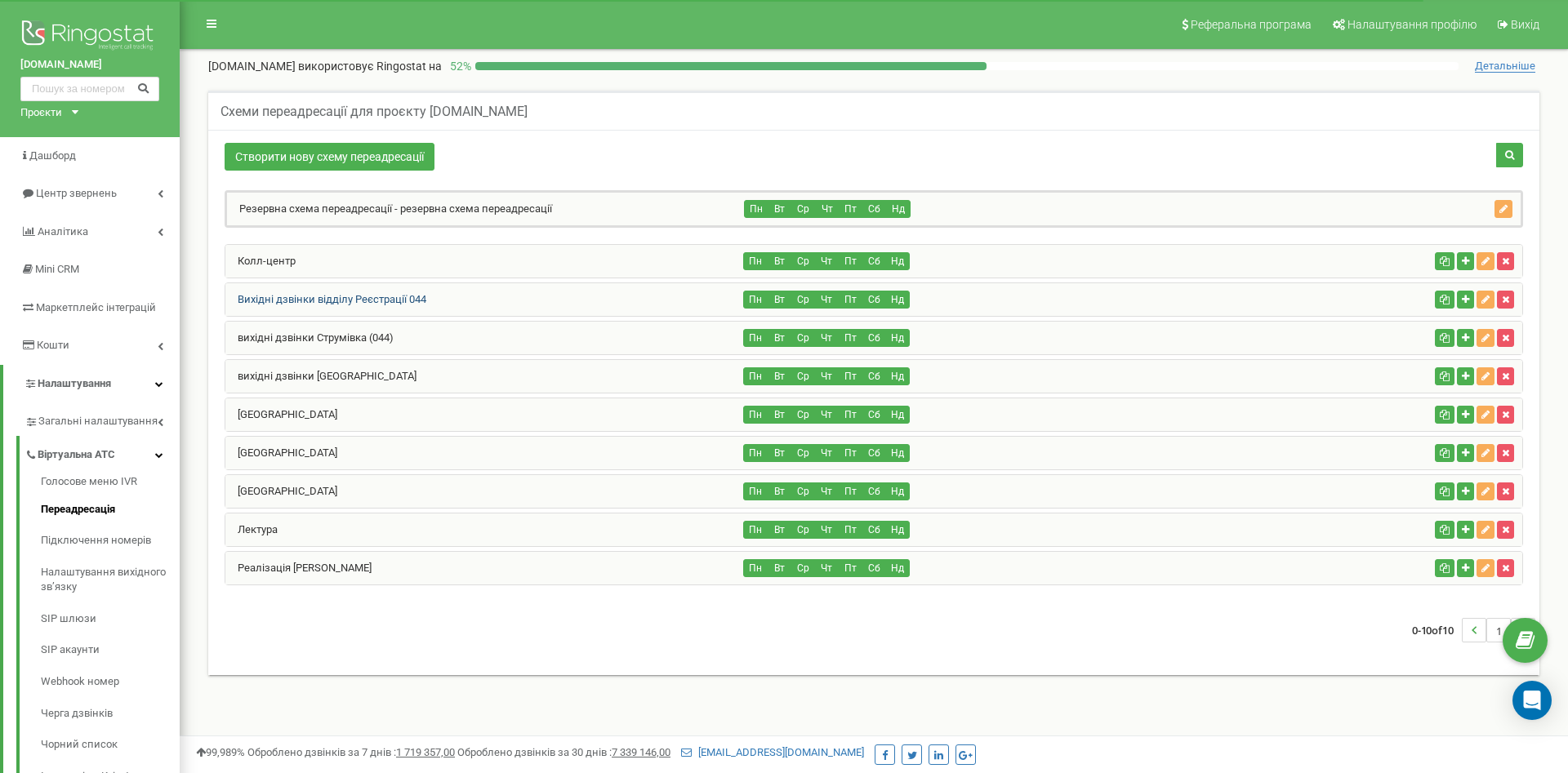
click at [420, 303] on link "Вихідні дзвінки відділу Реєстрації 044" at bounding box center [326, 299] width 201 height 12
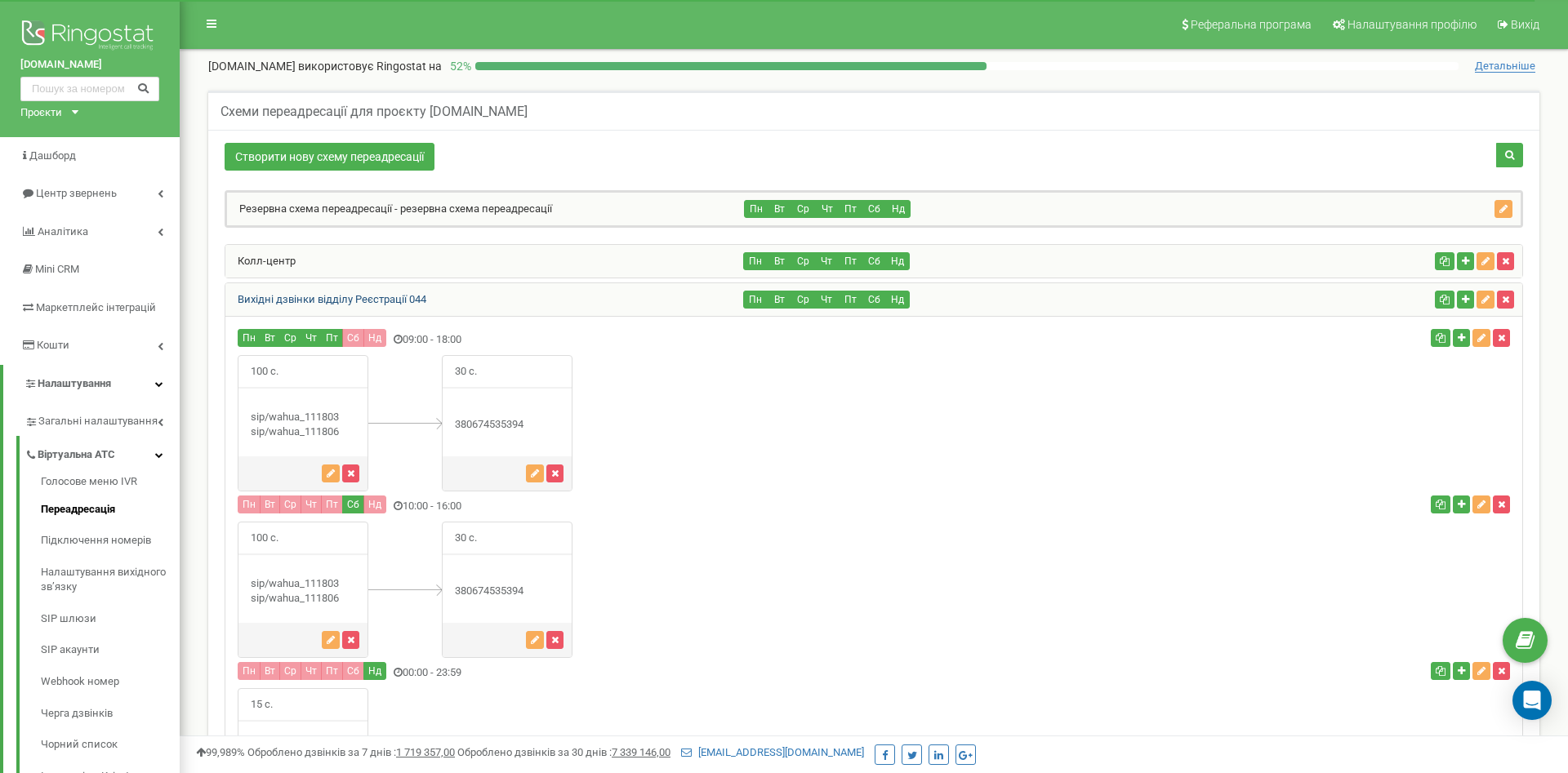
click at [421, 301] on link "Вихідні дзвінки відділу Реєстрації 044" at bounding box center [326, 299] width 201 height 12
